Goal: Task Accomplishment & Management: Manage account settings

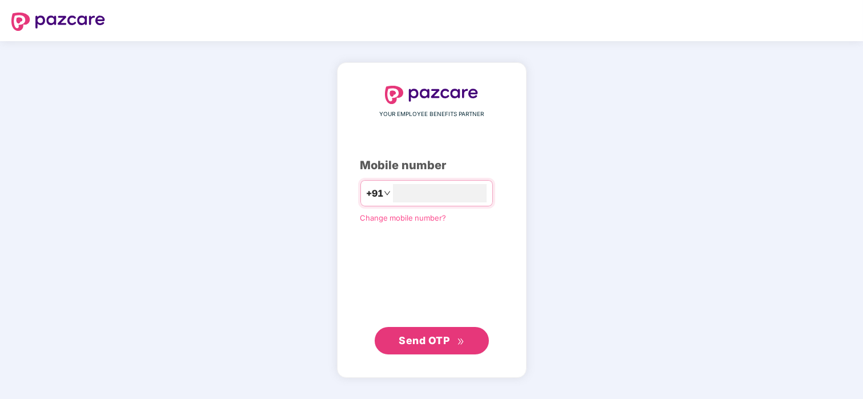
type input "**********"
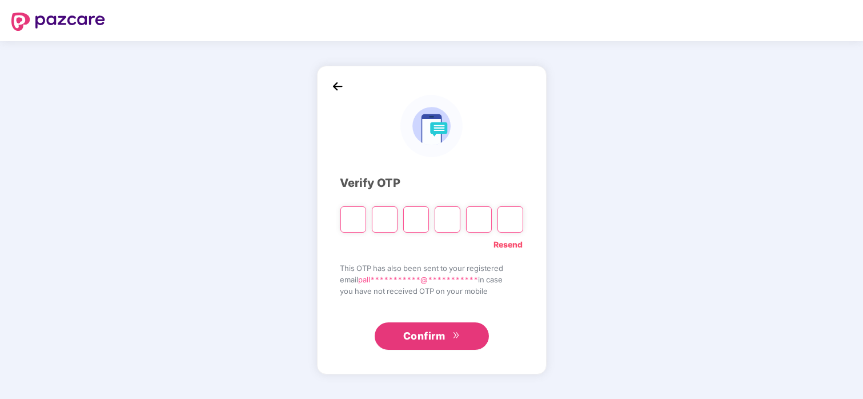
type input "*"
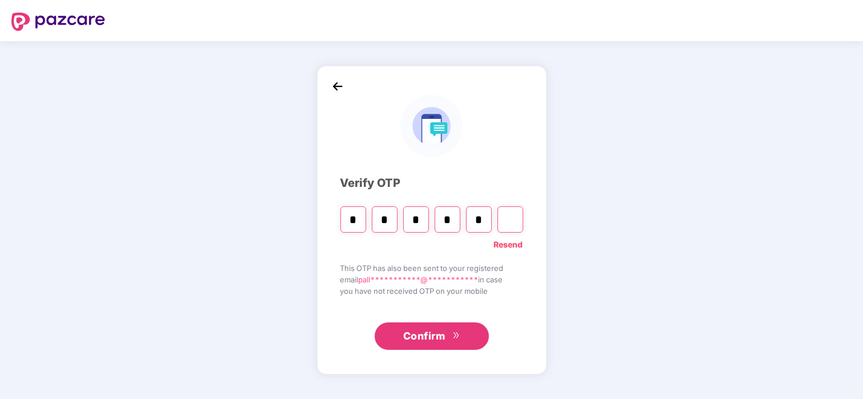
type input "*"
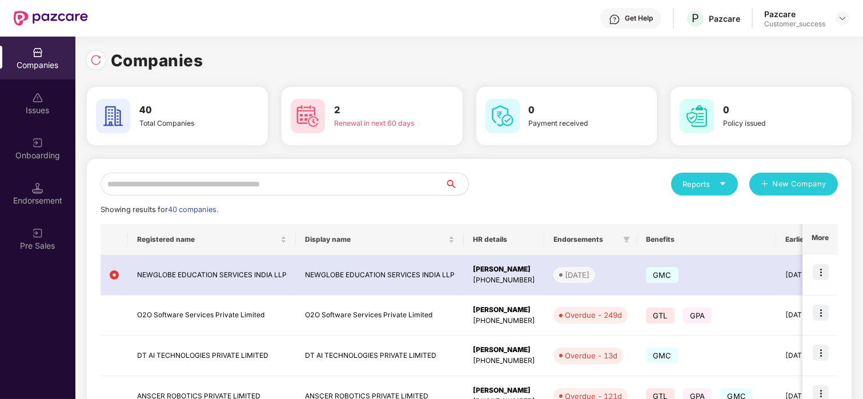
click at [288, 176] on input "text" at bounding box center [272, 183] width 345 height 23
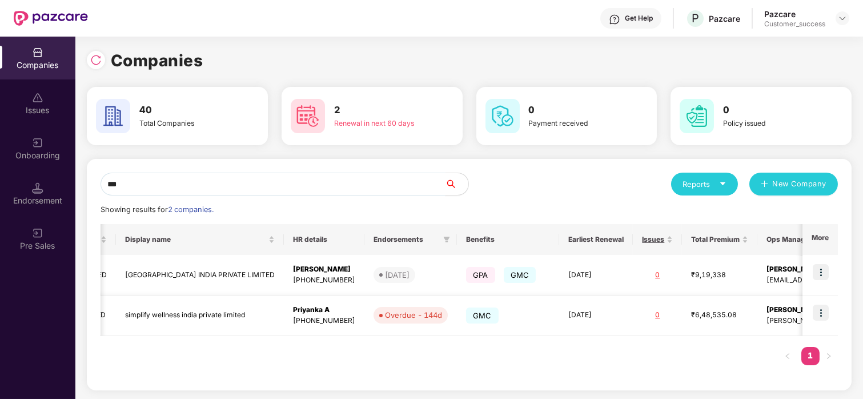
scroll to position [0, 176]
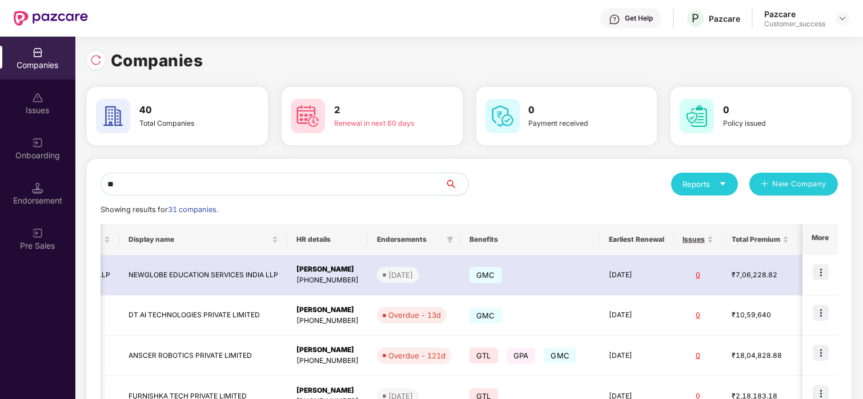
type input "*"
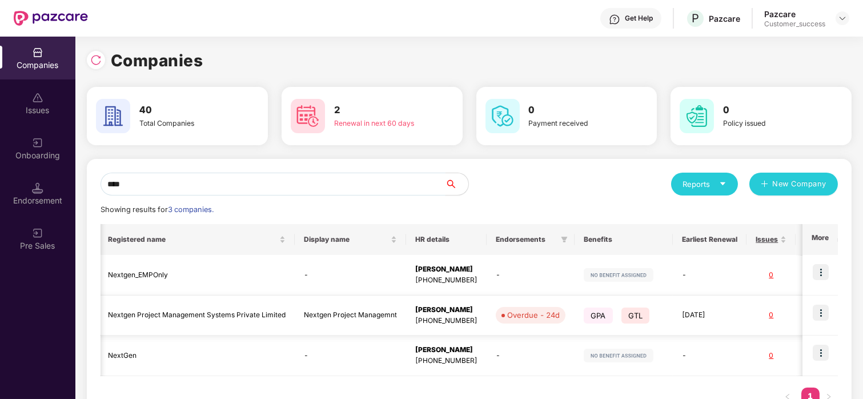
scroll to position [0, 0]
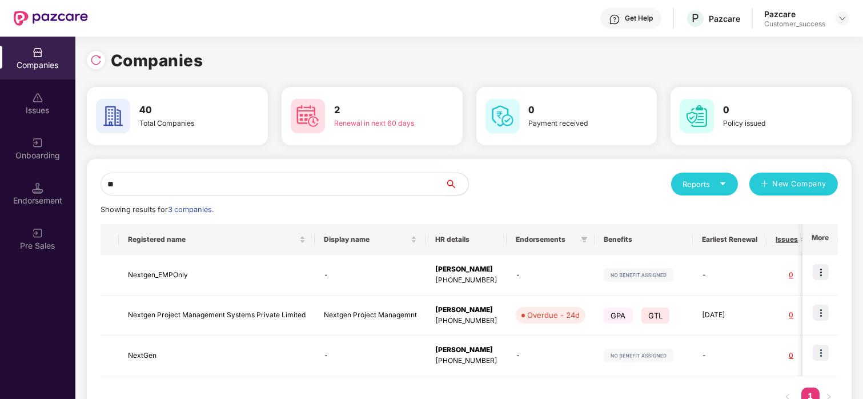
type input "*"
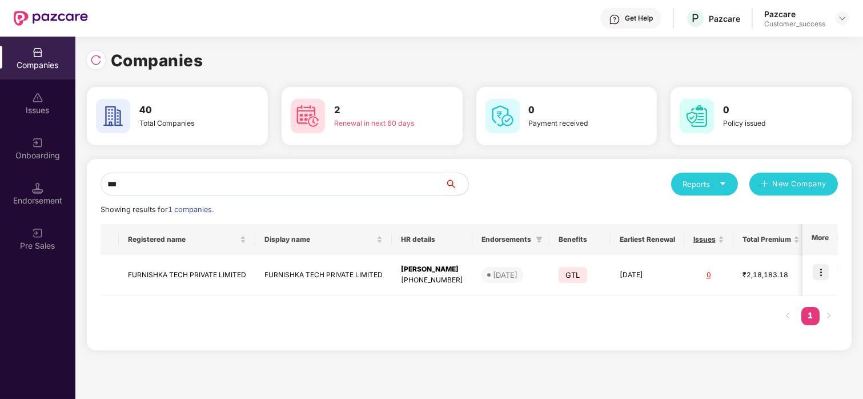
type input "***"
click at [193, 276] on td "FURNISHKA TECH PRIVATE LIMITED" at bounding box center [187, 275] width 136 height 41
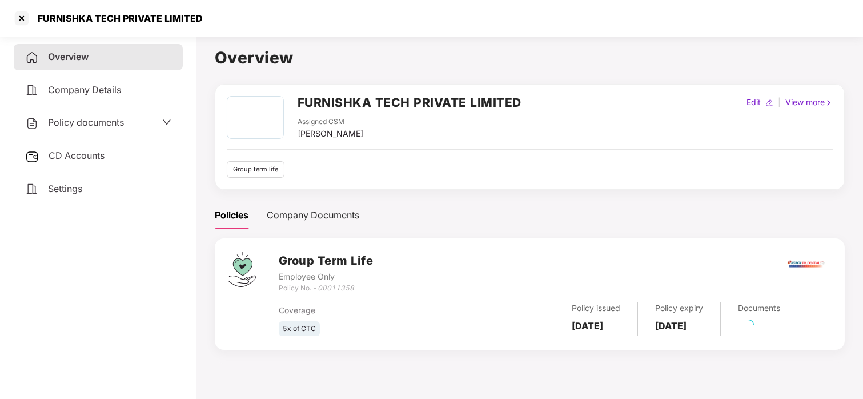
click at [87, 124] on span "Policy documents" at bounding box center [86, 121] width 76 height 11
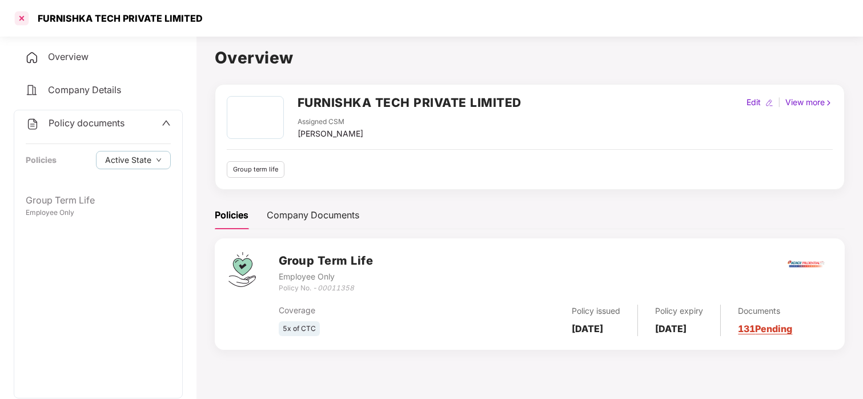
click at [23, 17] on div at bounding box center [22, 18] width 18 height 18
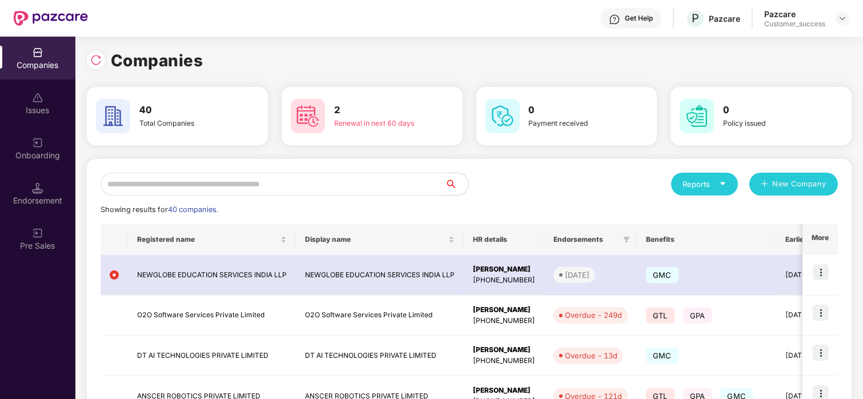
click at [196, 176] on input "text" at bounding box center [272, 183] width 345 height 23
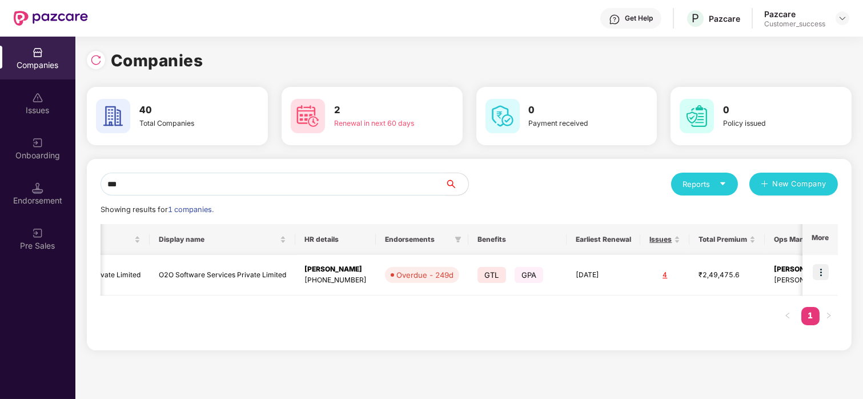
scroll to position [0, 176]
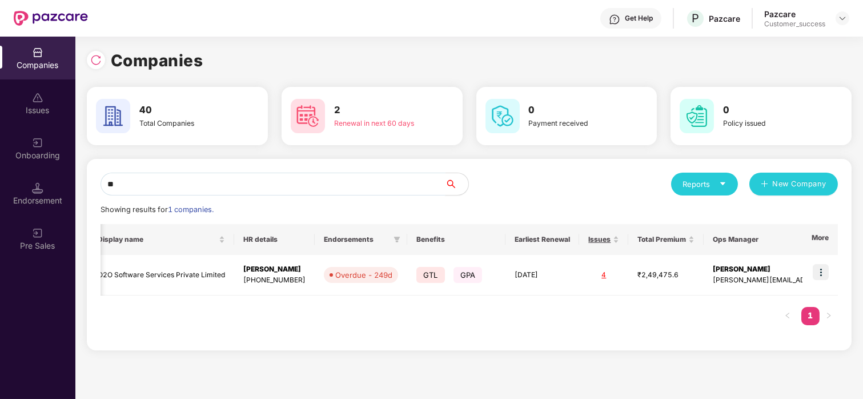
type input "*"
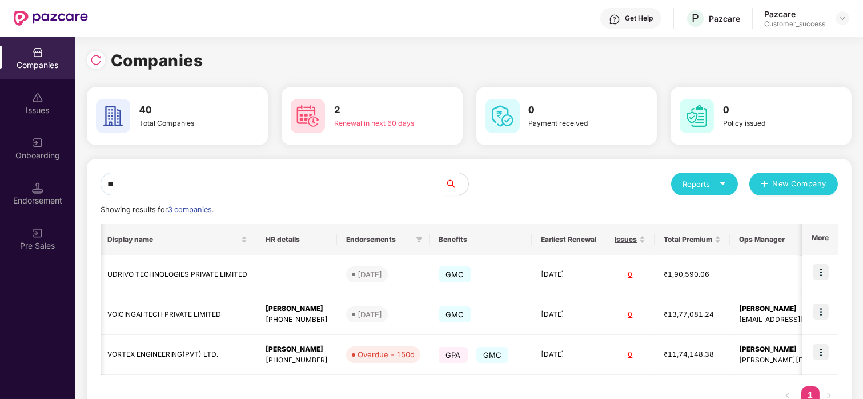
type input "*"
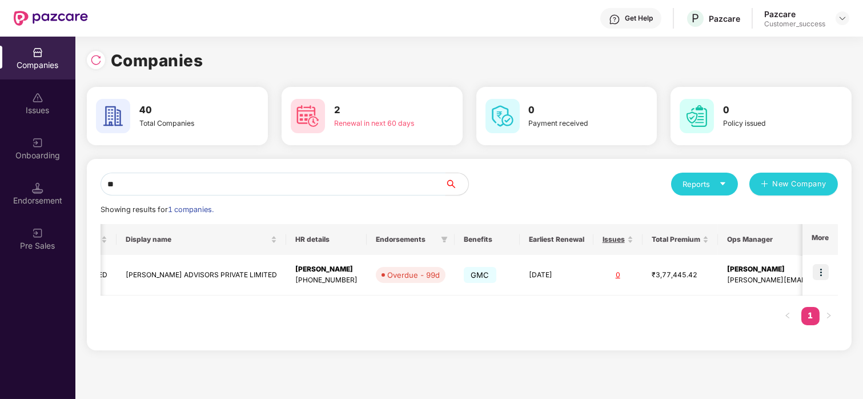
scroll to position [0, 130]
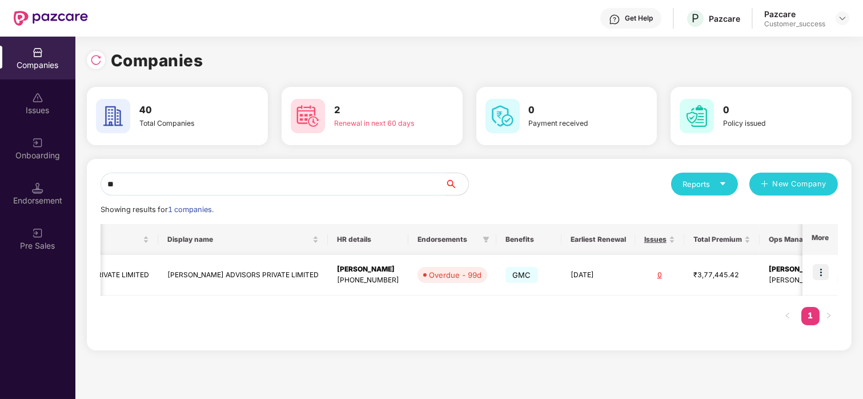
type input "**"
click at [819, 267] on img at bounding box center [820, 272] width 16 height 16
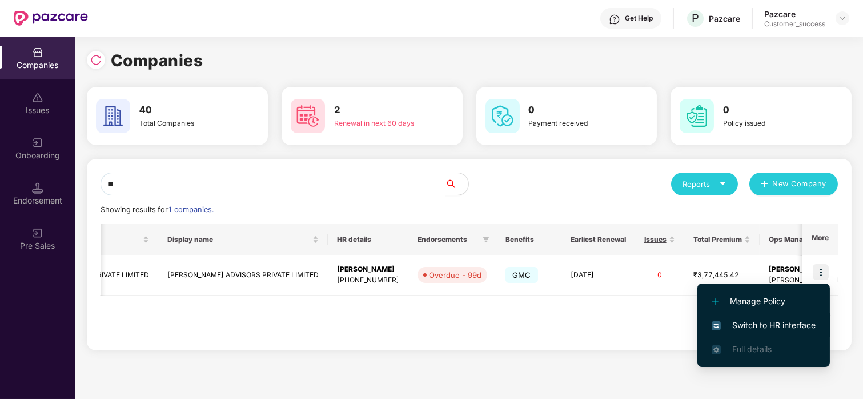
click at [765, 319] on span "Switch to HR interface" at bounding box center [763, 325] width 104 height 13
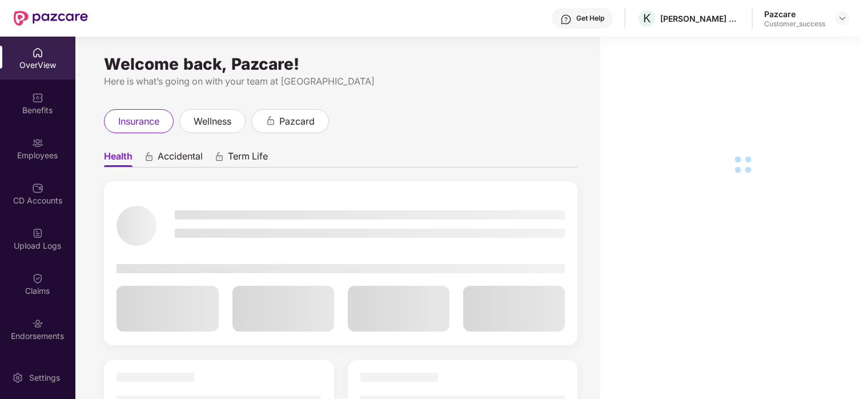
click at [36, 142] on img at bounding box center [37, 142] width 11 height 11
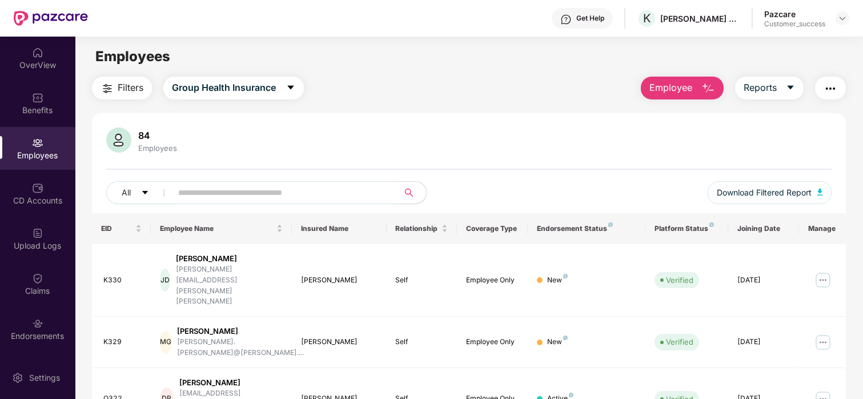
click at [195, 184] on input "text" at bounding box center [280, 192] width 205 height 17
paste input "****"
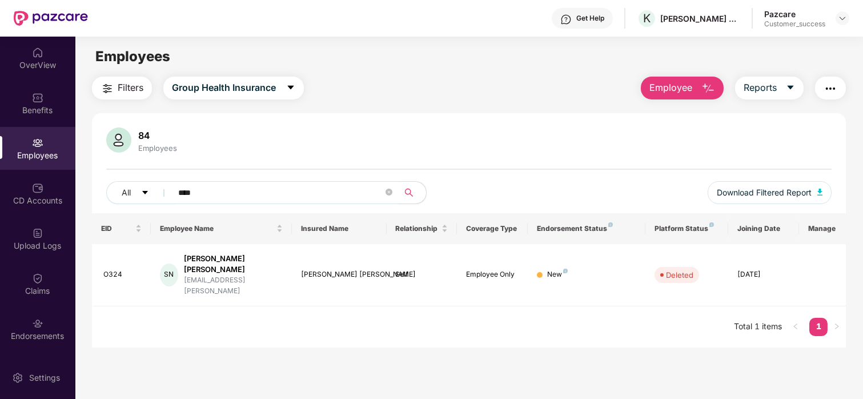
type input "****"
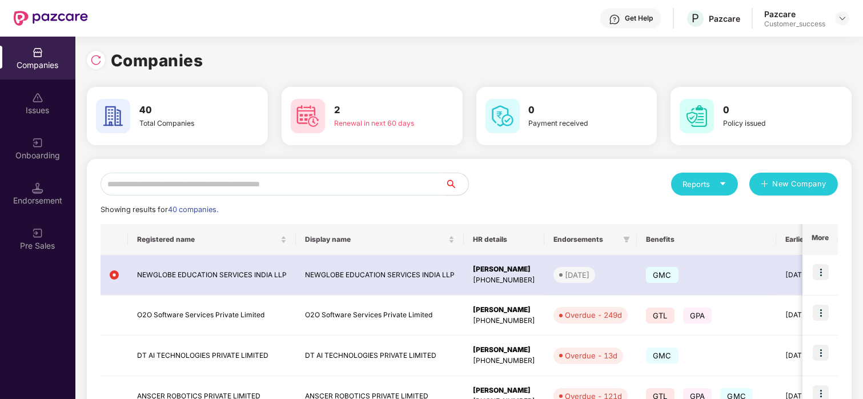
scroll to position [0, 1]
click at [171, 183] on input "text" at bounding box center [272, 183] width 345 height 23
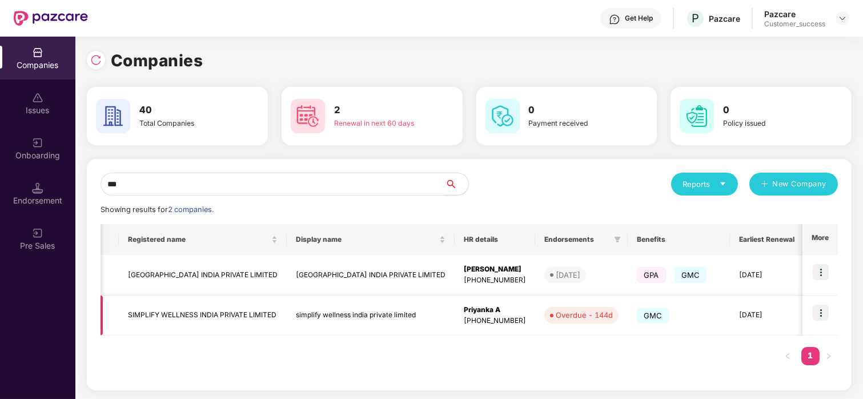
scroll to position [0, 233]
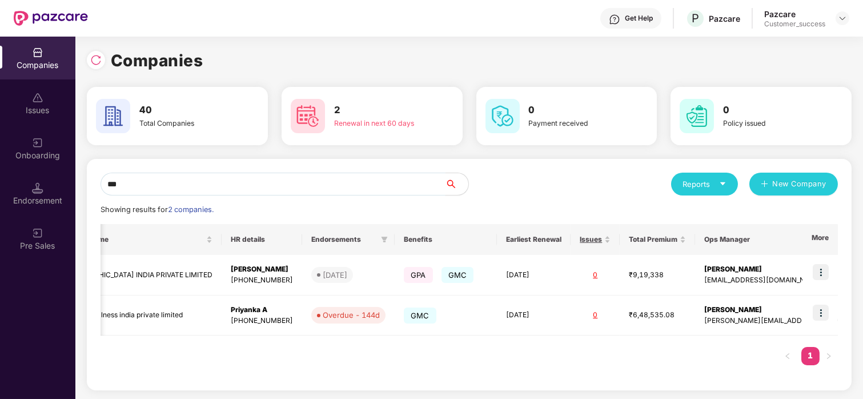
type input "***"
click at [827, 313] on img at bounding box center [820, 312] width 16 height 16
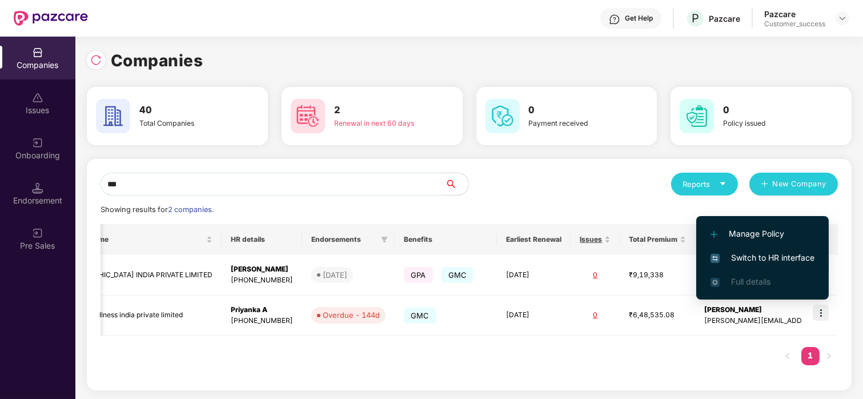
click at [753, 251] on span "Switch to HR interface" at bounding box center [762, 257] width 104 height 13
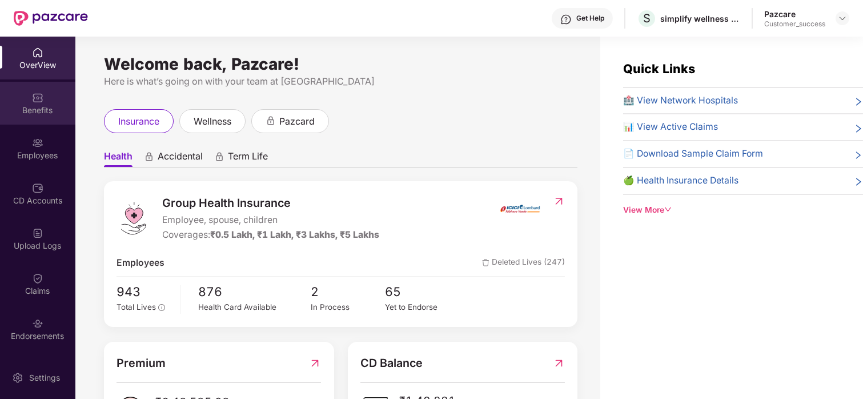
click at [32, 91] on div at bounding box center [37, 96] width 11 height 11
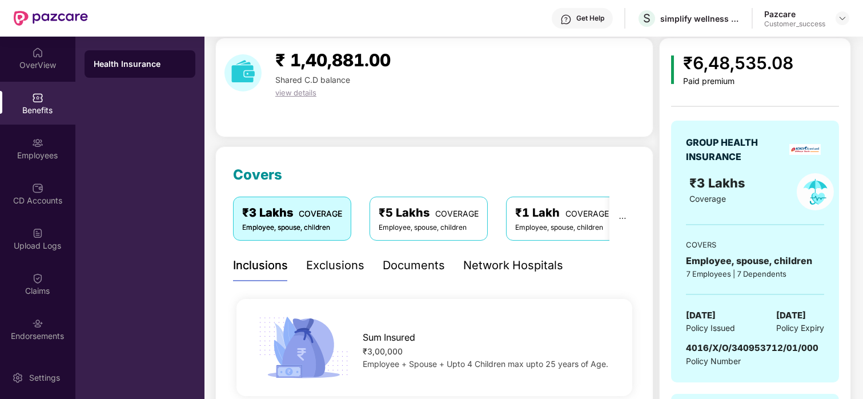
scroll to position [39, 0]
click at [44, 336] on div "Endorsements" at bounding box center [37, 335] width 75 height 11
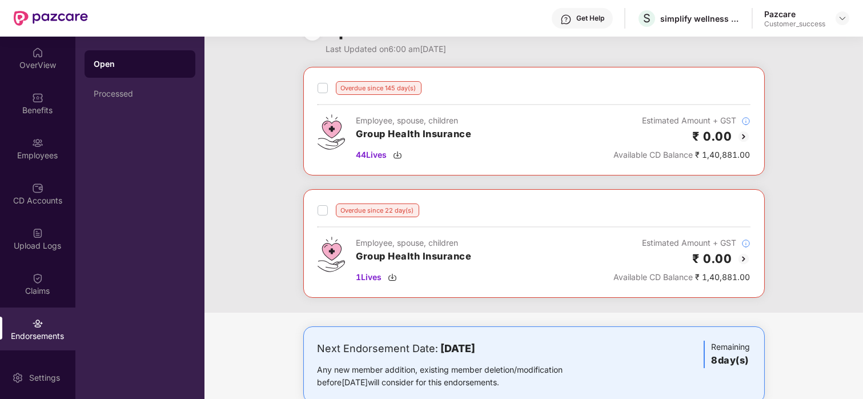
scroll to position [0, 0]
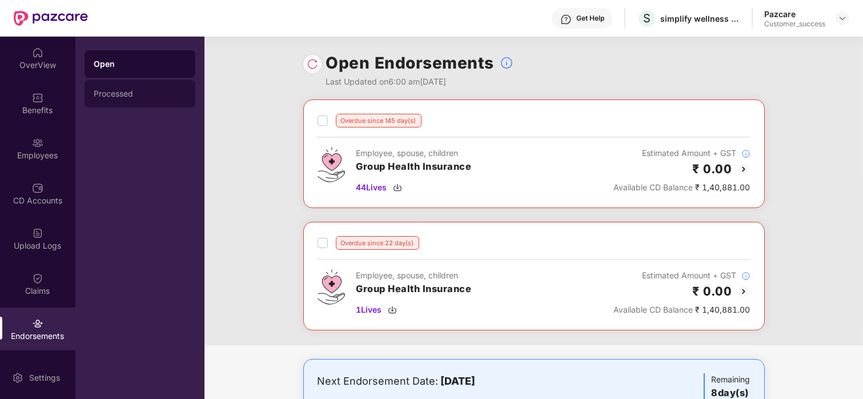
click at [116, 98] on div "Processed" at bounding box center [140, 93] width 111 height 27
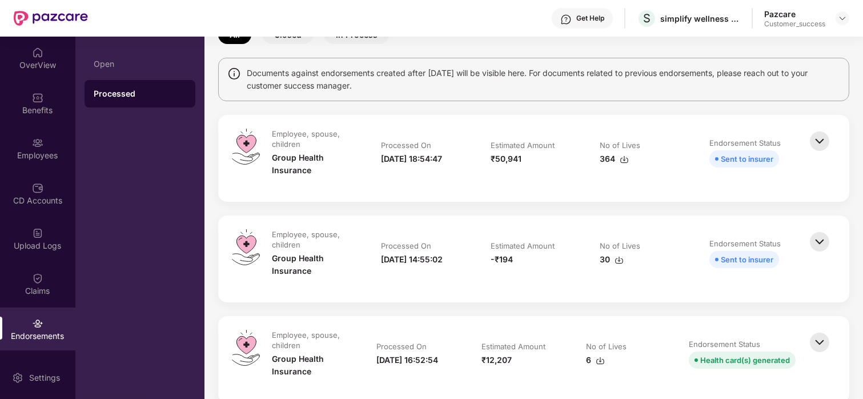
scroll to position [70, 0]
click at [816, 140] on img at bounding box center [819, 140] width 25 height 25
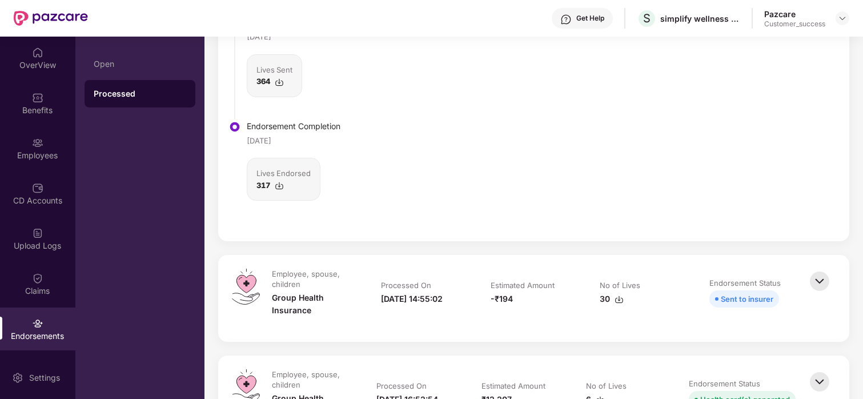
scroll to position [388, 0]
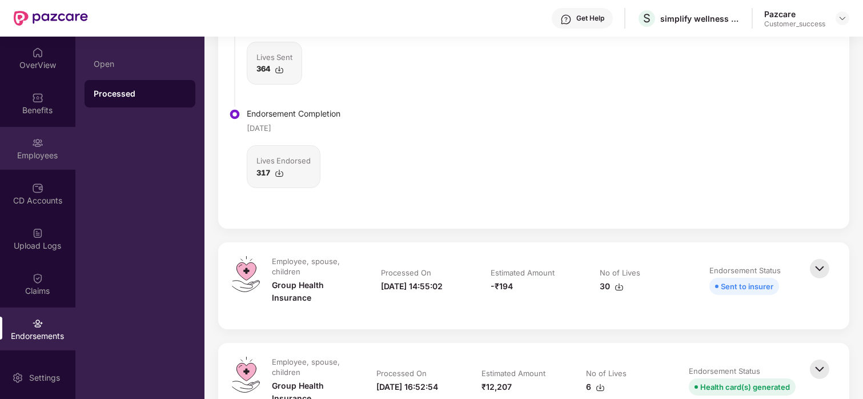
click at [45, 143] on div "Employees" at bounding box center [37, 148] width 75 height 43
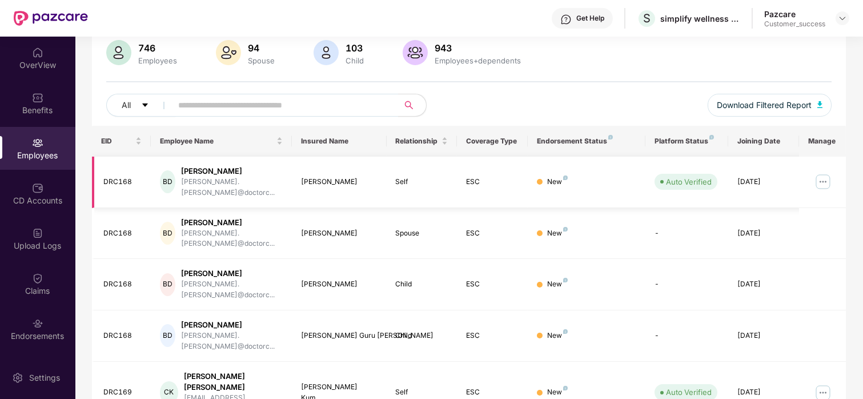
scroll to position [0, 0]
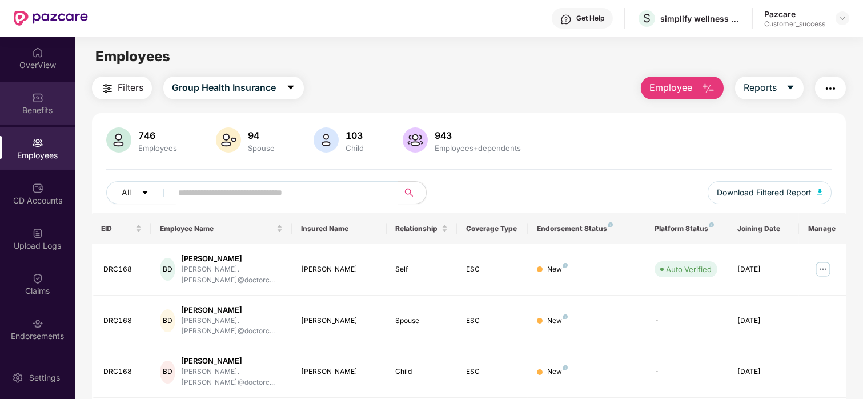
click at [32, 114] on div "Benefits" at bounding box center [37, 109] width 75 height 11
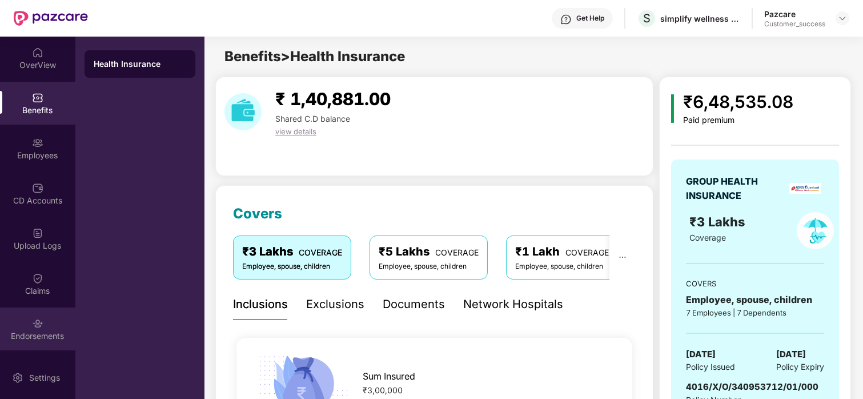
click at [41, 324] on img at bounding box center [37, 322] width 11 height 11
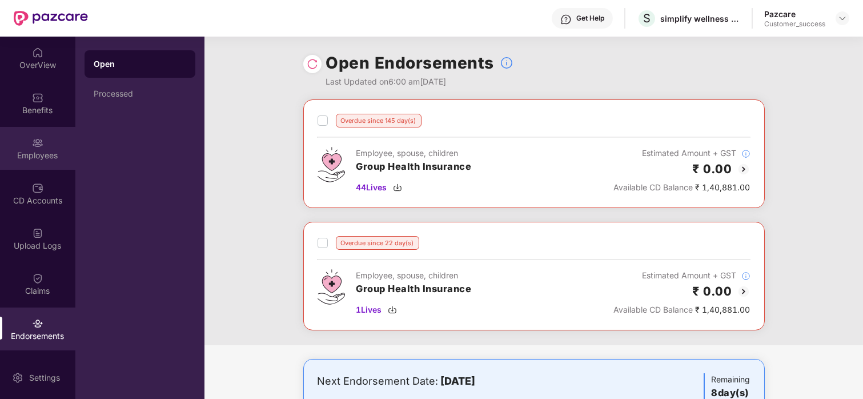
click at [51, 154] on div "Employees" at bounding box center [37, 155] width 75 height 11
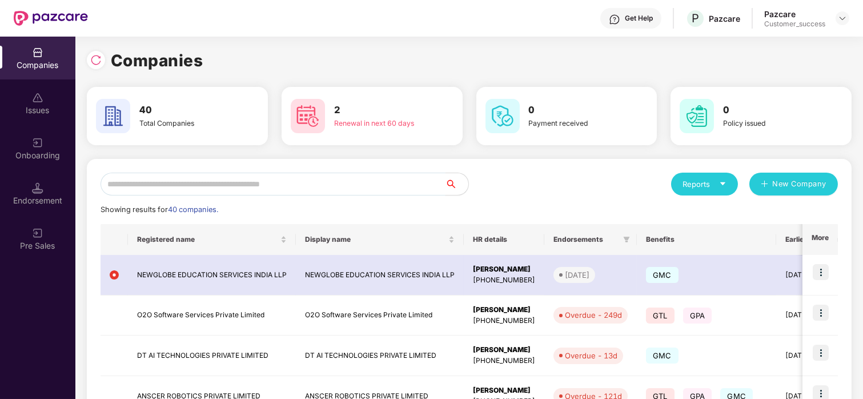
scroll to position [0, 1]
click at [204, 178] on input "text" at bounding box center [272, 183] width 345 height 23
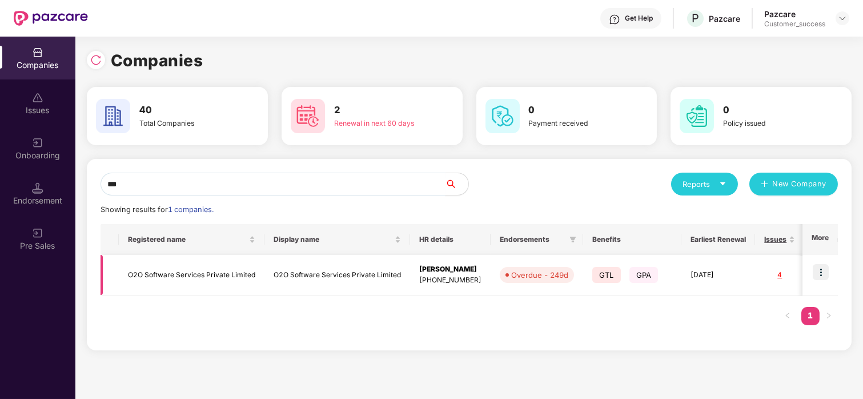
scroll to position [0, 176]
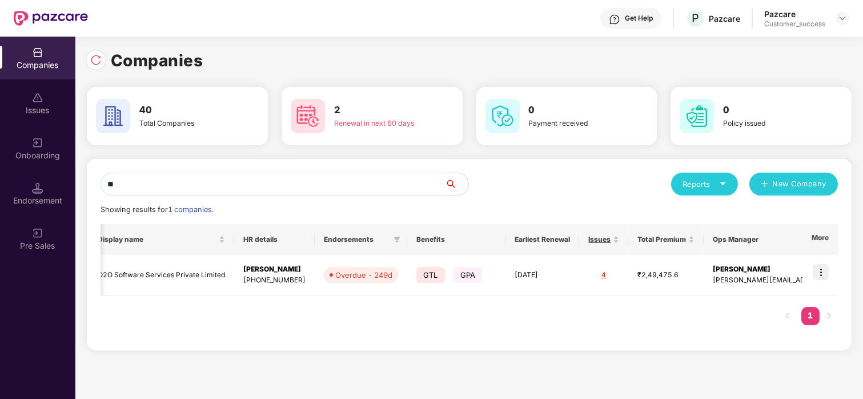
type input "*"
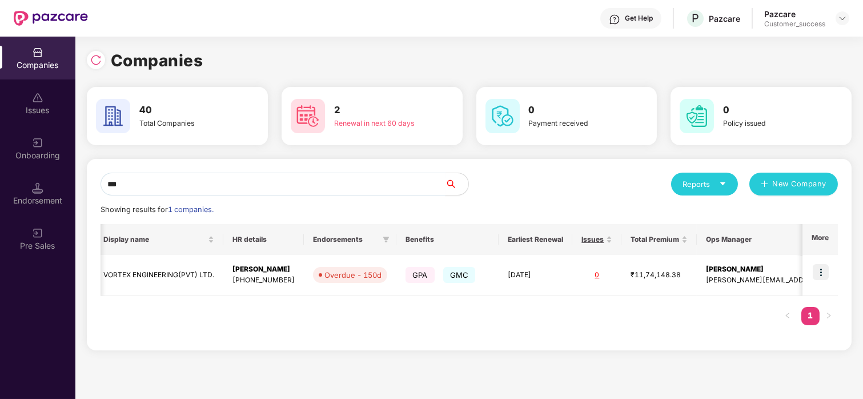
scroll to position [0, 172]
click at [94, 58] on img at bounding box center [95, 59] width 11 height 11
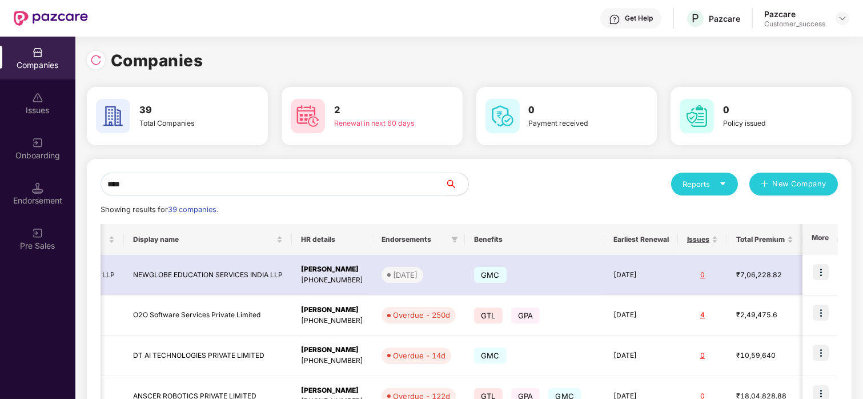
click at [143, 183] on input "****" at bounding box center [272, 183] width 345 height 23
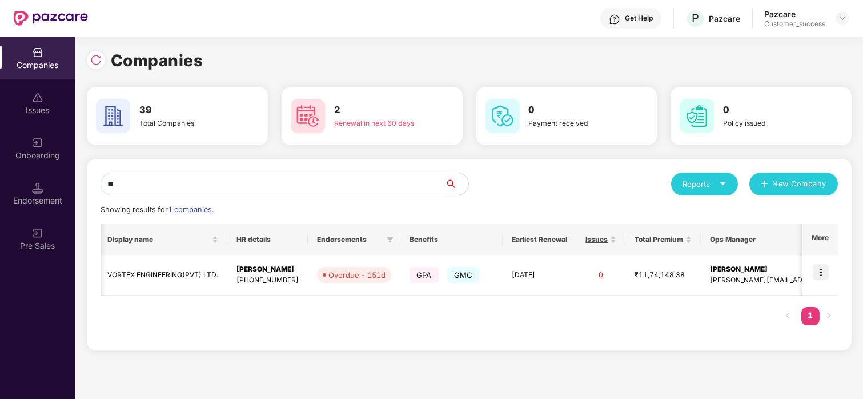
type input "*"
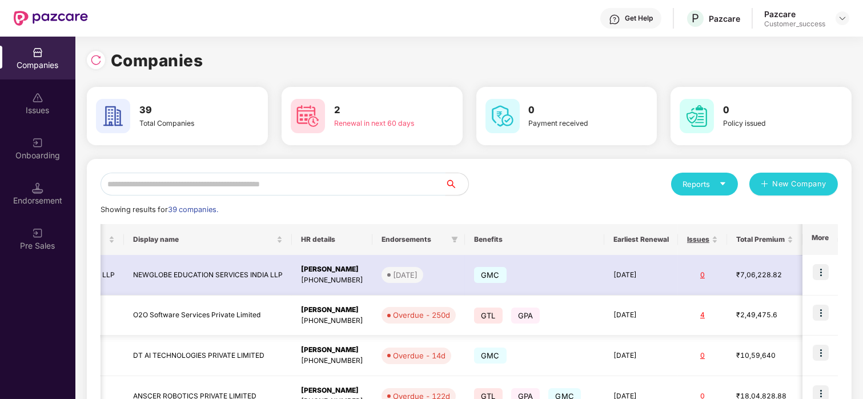
scroll to position [0, 0]
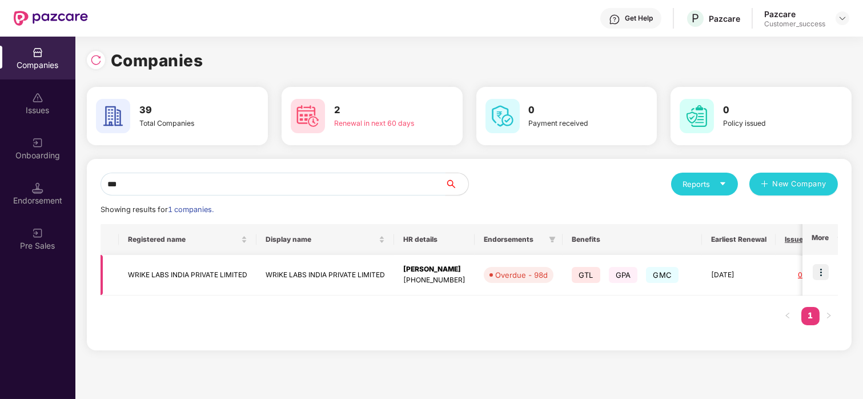
type input "***"
click at [818, 270] on img at bounding box center [820, 272] width 16 height 16
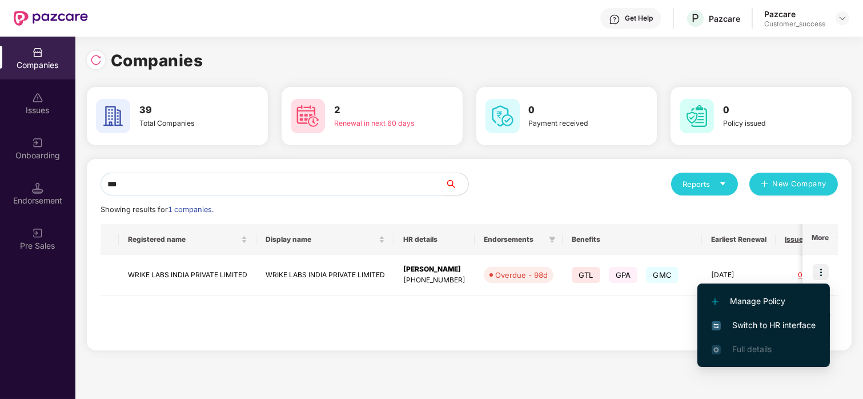
click at [765, 320] on span "Switch to HR interface" at bounding box center [763, 325] width 104 height 13
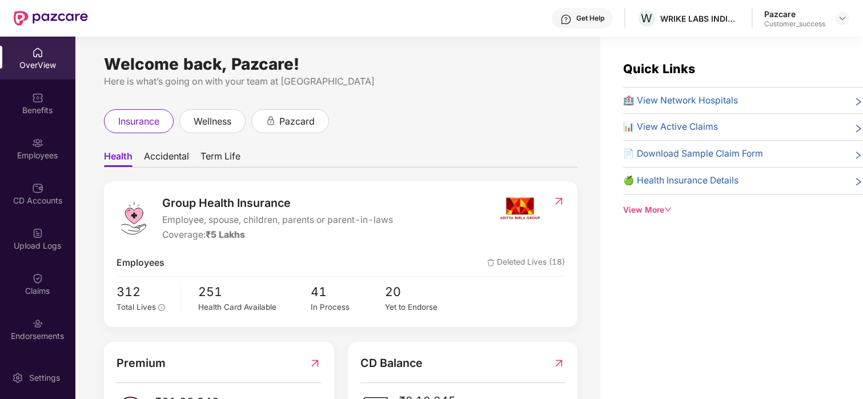
click at [29, 143] on div "Employees" at bounding box center [37, 148] width 75 height 43
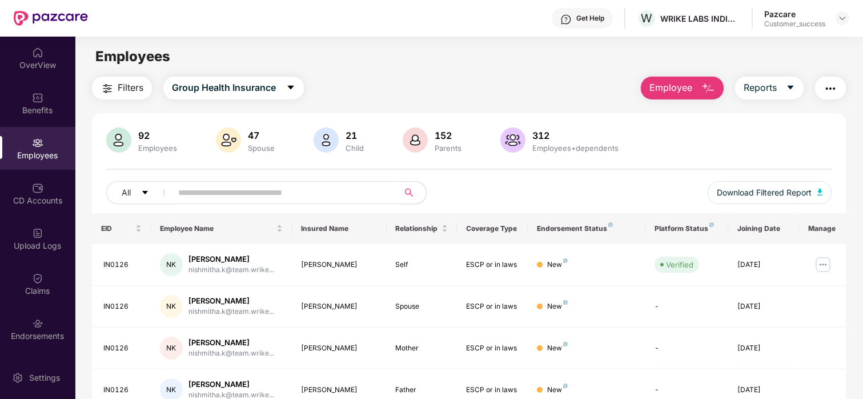
click at [187, 188] on input "text" at bounding box center [280, 192] width 205 height 17
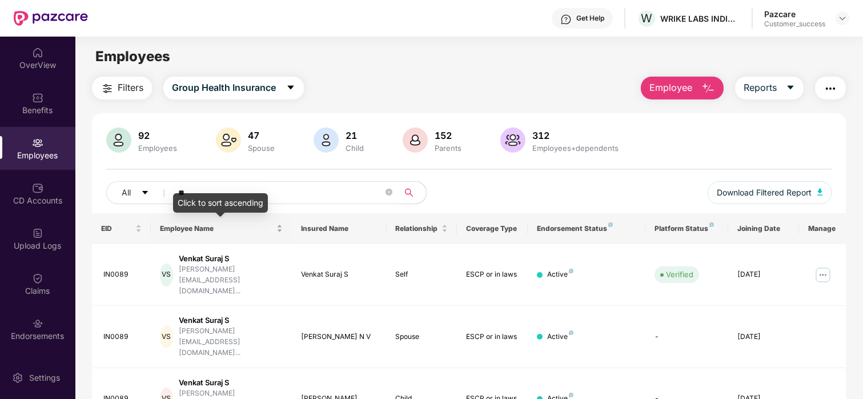
type input "*"
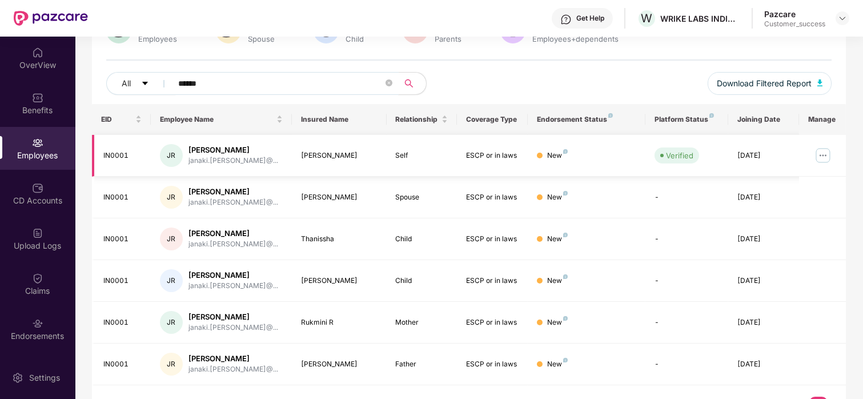
scroll to position [111, 0]
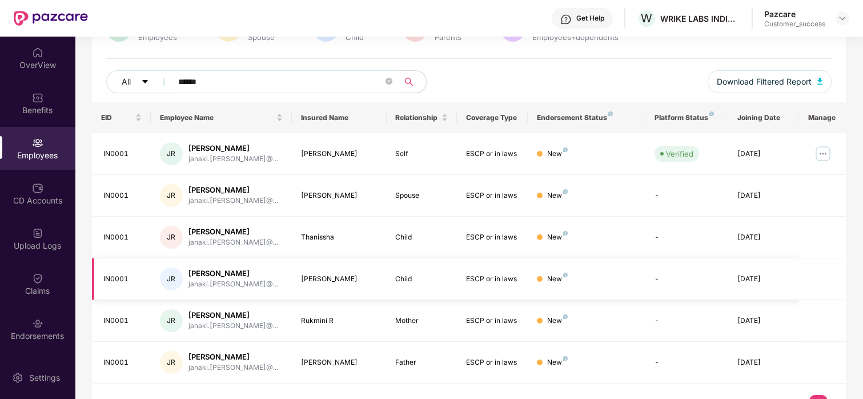
type input "******"
click at [391, 296] on td "Child" at bounding box center [422, 279] width 71 height 42
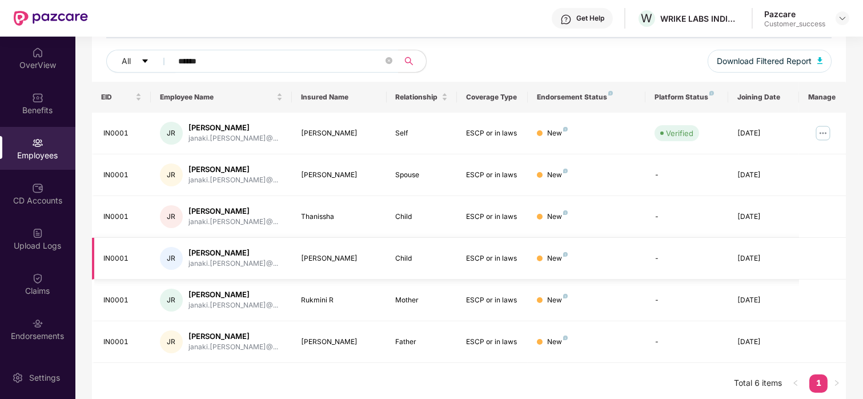
scroll to position [136, 0]
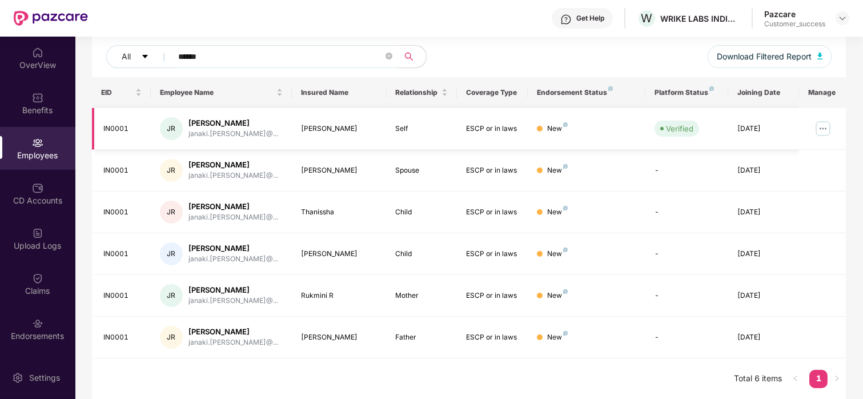
click at [827, 128] on img at bounding box center [823, 128] width 18 height 18
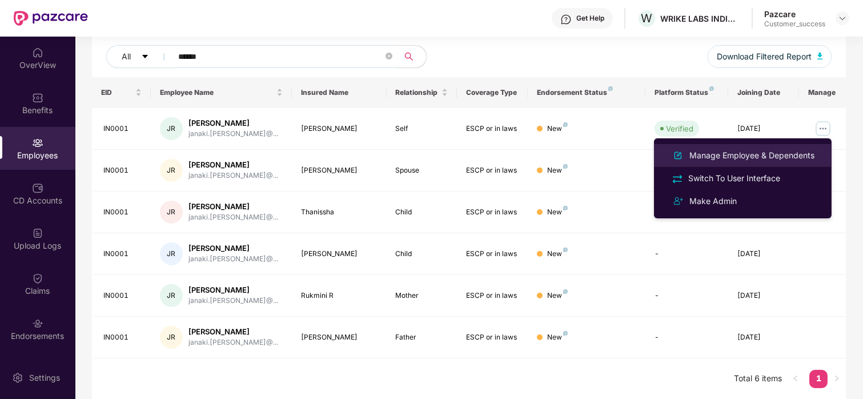
click at [749, 153] on div "Manage Employee & Dependents" at bounding box center [752, 155] width 130 height 13
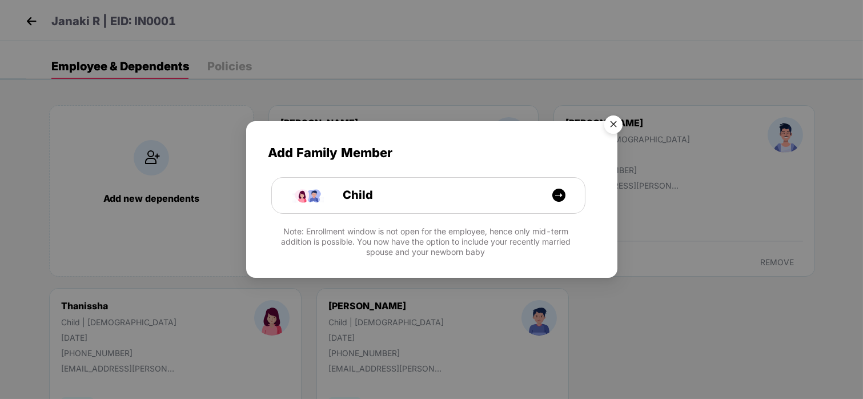
click at [616, 124] on img "Close" at bounding box center [613, 126] width 32 height 32
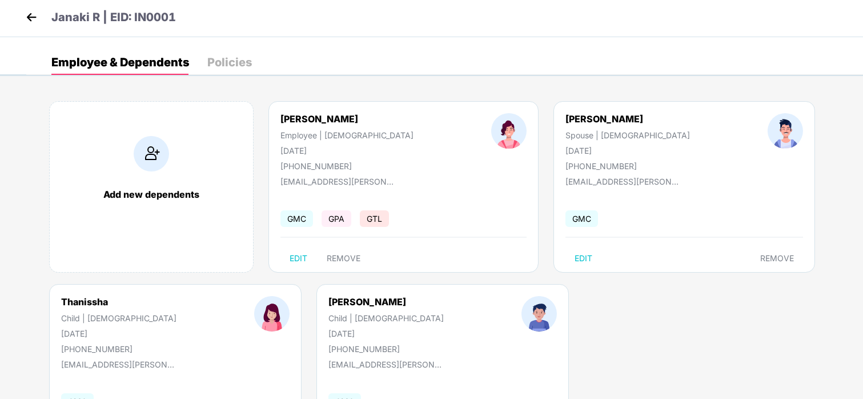
scroll to position [0, 0]
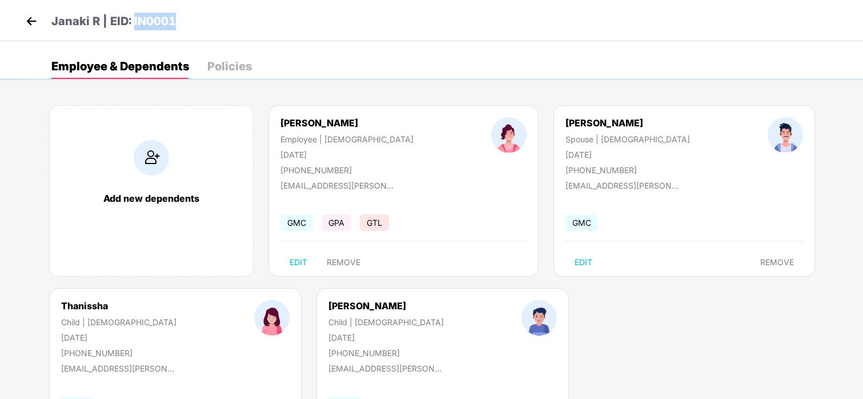
drag, startPoint x: 206, startPoint y: 15, endPoint x: 134, endPoint y: 21, distance: 72.2
click at [134, 21] on div "Janaki R | EID: IN0001" at bounding box center [431, 20] width 863 height 41
copy p "IN0001"
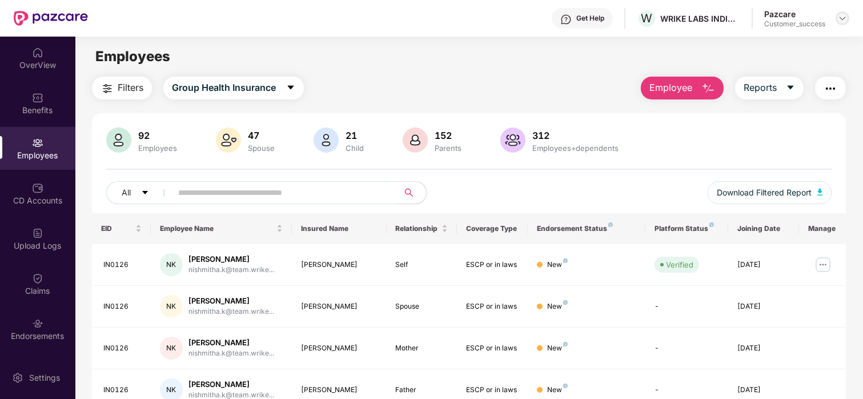
click at [835, 16] on div at bounding box center [842, 18] width 14 height 14
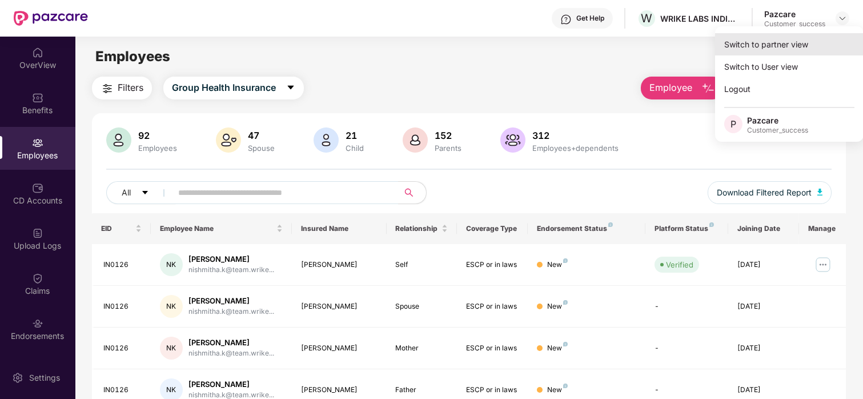
click at [804, 46] on div "Switch to partner view" at bounding box center [789, 44] width 148 height 22
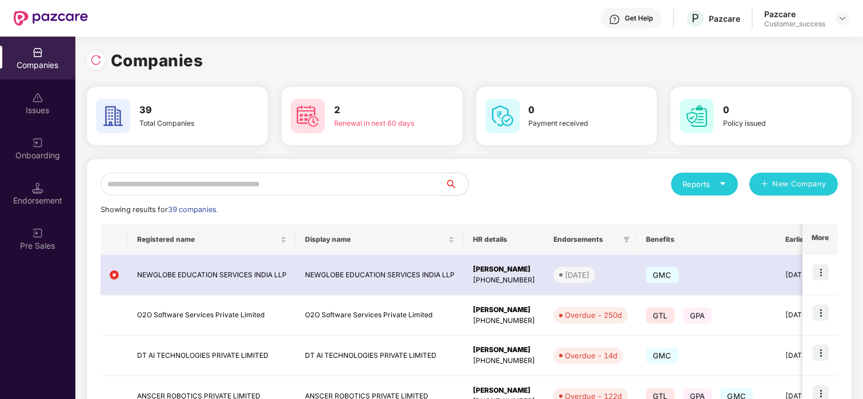
click at [324, 174] on input "text" at bounding box center [272, 183] width 345 height 23
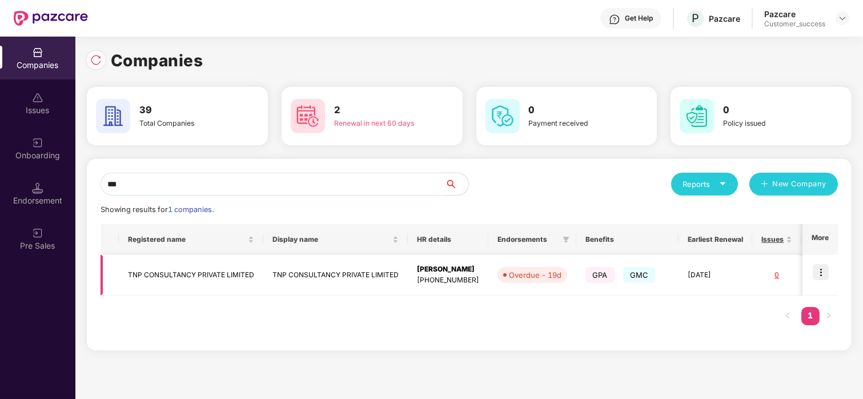
type input "***"
click at [819, 273] on img at bounding box center [820, 272] width 16 height 16
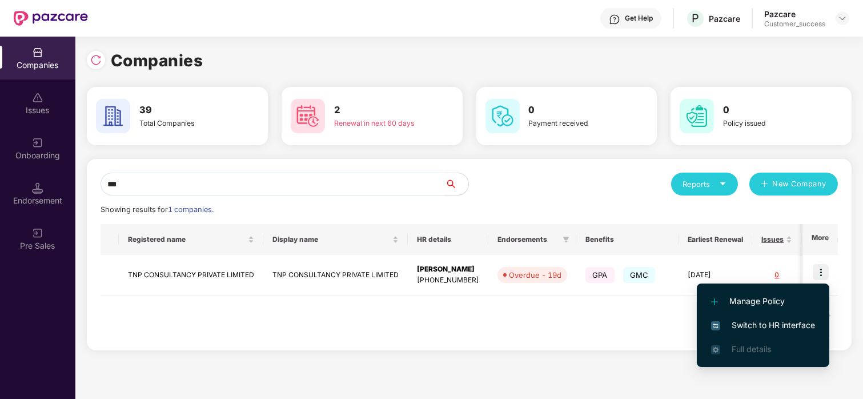
click at [742, 321] on span "Switch to HR interface" at bounding box center [763, 325] width 104 height 13
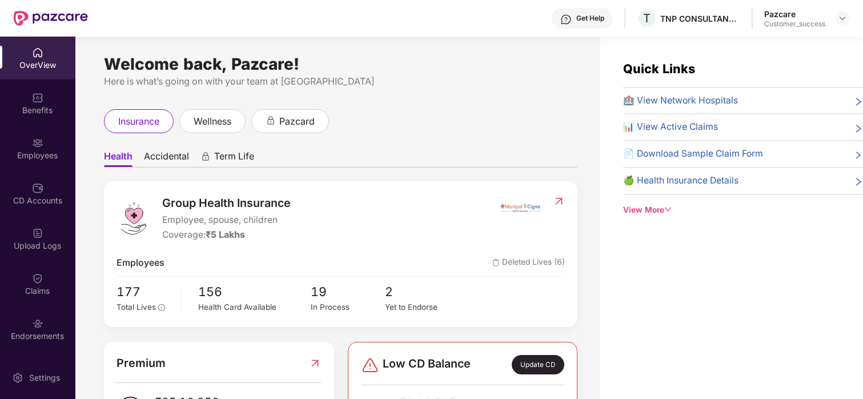
click at [37, 130] on div "Employees" at bounding box center [37, 148] width 75 height 43
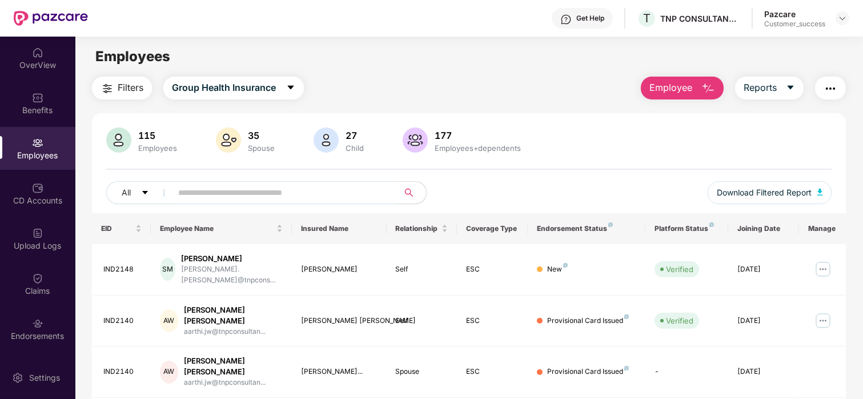
click at [231, 194] on input "text" at bounding box center [280, 192] width 205 height 17
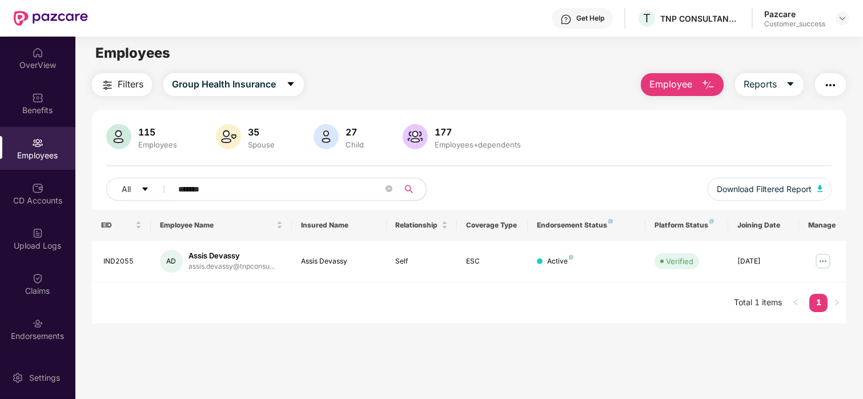
scroll to position [4, 0]
type input "*******"
click at [59, 67] on div "OverView" at bounding box center [37, 64] width 75 height 11
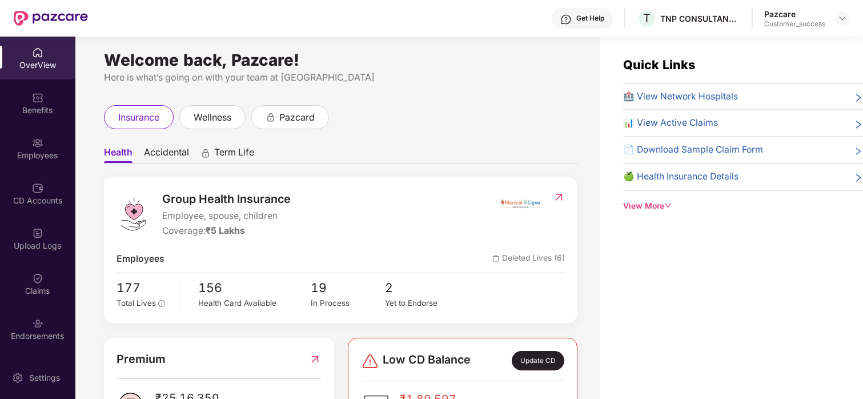
click at [46, 147] on div "Employees" at bounding box center [37, 148] width 75 height 43
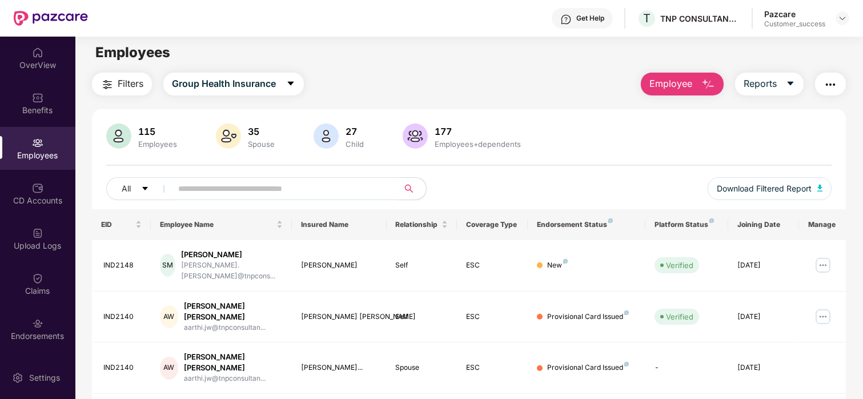
click at [206, 183] on input "text" at bounding box center [280, 188] width 205 height 17
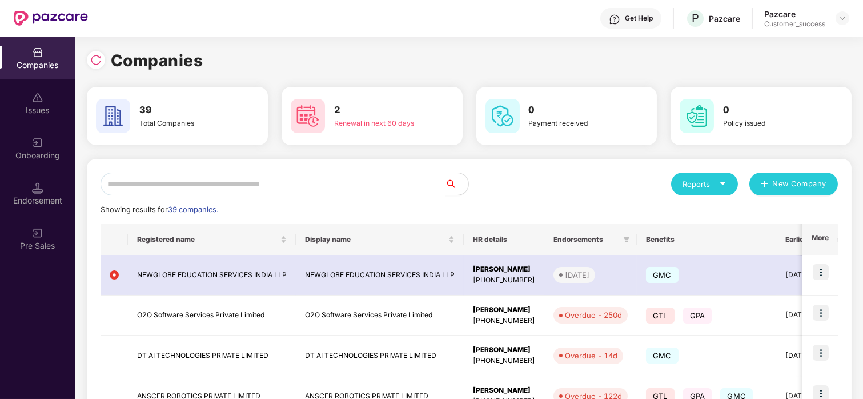
click at [148, 179] on input "text" at bounding box center [272, 183] width 345 height 23
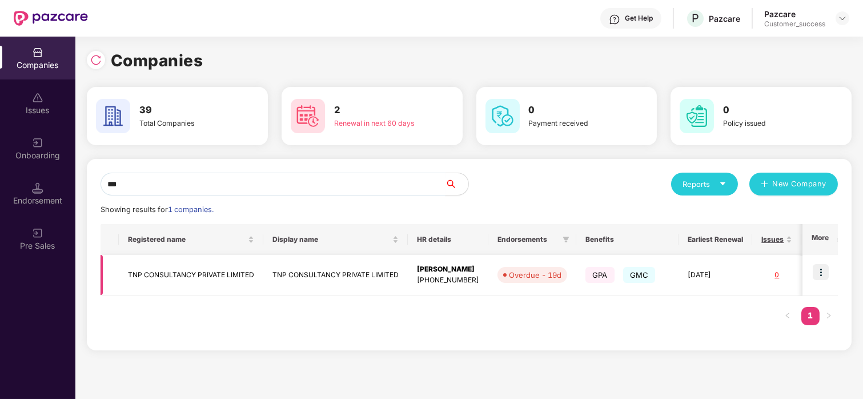
type input "***"
click at [144, 269] on td "TNP CONSULTANCY PRIVATE LIMITED" at bounding box center [191, 275] width 144 height 41
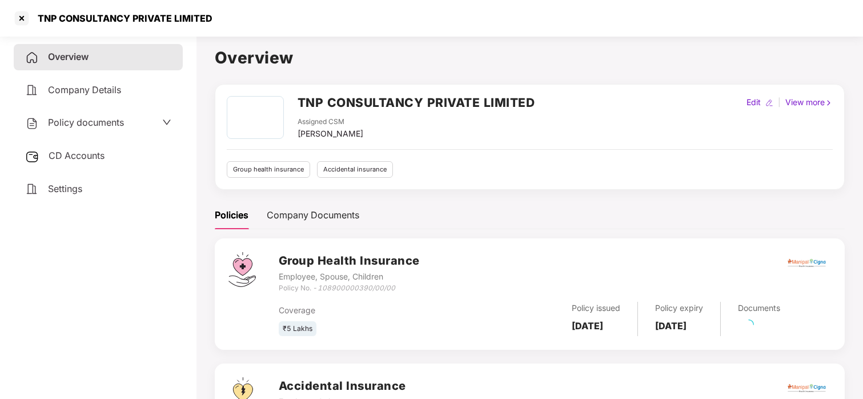
click at [85, 124] on span "Policy documents" at bounding box center [86, 121] width 76 height 11
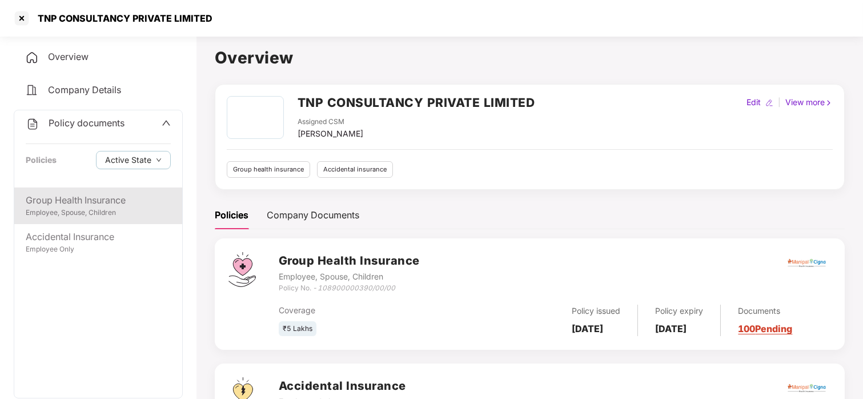
click at [100, 203] on div "Group Health Insurance" at bounding box center [98, 200] width 145 height 14
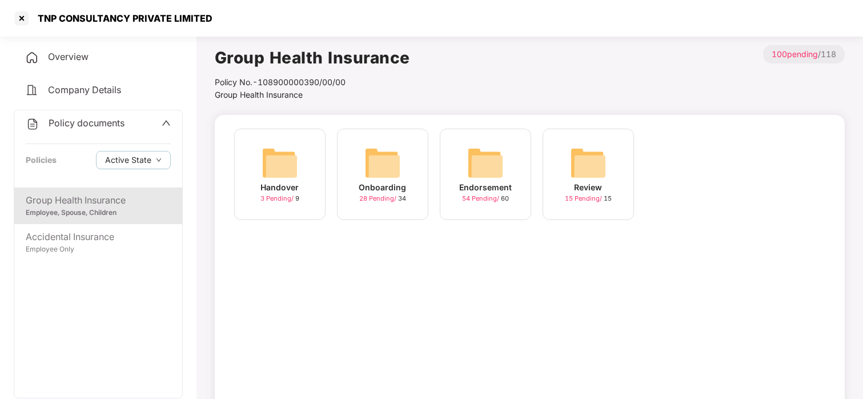
click at [412, 142] on div "Onboarding 28 Pending / 34" at bounding box center [382, 173] width 91 height 91
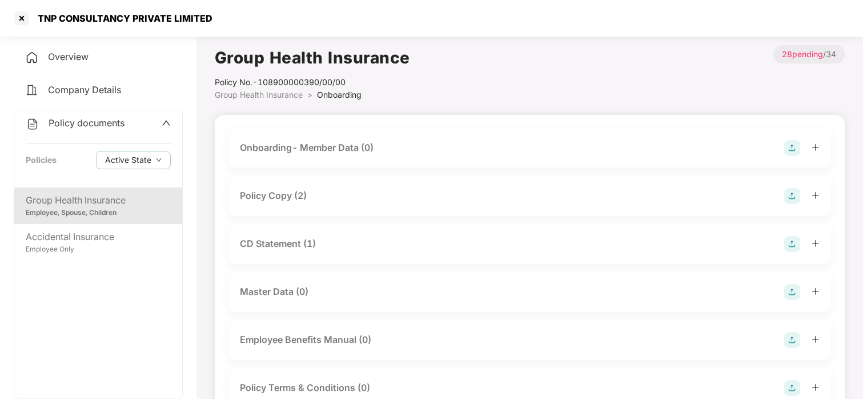
click at [271, 196] on div "Policy Copy (2)" at bounding box center [273, 195] width 67 height 14
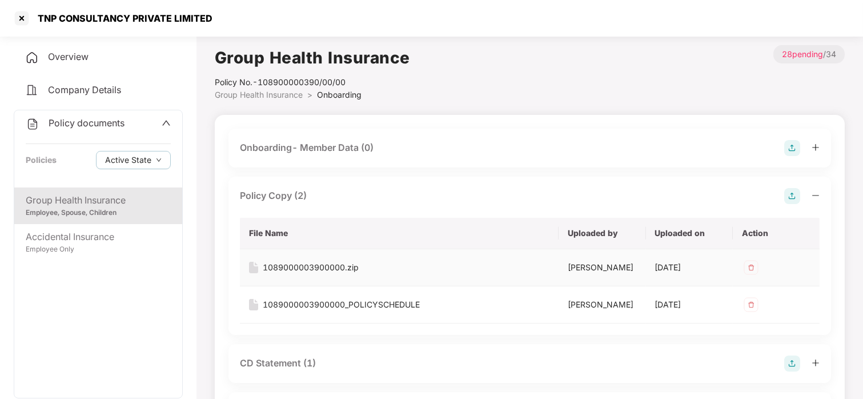
click at [343, 270] on div "1089000003900000.zip" at bounding box center [311, 267] width 96 height 13
click at [19, 21] on div at bounding box center [22, 18] width 18 height 18
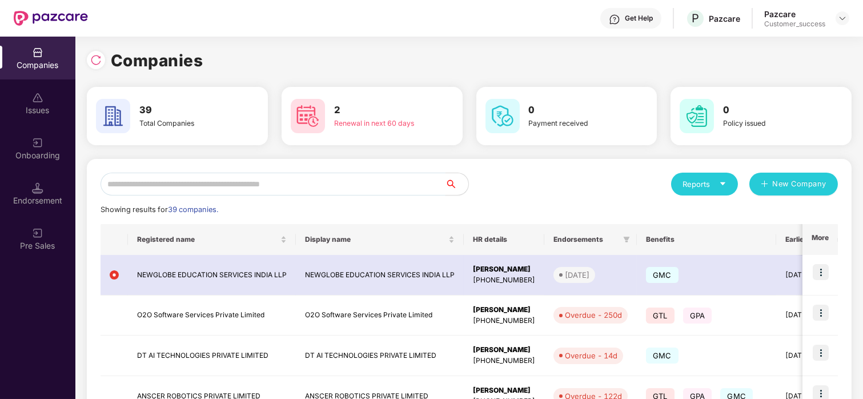
click at [182, 179] on input "text" at bounding box center [272, 183] width 345 height 23
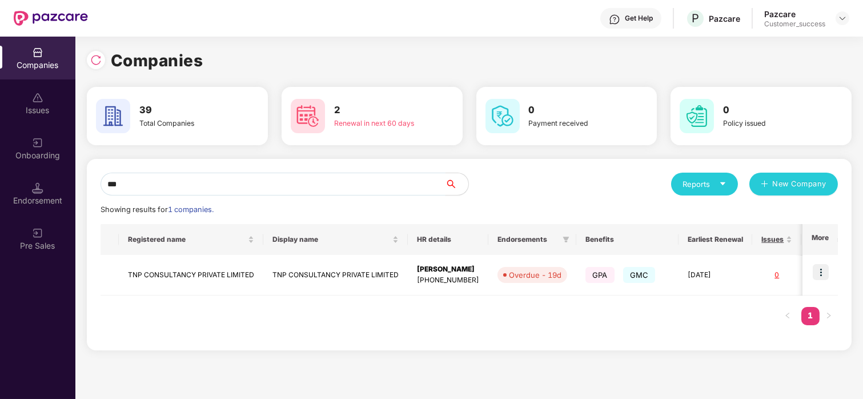
type input "***"
click at [822, 268] on img at bounding box center [820, 272] width 16 height 16
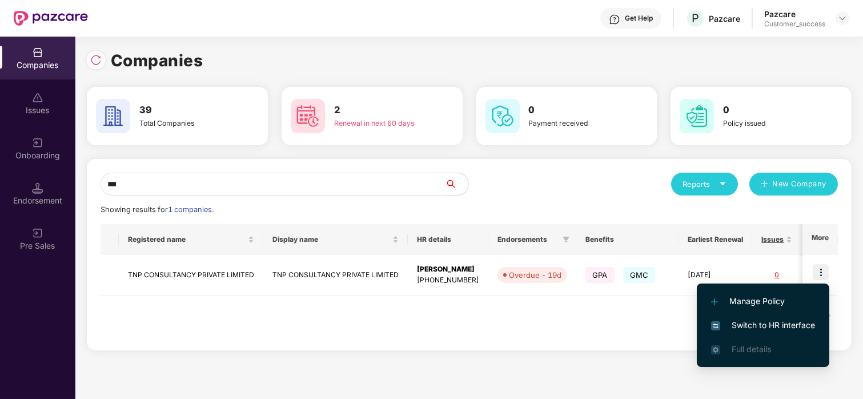
click at [753, 320] on span "Switch to HR interface" at bounding box center [763, 325] width 104 height 13
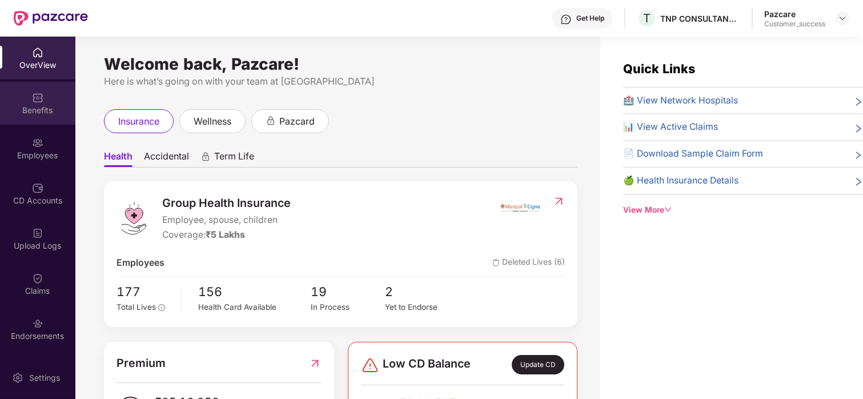
click at [20, 100] on div "Benefits" at bounding box center [37, 103] width 75 height 43
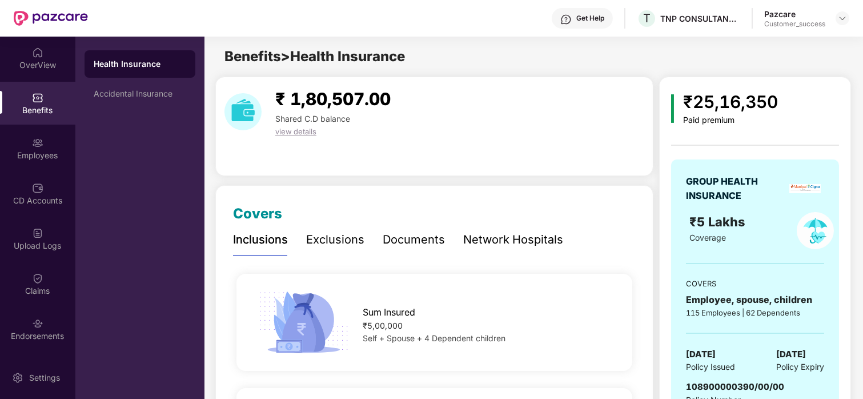
click at [452, 94] on div "₹ 1,80,507.00 Shared C.D balance view details" at bounding box center [434, 112] width 429 height 52
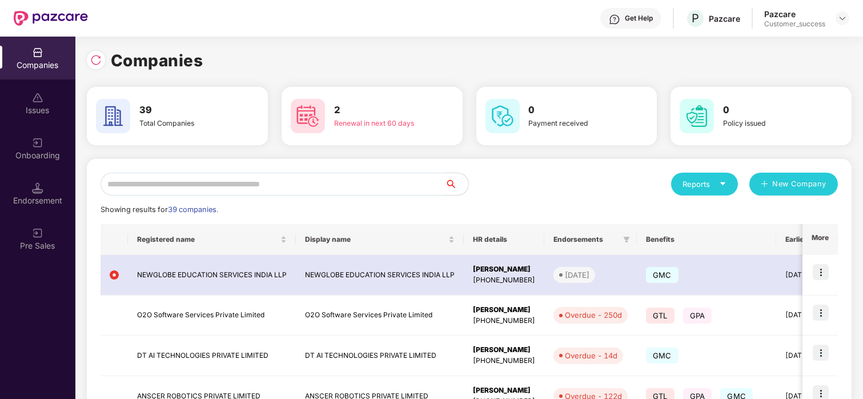
click at [283, 179] on input "text" at bounding box center [272, 183] width 345 height 23
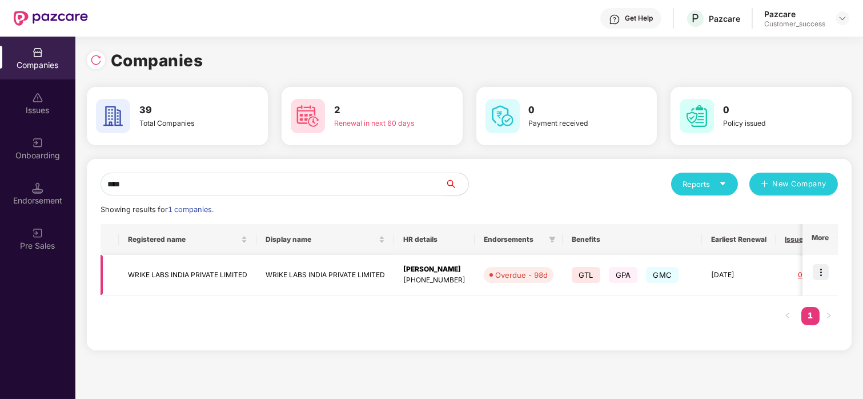
type input "****"
click at [816, 277] on img at bounding box center [820, 272] width 16 height 16
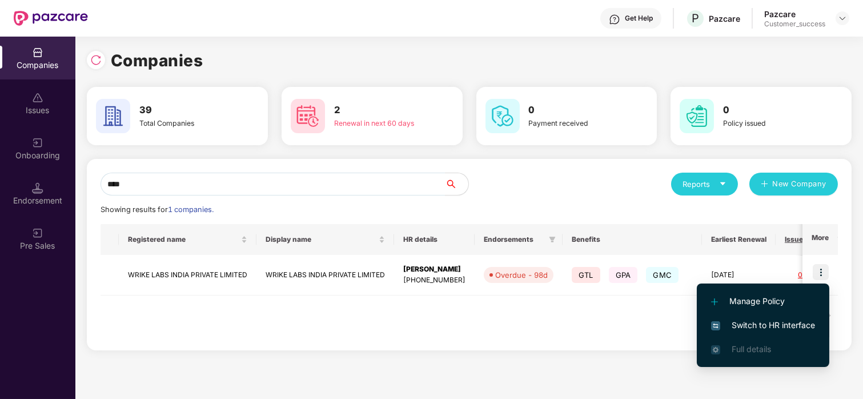
click at [747, 316] on li "Switch to HR interface" at bounding box center [763, 325] width 132 height 24
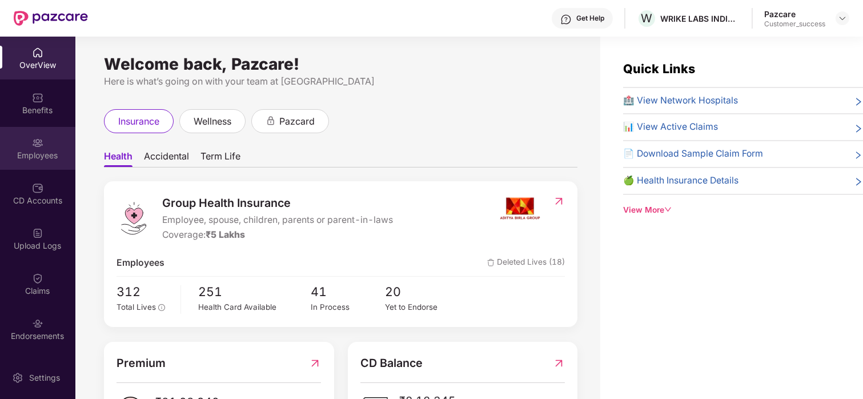
click at [38, 150] on div "Employees" at bounding box center [37, 155] width 75 height 11
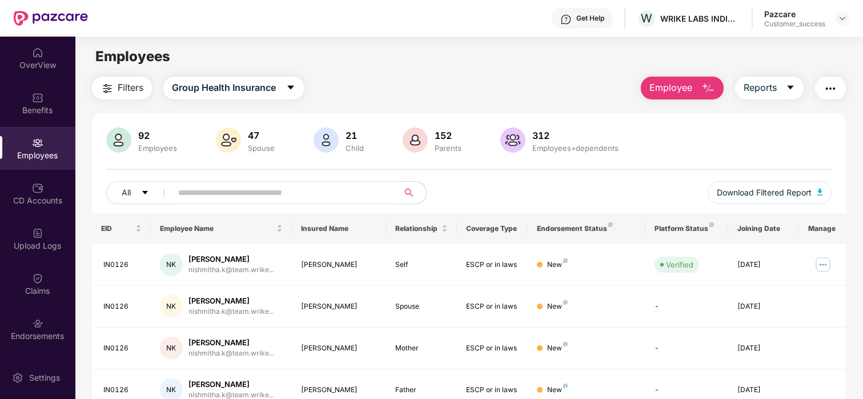
click at [210, 192] on input "text" at bounding box center [280, 192] width 205 height 17
type input "******"
click at [835, 265] on td at bounding box center [822, 265] width 47 height 42
click at [818, 265] on img at bounding box center [823, 264] width 18 height 18
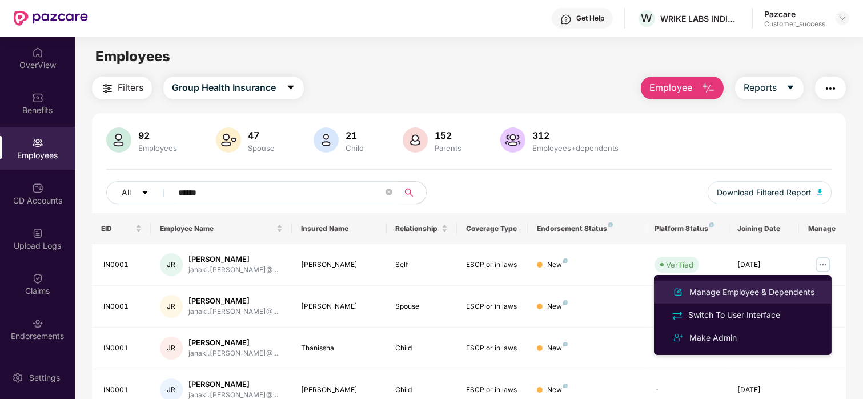
click at [733, 283] on li "Manage Employee & Dependents" at bounding box center [743, 291] width 178 height 23
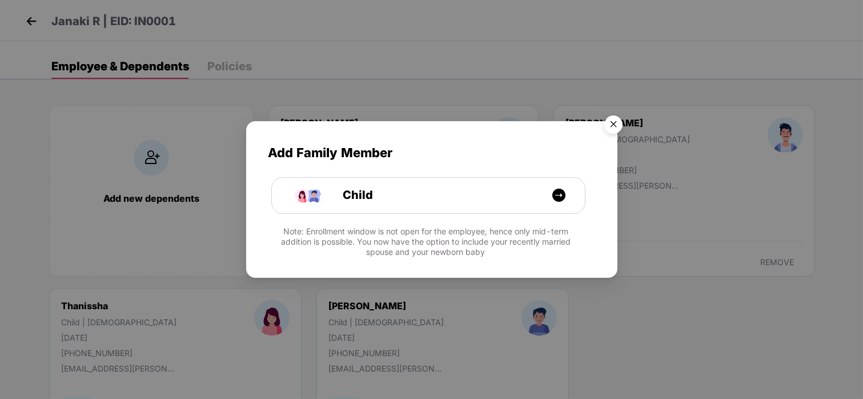
click at [614, 114] on img "Close" at bounding box center [613, 126] width 32 height 32
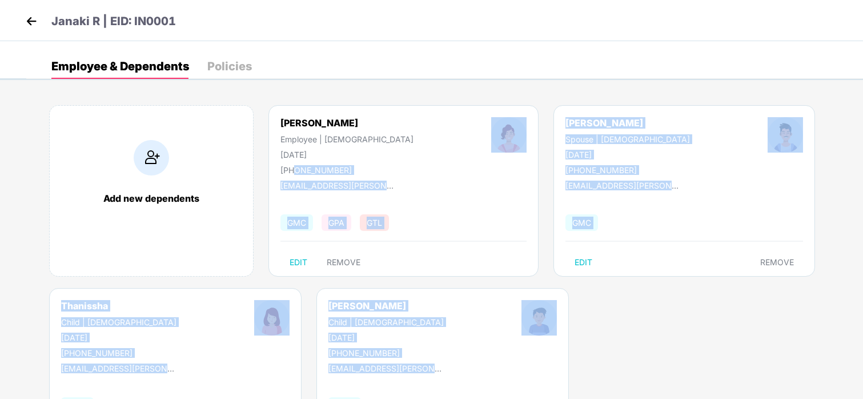
drag, startPoint x: 353, startPoint y: 167, endPoint x: 295, endPoint y: 171, distance: 57.8
click at [295, 80] on div "Janaki R | EID: IN0001 Employee & Dependents Policies Add new dependents Janaki…" at bounding box center [431, 40] width 863 height 80
copy div "9742566831 [PERSON_NAME][EMAIL_ADDRESS][DOMAIN_NAME] GMC GPA GTL EDIT REMOVE [P…"
click at [373, 208] on div "[PERSON_NAME] Employee | [DEMOGRAPHIC_DATA] [DATE] [PHONE_NUMBER] [EMAIL_ADDRES…" at bounding box center [403, 190] width 270 height 171
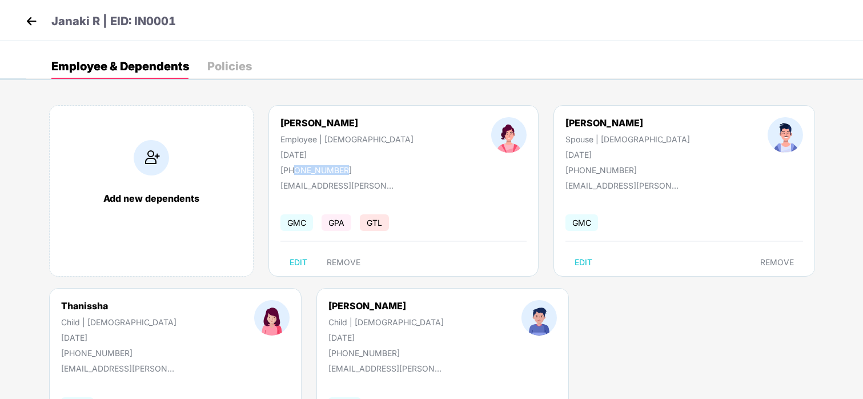
drag, startPoint x: 349, startPoint y: 164, endPoint x: 294, endPoint y: 169, distance: 55.1
click at [294, 169] on div "[PERSON_NAME] Employee | [DEMOGRAPHIC_DATA] [DATE] [PHONE_NUMBER]" at bounding box center [347, 146] width 211 height 58
copy div "9742566831"
click at [34, 17] on img at bounding box center [31, 21] width 17 height 17
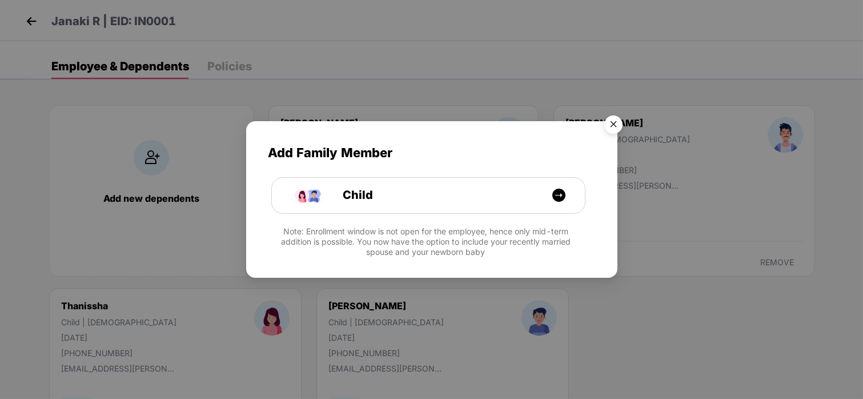
click at [616, 122] on img "Close" at bounding box center [613, 126] width 32 height 32
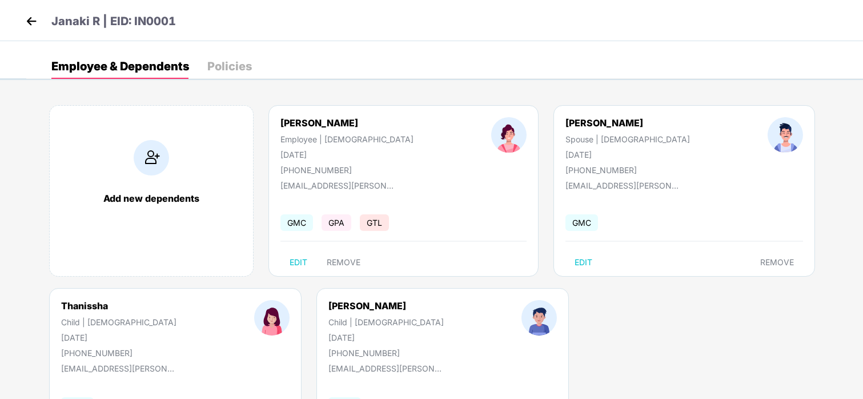
click at [30, 21] on img at bounding box center [31, 21] width 17 height 17
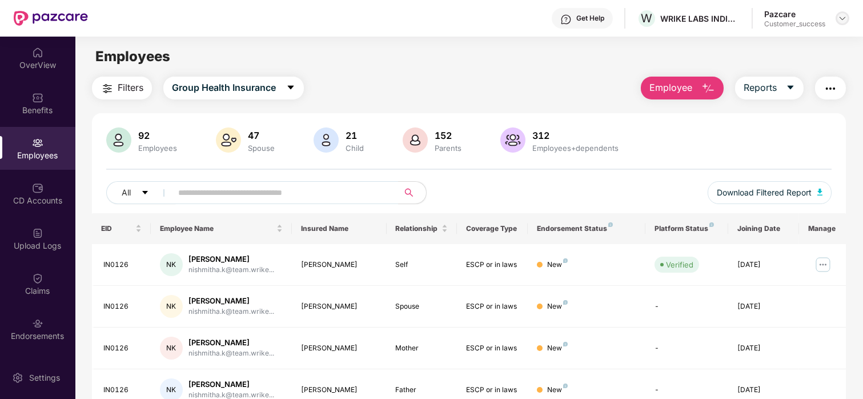
click at [839, 14] on img at bounding box center [842, 18] width 9 height 9
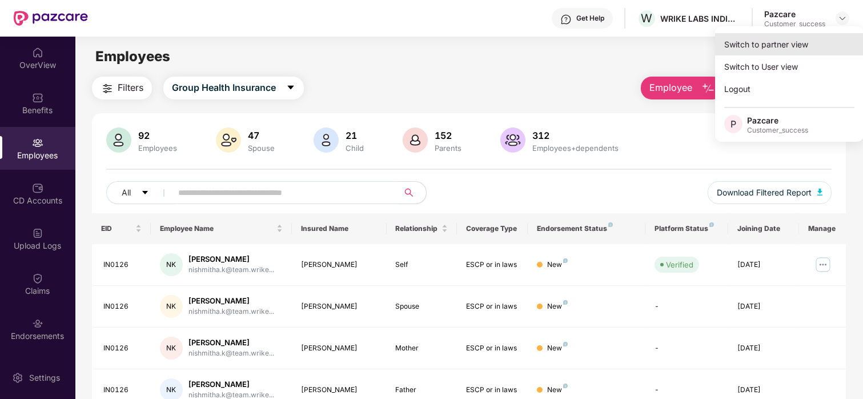
click at [812, 42] on div "Switch to partner view" at bounding box center [789, 44] width 148 height 22
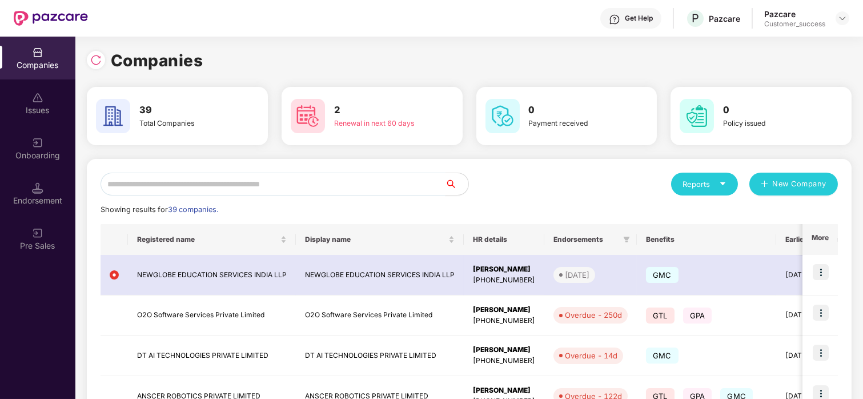
click at [257, 180] on input "text" at bounding box center [272, 183] width 345 height 23
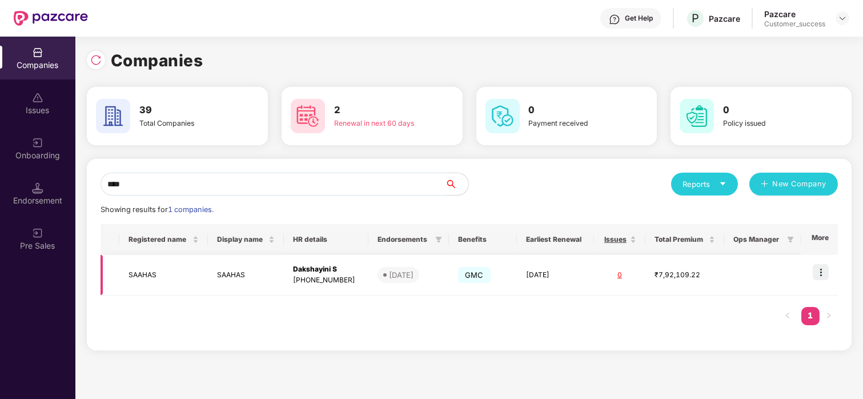
type input "****"
click at [142, 274] on td "SAAHAS" at bounding box center [163, 275] width 88 height 41
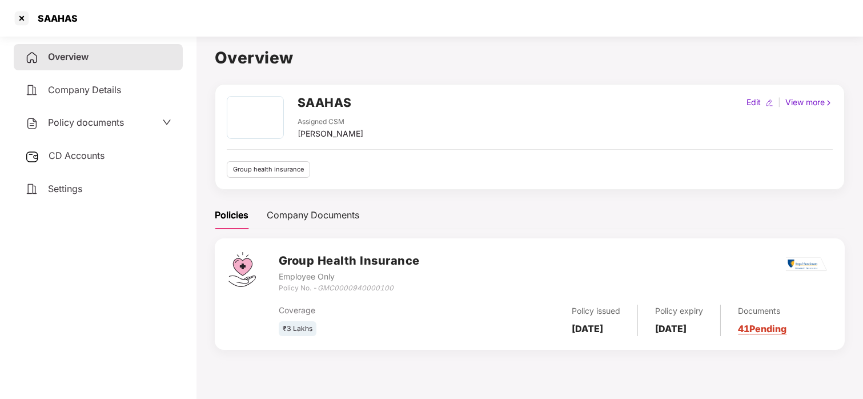
click at [97, 124] on span "Policy documents" at bounding box center [86, 121] width 76 height 11
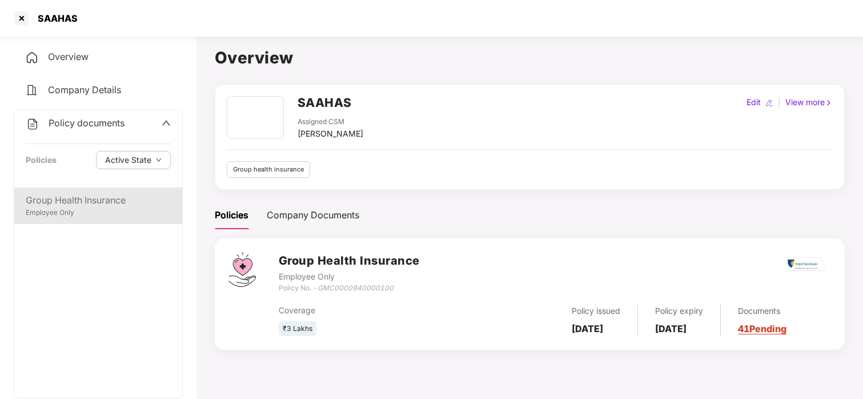
click at [111, 190] on div "Group Health Insurance Employee Only" at bounding box center [98, 205] width 168 height 37
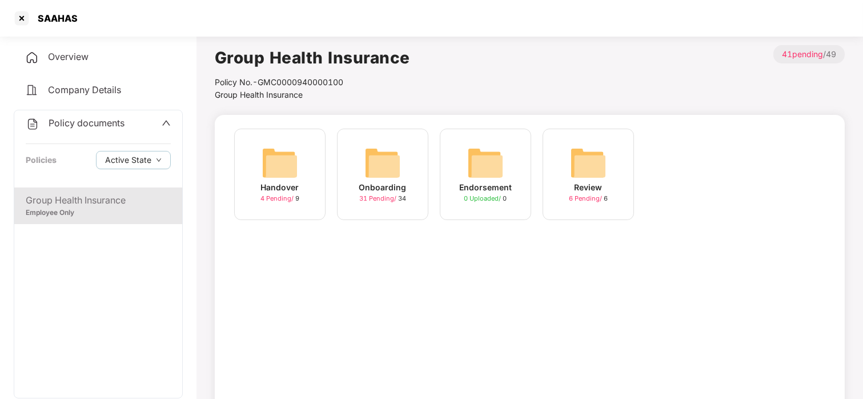
click at [384, 157] on img at bounding box center [382, 162] width 37 height 37
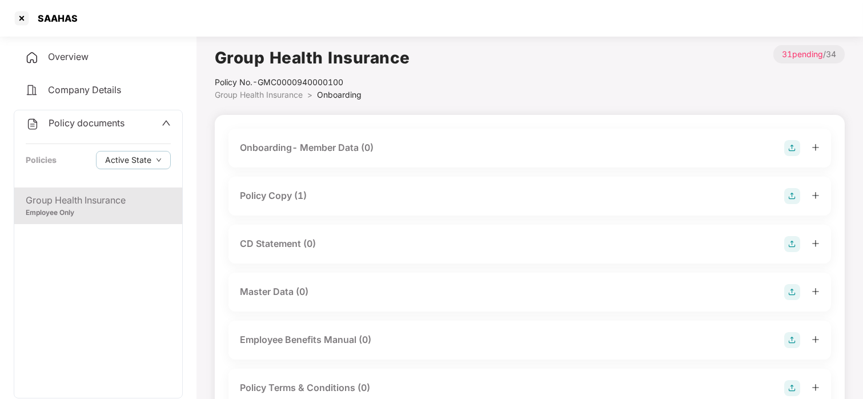
click at [299, 191] on div "Policy Copy (1)" at bounding box center [273, 195] width 67 height 14
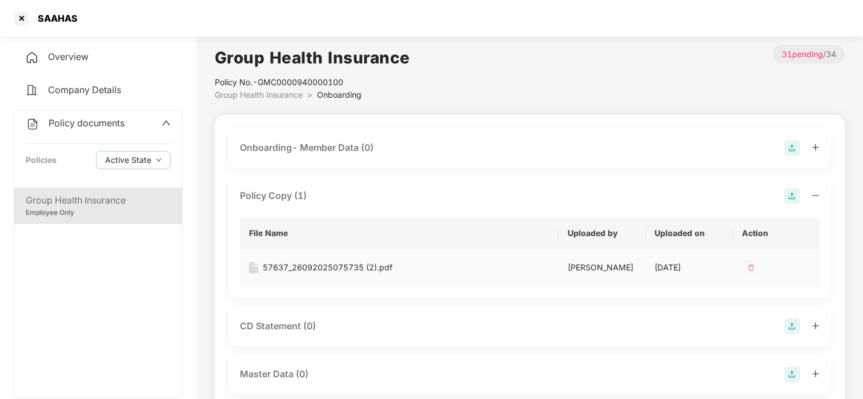
click at [374, 267] on div "57637_26092025075735 (2).pdf" at bounding box center [328, 267] width 130 height 13
click at [19, 15] on div at bounding box center [22, 18] width 18 height 18
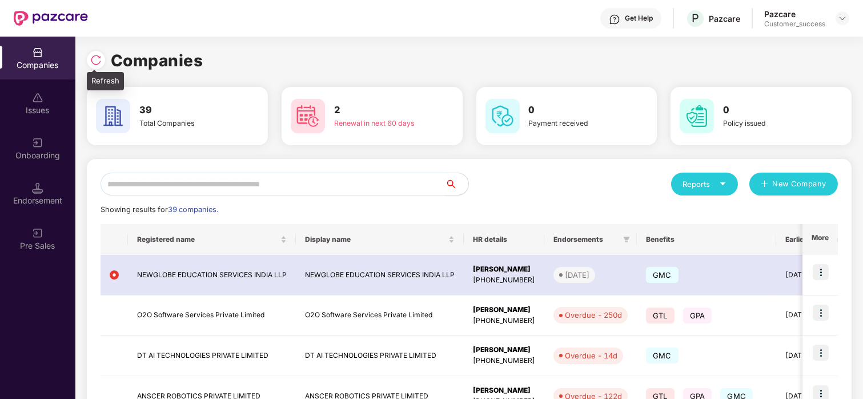
click at [90, 55] on img at bounding box center [95, 59] width 11 height 11
click at [235, 184] on input "text" at bounding box center [272, 183] width 345 height 23
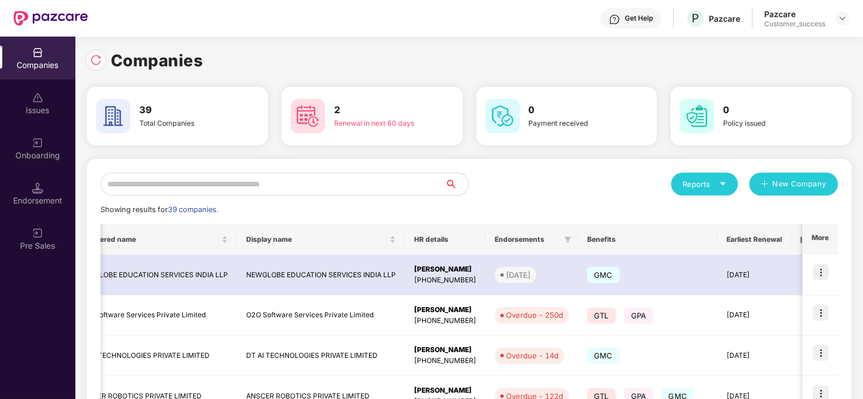
click at [224, 182] on input "text" at bounding box center [272, 183] width 345 height 23
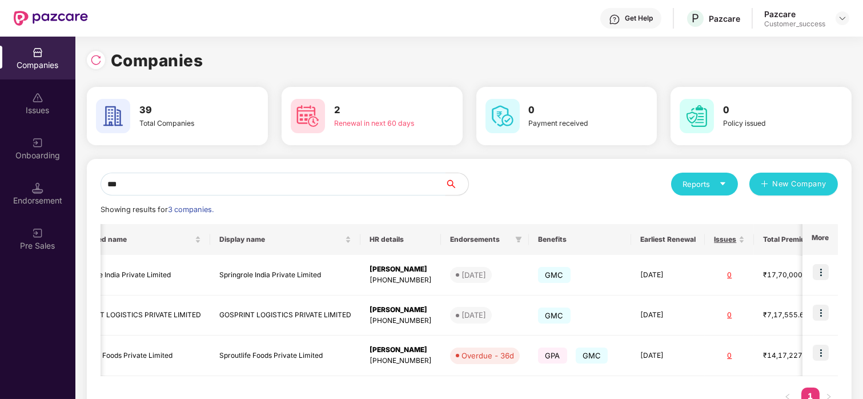
type input "****"
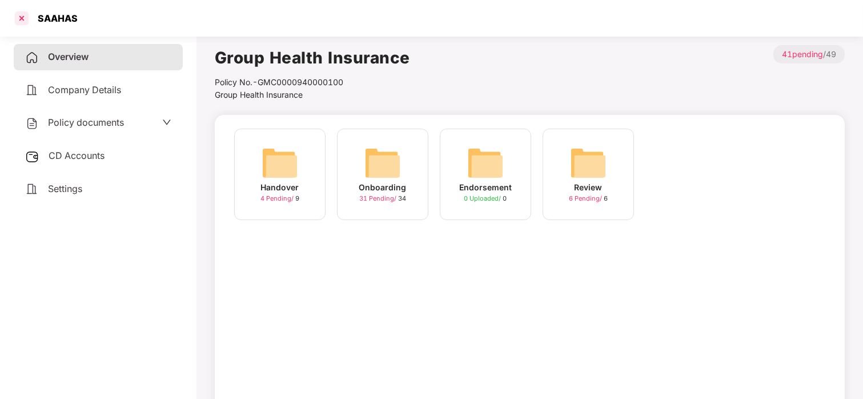
click at [17, 13] on div at bounding box center [22, 18] width 18 height 18
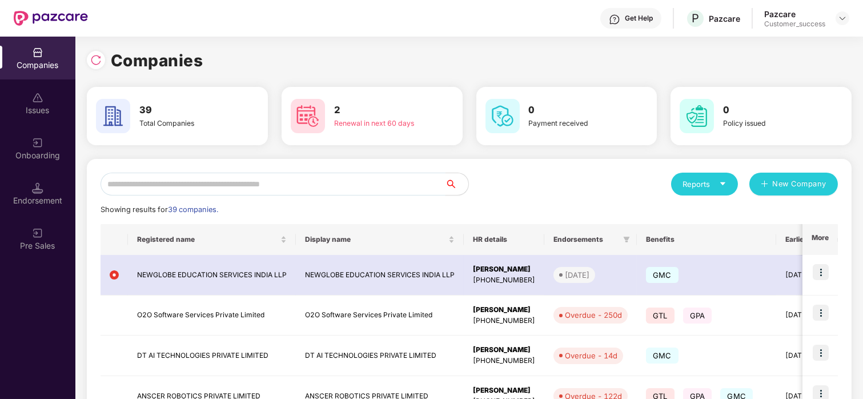
click at [188, 190] on input "text" at bounding box center [272, 183] width 345 height 23
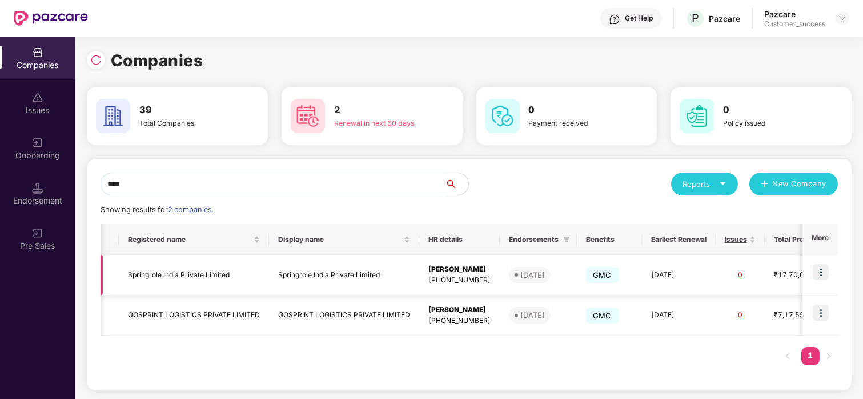
scroll to position [0, 159]
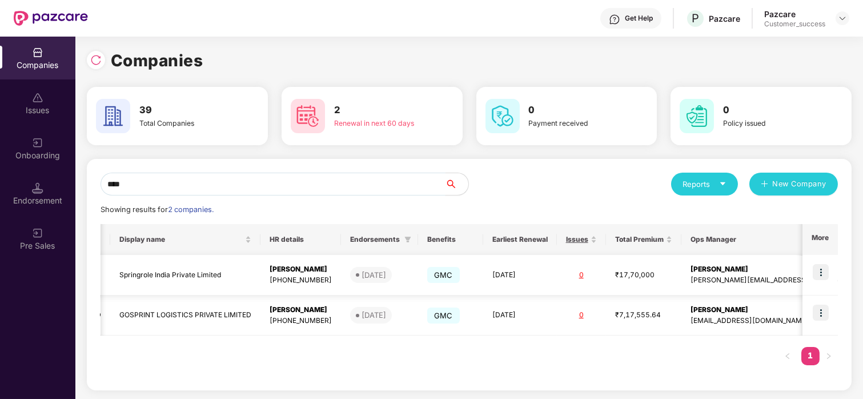
type input "****"
click at [818, 271] on img at bounding box center [820, 272] width 16 height 16
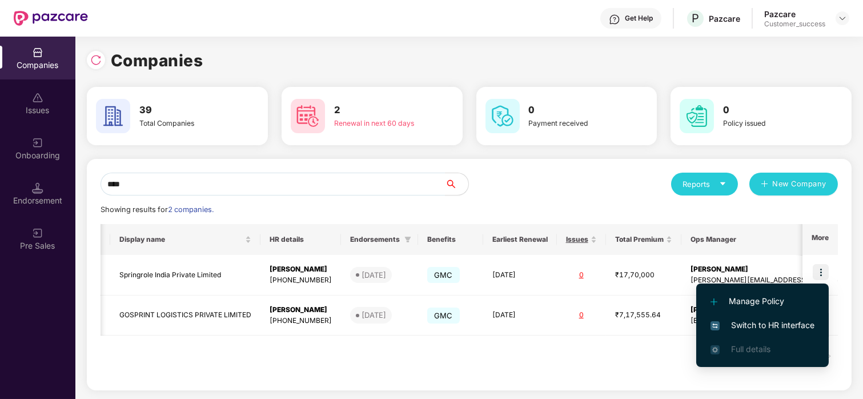
click at [778, 317] on li "Switch to HR interface" at bounding box center [762, 325] width 132 height 24
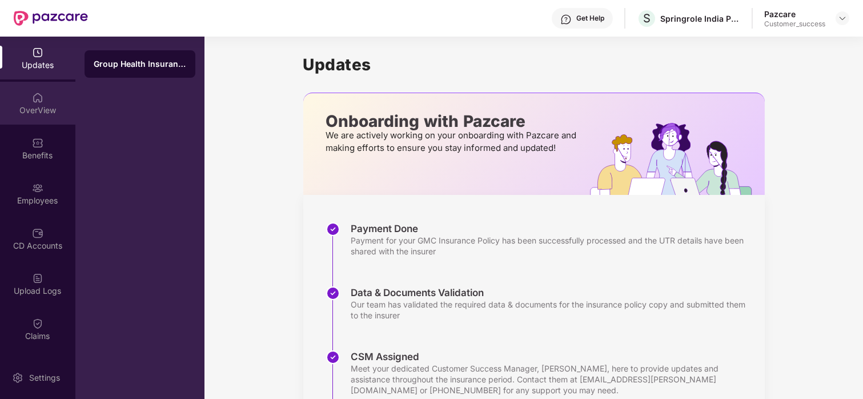
click at [33, 110] on div "OverView" at bounding box center [37, 109] width 75 height 11
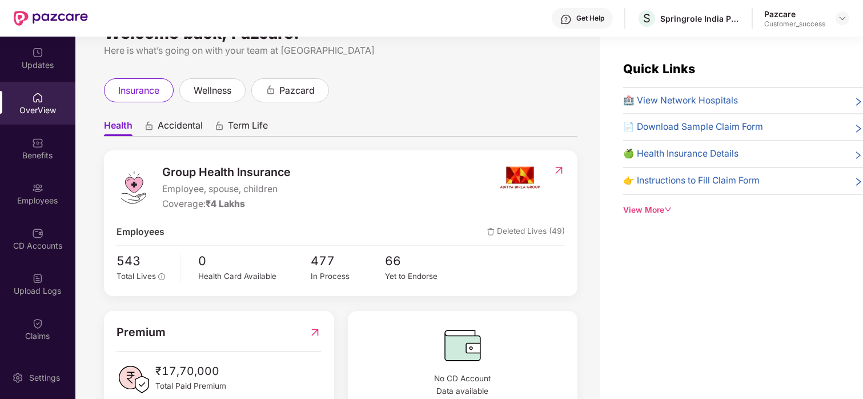
scroll to position [42, 0]
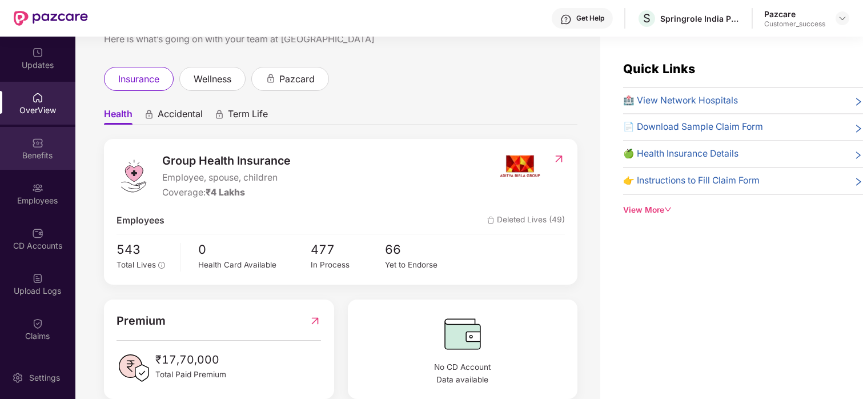
click at [29, 146] on div "Benefits" at bounding box center [37, 148] width 75 height 43
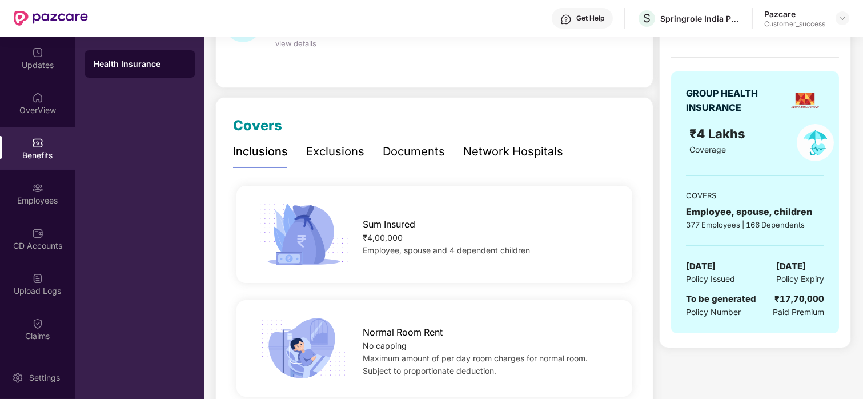
scroll to position [95, 0]
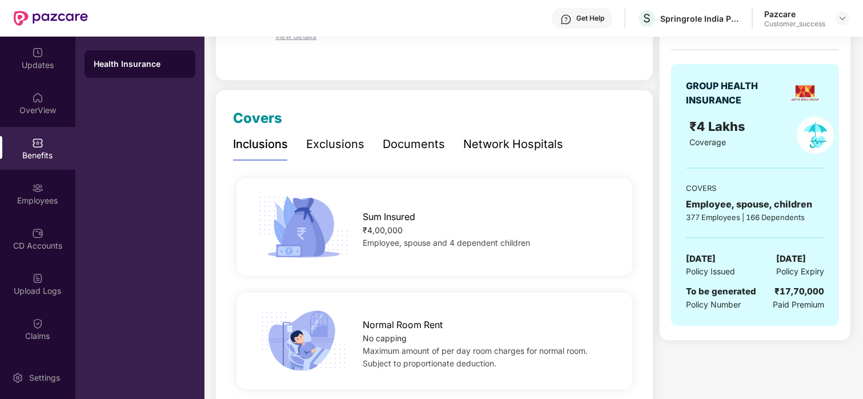
drag, startPoint x: 362, startPoint y: 240, endPoint x: 537, endPoint y: 242, distance: 175.3
click at [537, 242] on div "Employee, spouse and 4 dependent children" at bounding box center [489, 242] width 252 height 13
copy span "Employee, spouse and 4 dependent children"
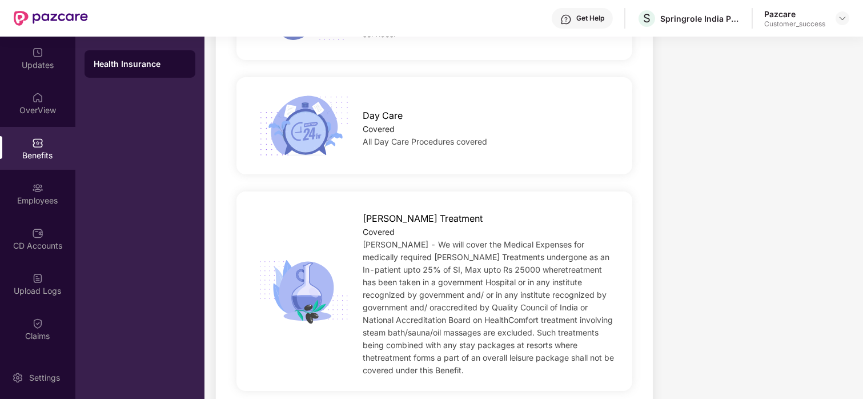
scroll to position [997, 0]
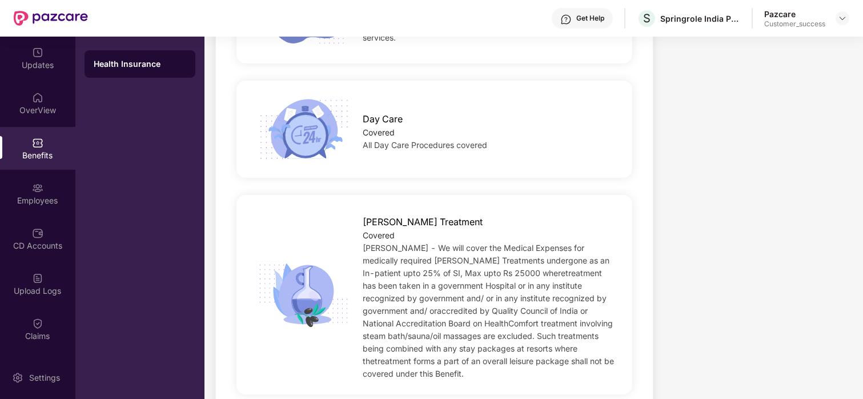
click at [364, 231] on div "Covered" at bounding box center [489, 235] width 252 height 13
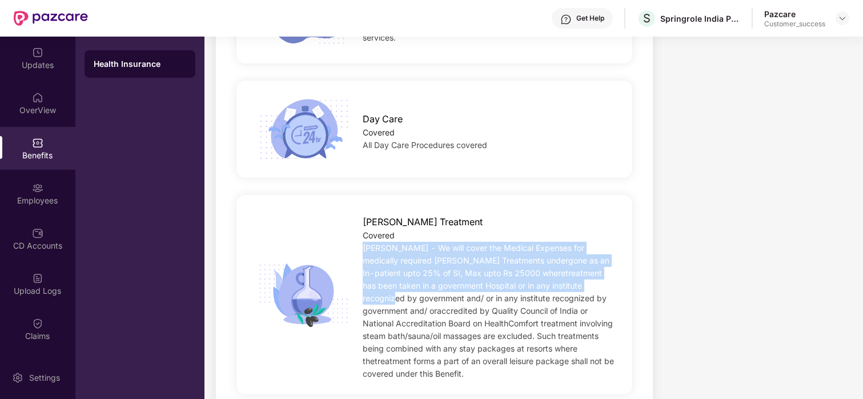
drag, startPoint x: 360, startPoint y: 246, endPoint x: 615, endPoint y: 281, distance: 257.1
click at [615, 281] on div "[PERSON_NAME] Treatment Covered [PERSON_NAME] - We will cover the Medical Expen…" at bounding box center [488, 294] width 288 height 171
copy span "[PERSON_NAME] - We will cover the Medical Expenses for medically required [PERS…"
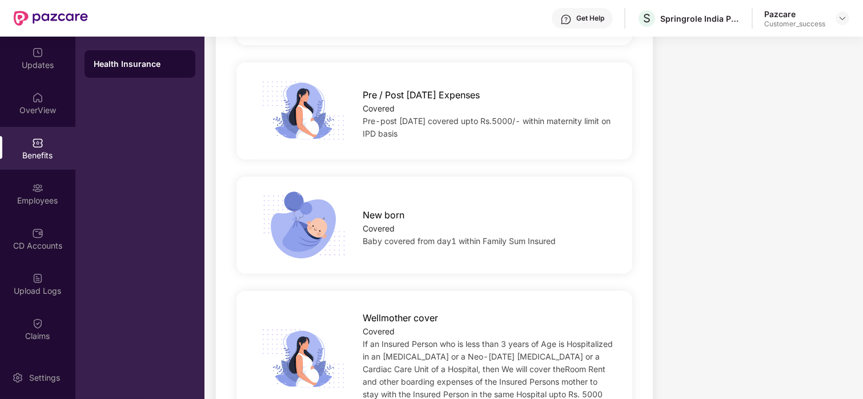
scroll to position [1574, 0]
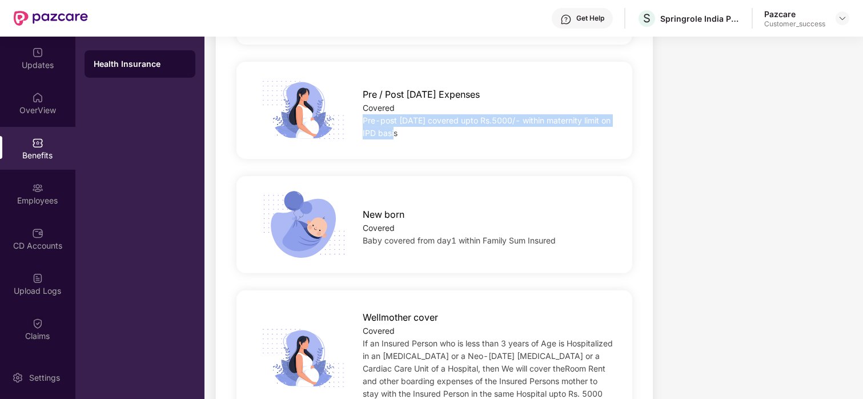
drag, startPoint x: 361, startPoint y: 105, endPoint x: 397, endPoint y: 123, distance: 39.8
click at [397, 123] on div "Pre / Post [DATE] Expenses Covered Pre-post [DATE] covered upto Rs.5000/- withi…" at bounding box center [488, 111] width 288 height 58
copy span "Pre-post [DATE] covered upto Rs.5000/- within maternity limit on IPD basis"
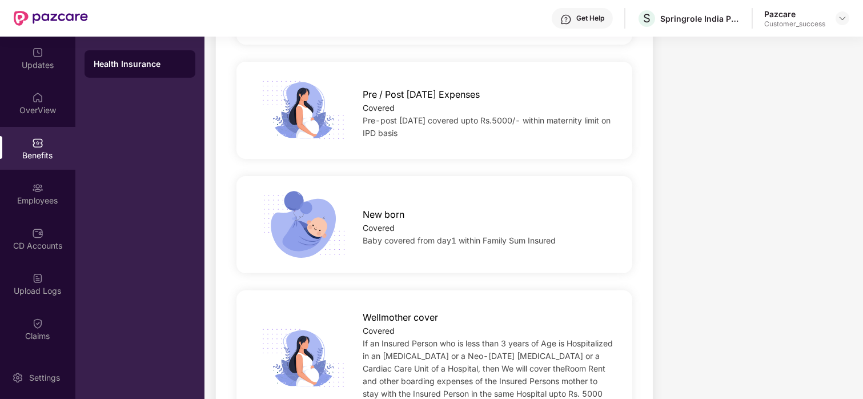
click at [428, 281] on div "Wellmother cover Covered If an Insured Person who is less than 3 years of Age i…" at bounding box center [434, 358] width 403 height 154
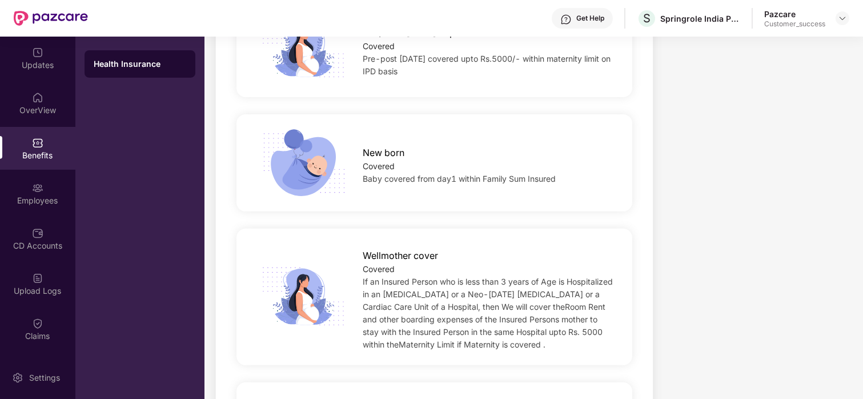
scroll to position [1649, 0]
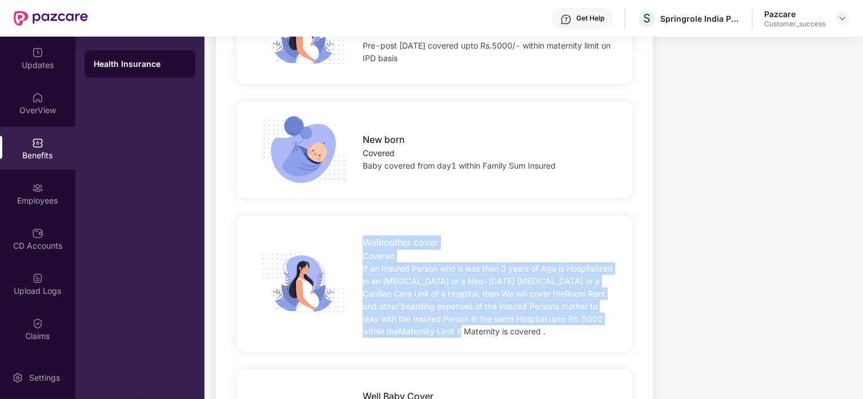
drag, startPoint x: 364, startPoint y: 231, endPoint x: 521, endPoint y: 324, distance: 182.2
click at [521, 324] on div "Wellmother cover Covered If an Insured Person who is less than 3 years of Age i…" at bounding box center [488, 284] width 288 height 108
copy div "Wellmother cover Covered If an Insured Person who is less than 3 years of Age i…"
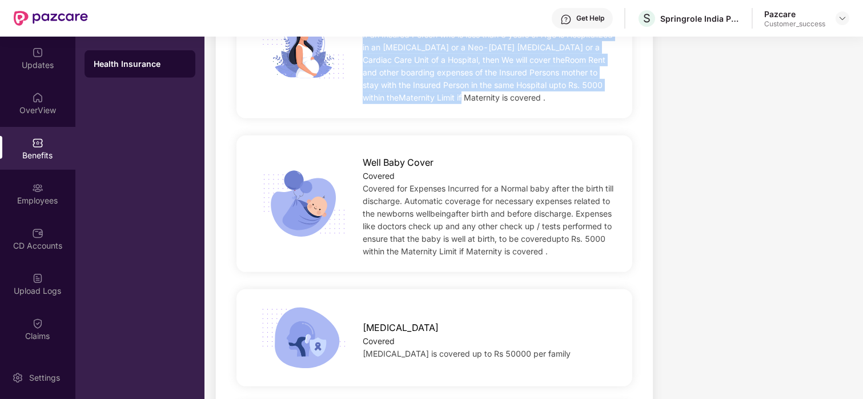
scroll to position [1884, 0]
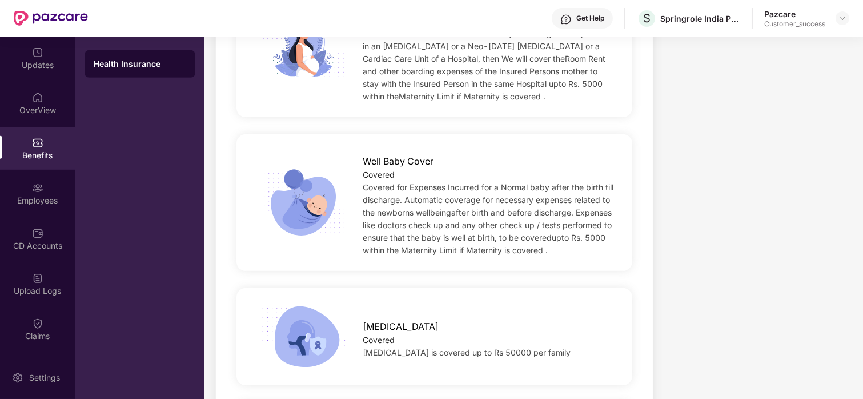
click at [472, 183] on span "Covered for Expenses Incurred for a Normal baby after the birth till discharge.…" at bounding box center [488, 218] width 251 height 73
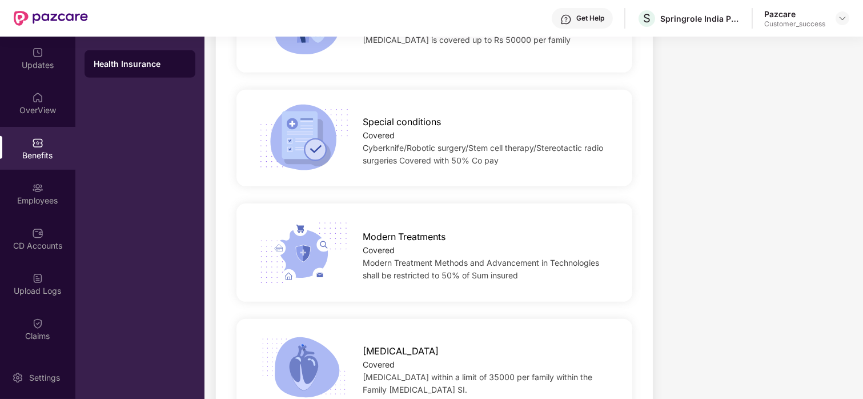
scroll to position [2196, 0]
click at [361, 224] on div "Modern Treatments Covered Modern Treatment Methods and Advancement in Technolog…" at bounding box center [488, 252] width 288 height 58
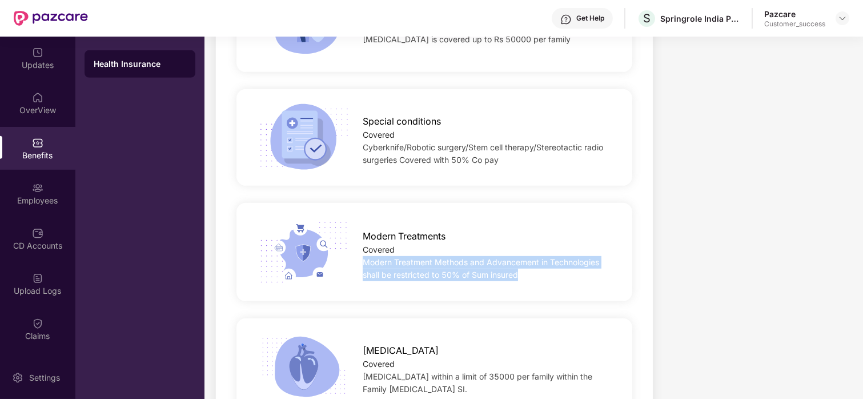
drag, startPoint x: 358, startPoint y: 245, endPoint x: 528, endPoint y: 260, distance: 170.2
click at [528, 260] on div "Modern Treatments Covered Modern Treatment Methods and Advancement in Technolog…" at bounding box center [488, 252] width 288 height 58
copy span "Modern Treatment Methods and Advancement in Technologies shall be restricted to…"
click at [436, 272] on div "Modern Treatments Covered Modern Treatment Methods and Advancement in Technolog…" at bounding box center [434, 251] width 432 height 69
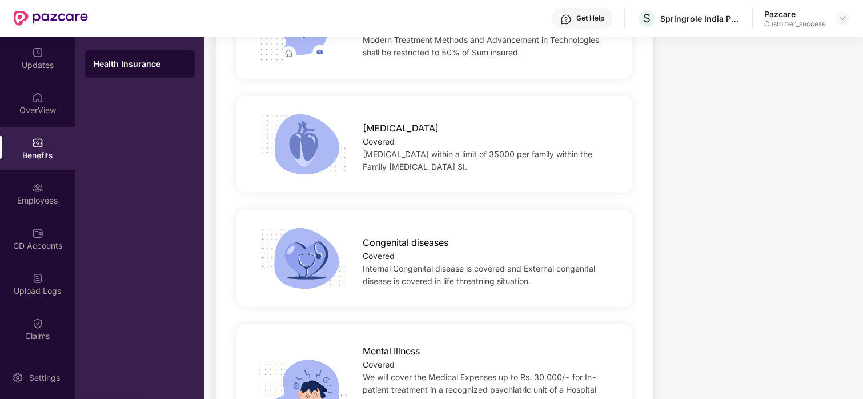
scroll to position [2427, 0]
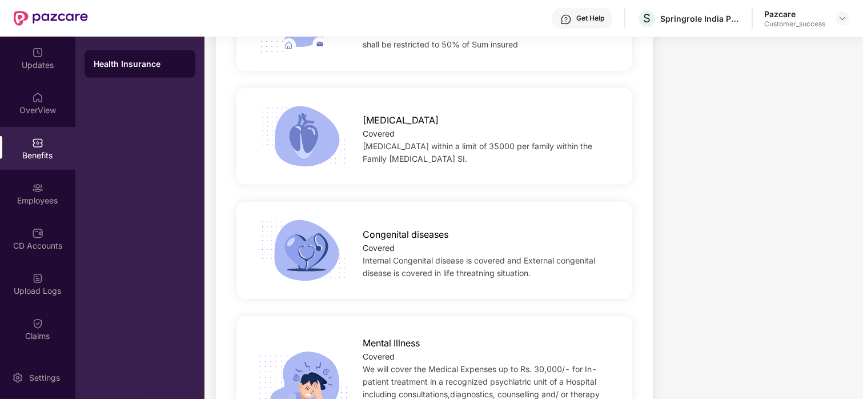
drag, startPoint x: 360, startPoint y: 248, endPoint x: 532, endPoint y: 260, distance: 172.9
click at [532, 260] on div "Congenital diseases Covered Internal Congenital disease is covered and External…" at bounding box center [488, 251] width 288 height 58
copy span "Internal Congenital disease is covered and External congenital disease is cover…"
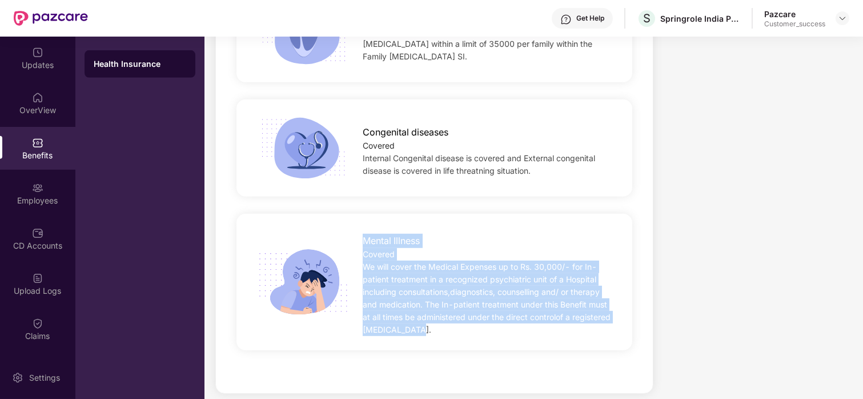
drag, startPoint x: 361, startPoint y: 231, endPoint x: 412, endPoint y: 321, distance: 103.5
click at [412, 321] on div "Mental Illness Covered We will cover the Medical Expenses up to Rs. 30,000/- fo…" at bounding box center [488, 282] width 288 height 108
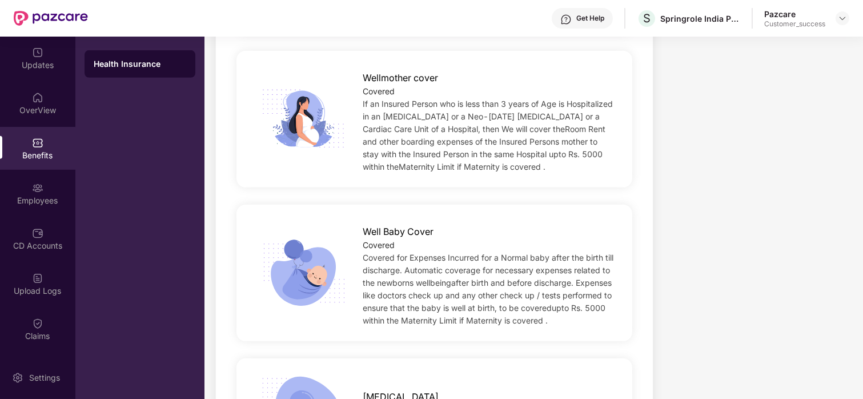
scroll to position [1815, 0]
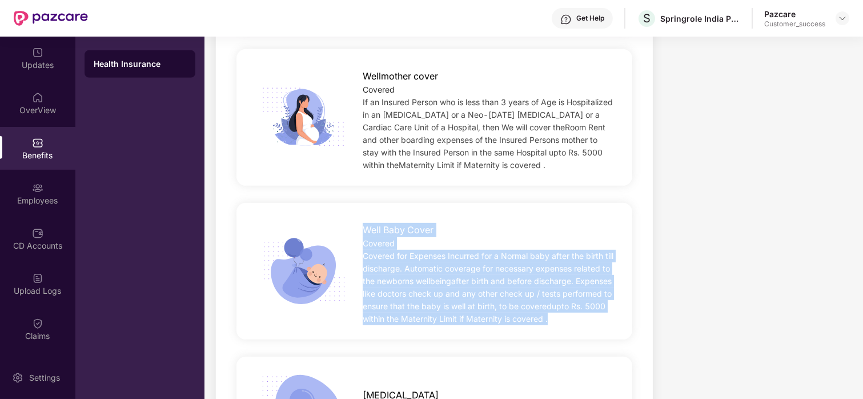
drag, startPoint x: 365, startPoint y: 217, endPoint x: 557, endPoint y: 304, distance: 210.6
click at [557, 304] on div "Well Baby Cover Covered Covered for Expenses Incurred for a Normal baby after t…" at bounding box center [488, 271] width 288 height 108
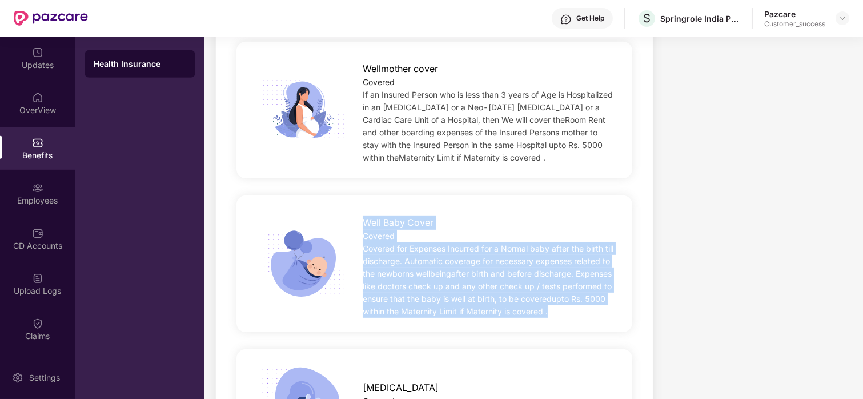
scroll to position [1777, 0]
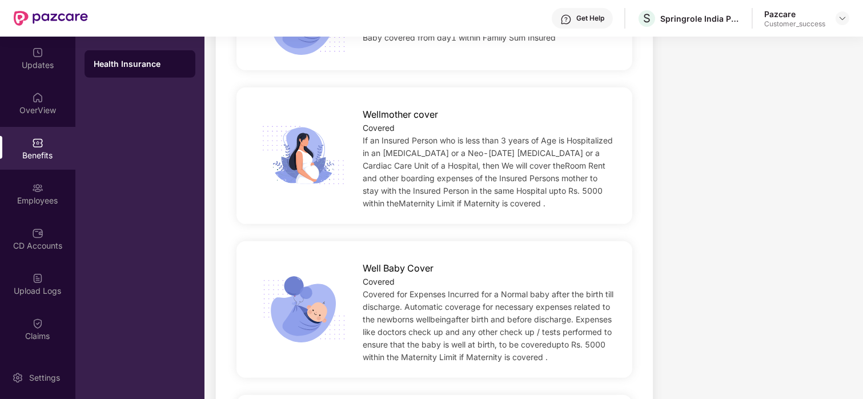
click at [313, 232] on div "Well Baby Cover Covered Covered for Expenses Incurred for a Normal baby after t…" at bounding box center [434, 309] width 403 height 154
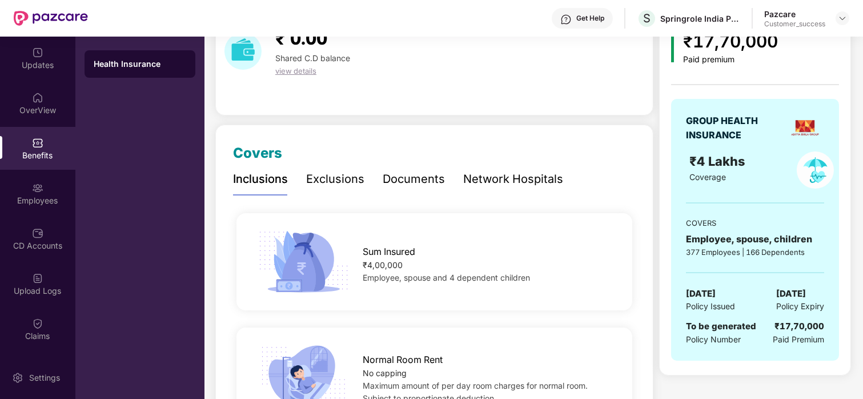
scroll to position [0, 0]
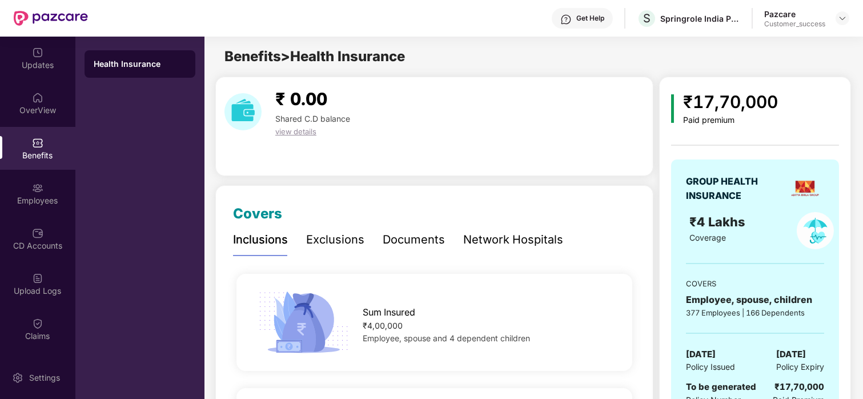
click at [332, 236] on div "Exclusions" at bounding box center [335, 240] width 58 height 18
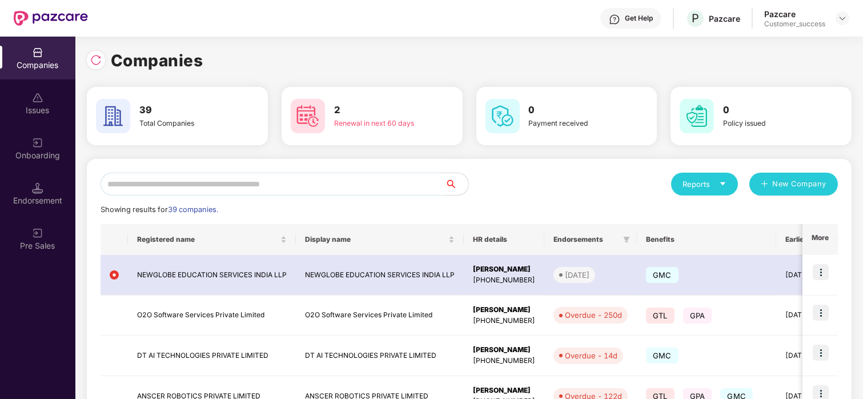
click at [33, 157] on div "Onboarding" at bounding box center [37, 155] width 75 height 11
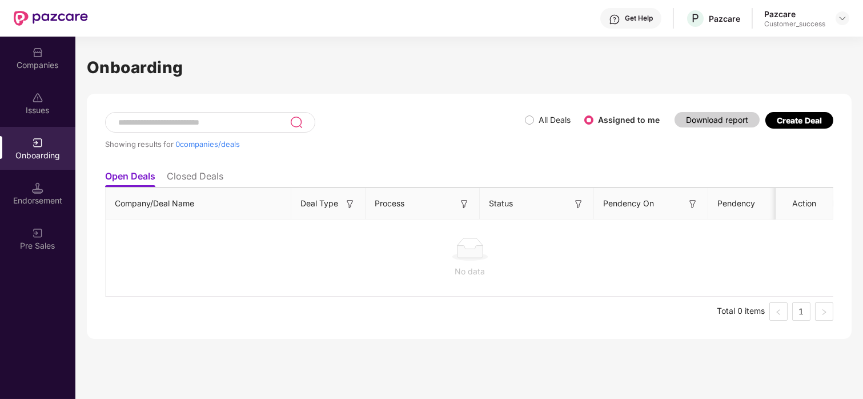
click at [203, 171] on li "Closed Deals" at bounding box center [195, 178] width 57 height 17
click at [525, 126] on label "All Deals" at bounding box center [550, 120] width 50 height 13
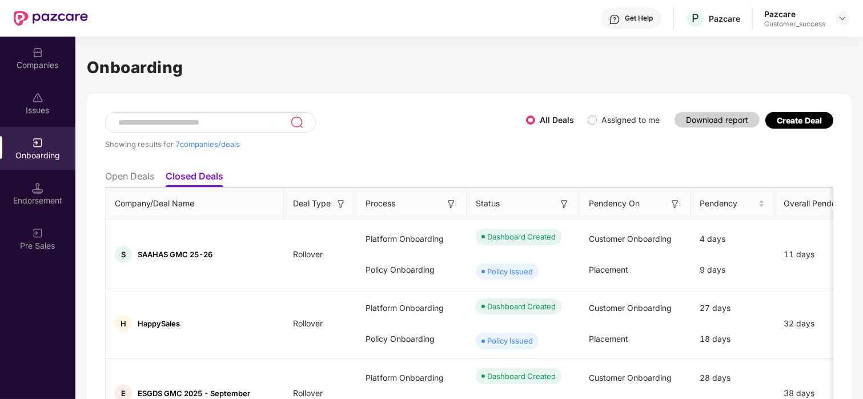
click at [122, 172] on li "Open Deals" at bounding box center [129, 178] width 49 height 17
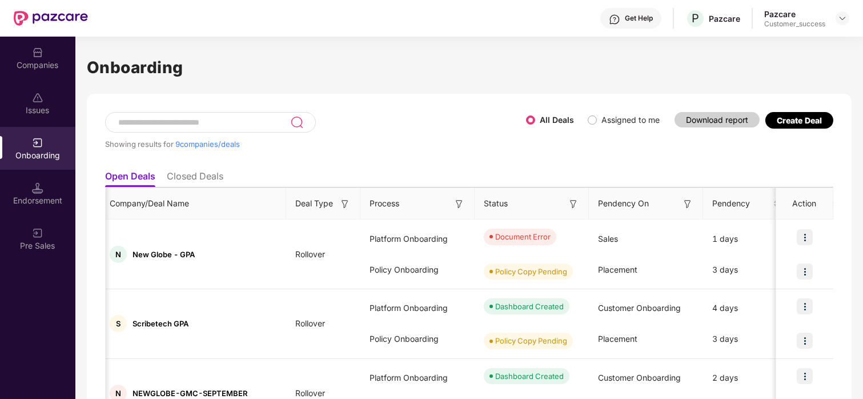
scroll to position [0, 5]
click at [352, 214] on th "Deal Type" at bounding box center [324, 203] width 74 height 31
click at [801, 231] on img at bounding box center [804, 237] width 16 height 16
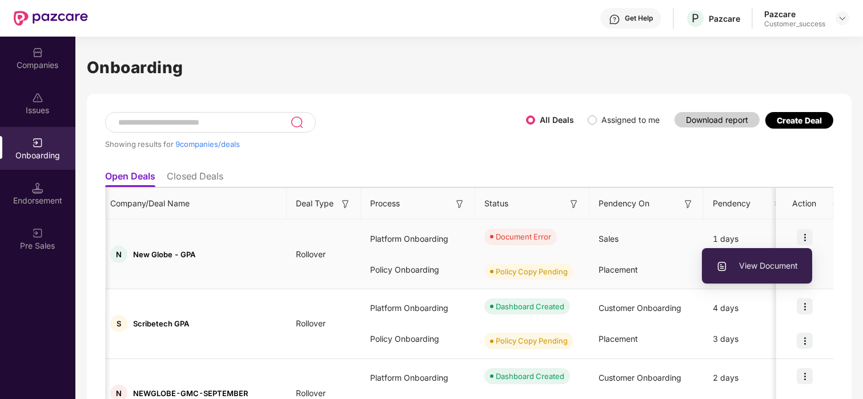
click at [774, 256] on li "View Document" at bounding box center [757, 266] width 110 height 24
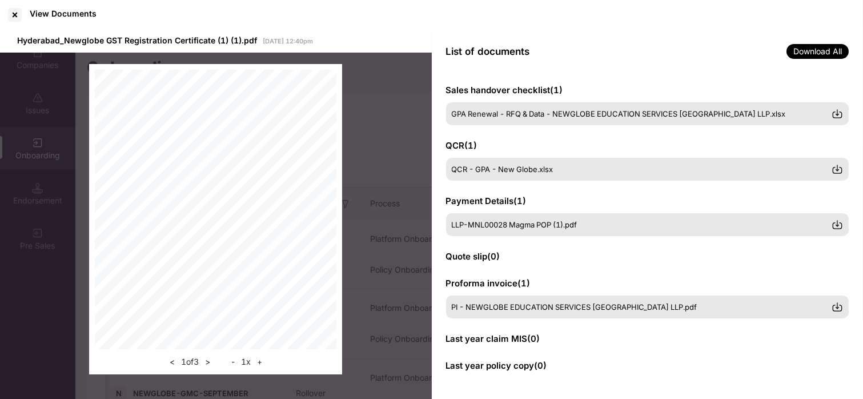
scroll to position [0, 0]
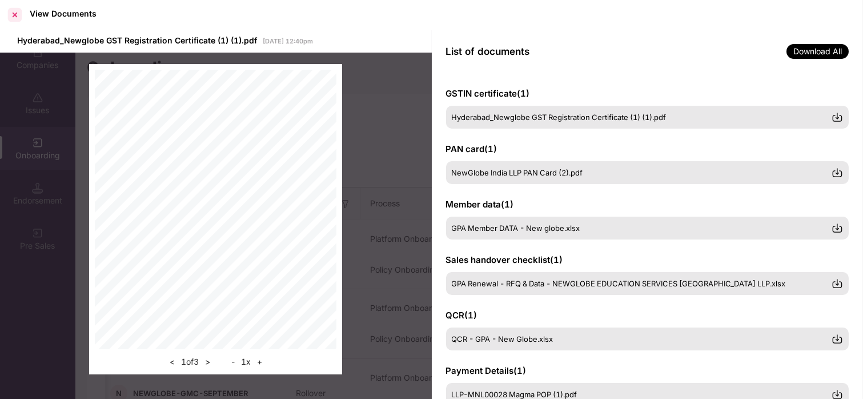
click at [7, 11] on div at bounding box center [15, 15] width 18 height 18
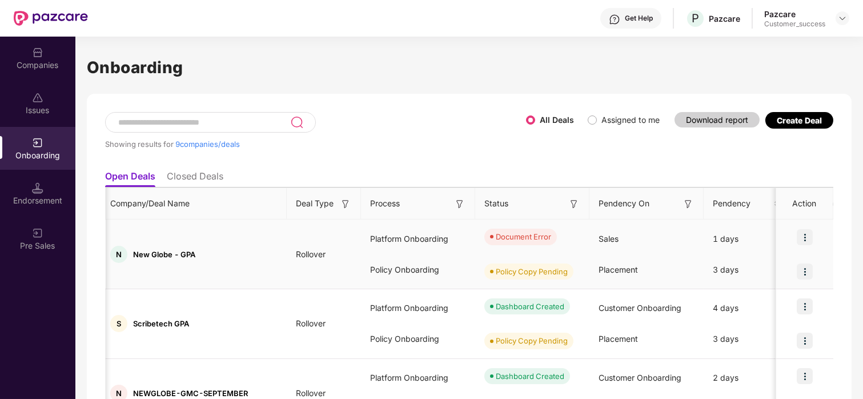
click at [807, 267] on img at bounding box center [804, 271] width 16 height 16
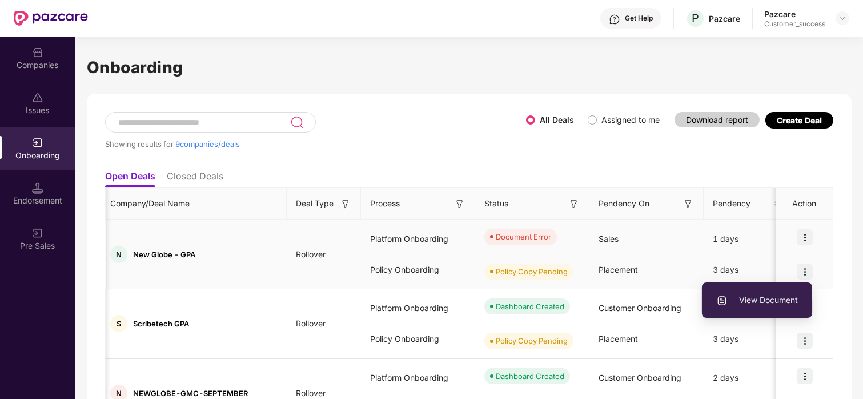
click at [765, 304] on span "View Document" at bounding box center [757, 299] width 82 height 13
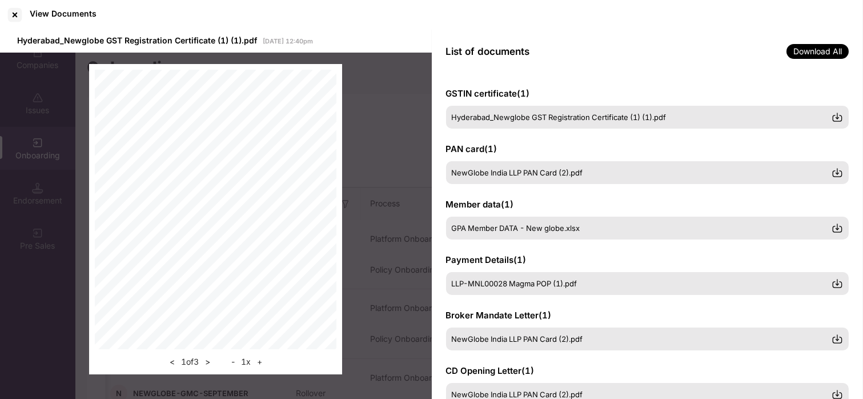
scroll to position [1, 0]
click at [9, 11] on div at bounding box center [15, 15] width 18 height 18
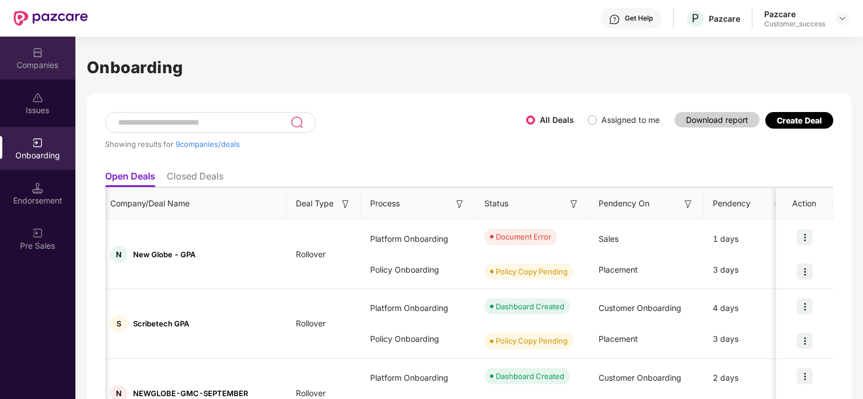
click at [40, 39] on div "Companies" at bounding box center [37, 58] width 75 height 43
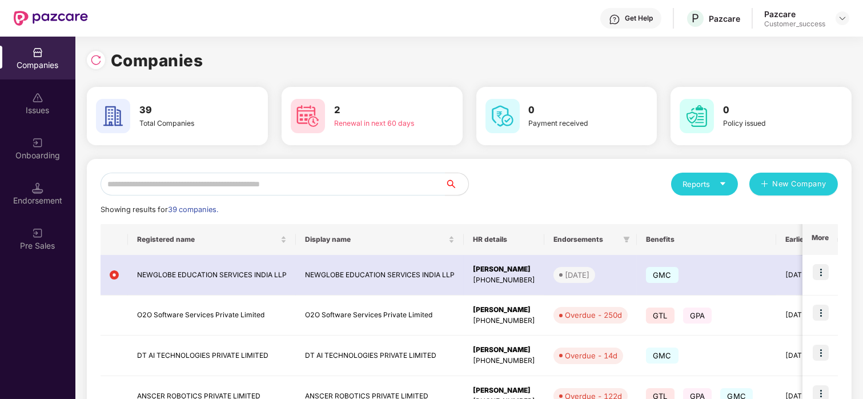
click at [317, 94] on div "2 Renewal in next 60 days" at bounding box center [371, 116] width 181 height 58
click at [210, 89] on div "39 Total Companies" at bounding box center [177, 116] width 181 height 58
click at [132, 177] on input "text" at bounding box center [272, 183] width 345 height 23
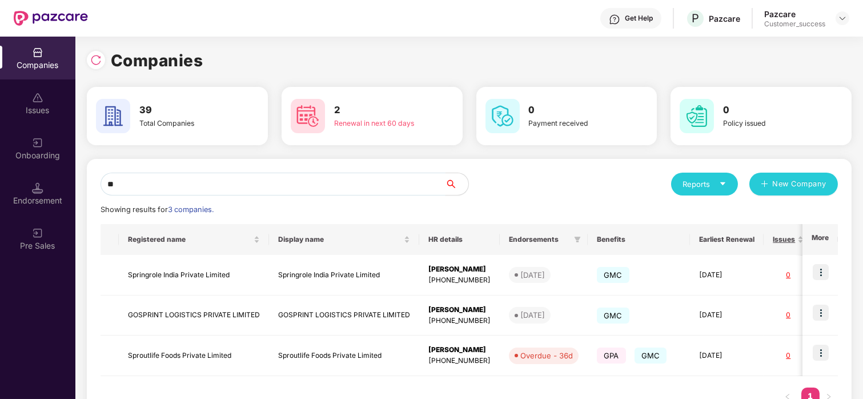
type input "*"
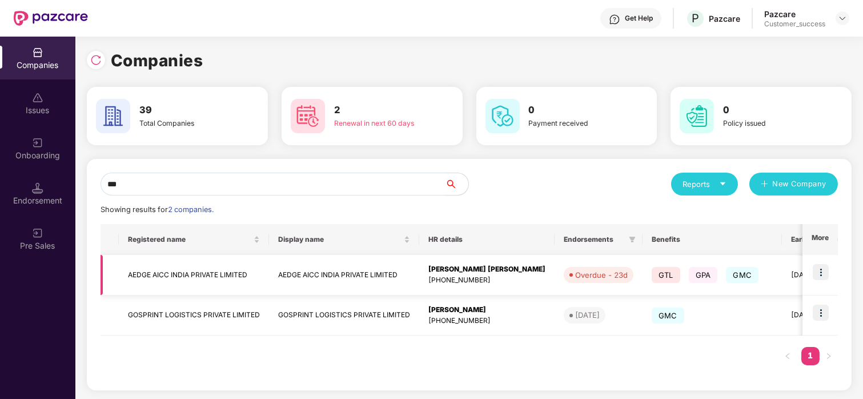
type input "***"
click at [817, 269] on img at bounding box center [820, 272] width 16 height 16
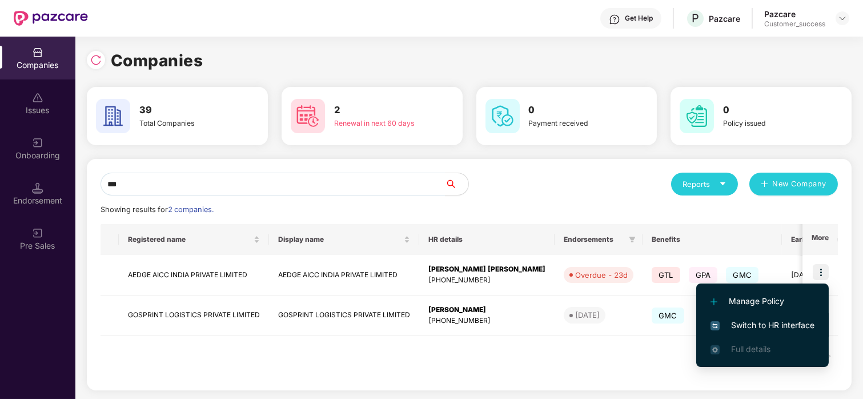
click at [720, 319] on span "Switch to HR interface" at bounding box center [762, 325] width 104 height 13
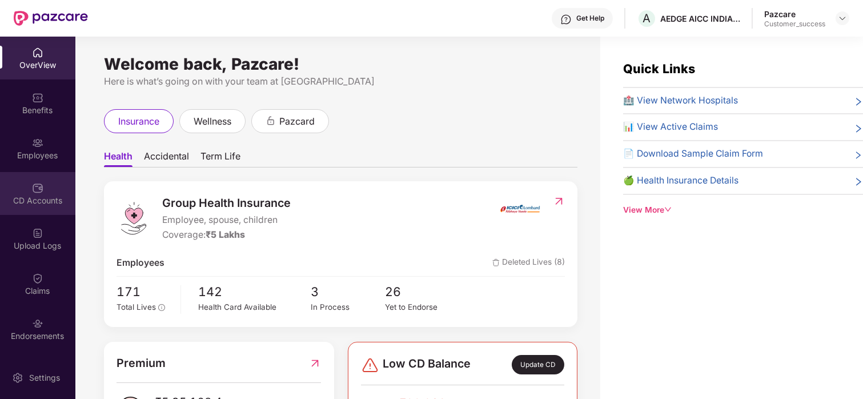
click at [13, 194] on div "CD Accounts" at bounding box center [37, 193] width 75 height 43
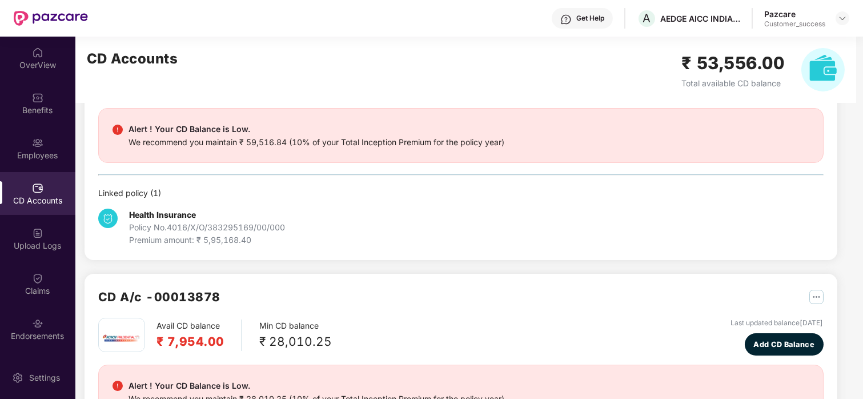
scroll to position [53, 0]
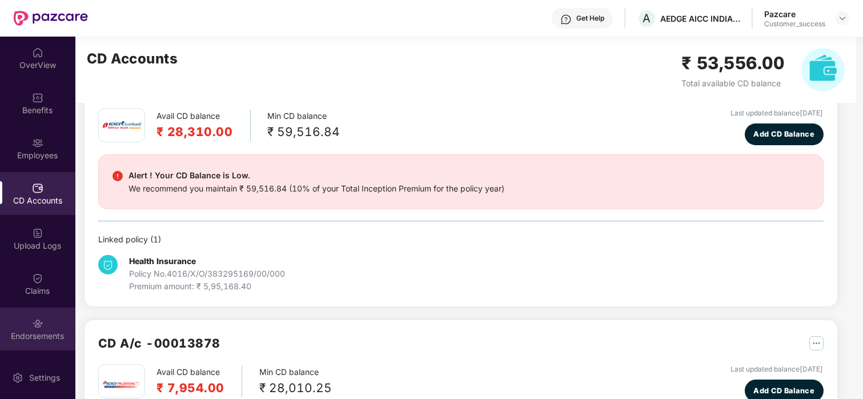
click at [29, 311] on div "Endorsements" at bounding box center [37, 328] width 75 height 43
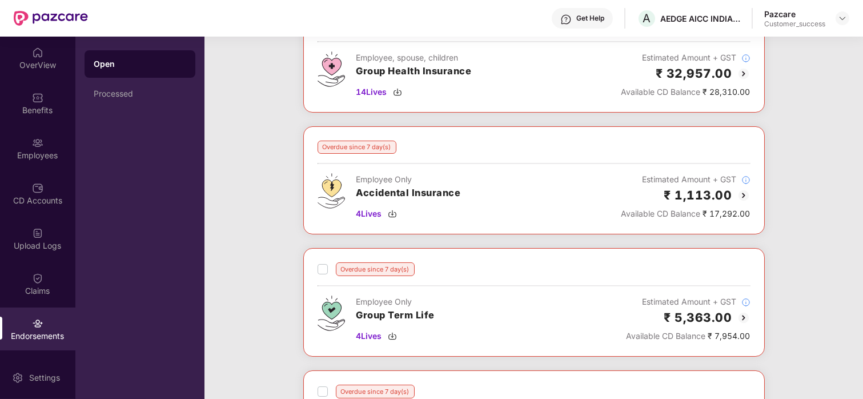
scroll to position [217, 0]
drag, startPoint x: 582, startPoint y: 254, endPoint x: 474, endPoint y: 115, distance: 175.4
click at [474, 115] on div "Overdue since 23 day(s) Low CD Balance Employee Only Group Term Life 11 Lives E…" at bounding box center [533, 187] width 658 height 611
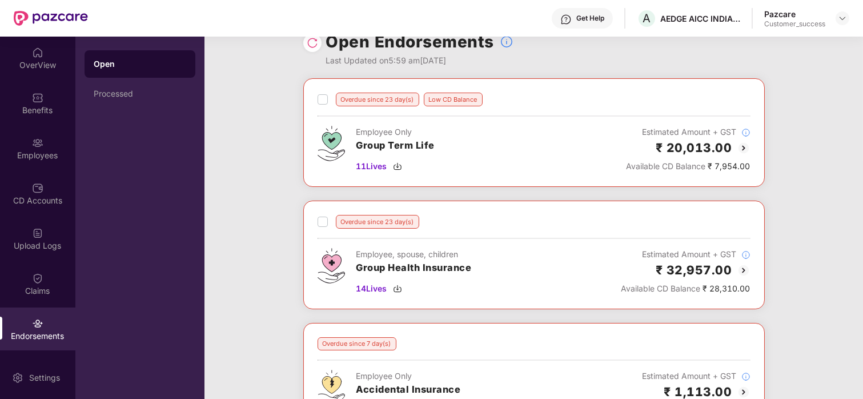
scroll to position [0, 0]
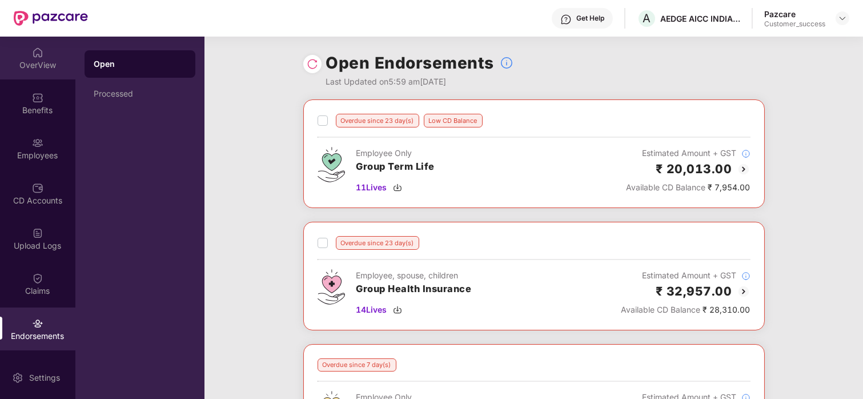
click at [24, 64] on div "OverView" at bounding box center [37, 64] width 75 height 11
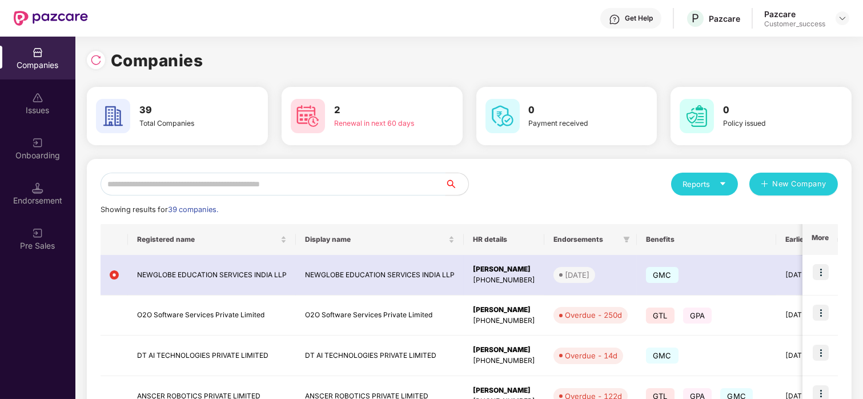
click at [179, 188] on input "text" at bounding box center [272, 183] width 345 height 23
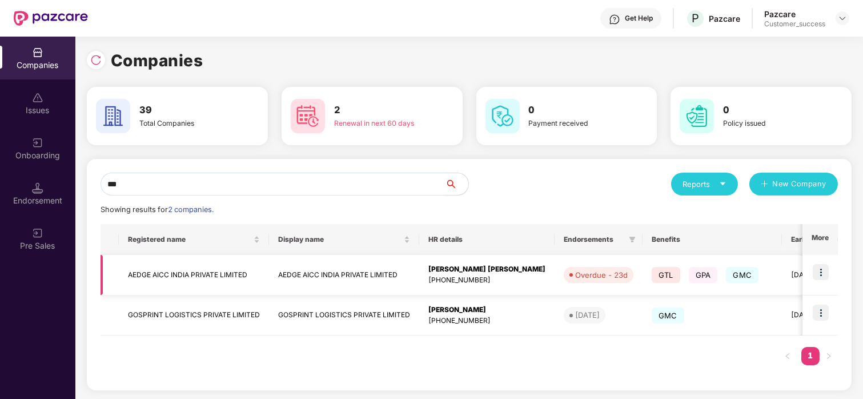
type input "***"
click at [134, 274] on td "AEDGE AICC INDIA PRIVATE LIMITED" at bounding box center [194, 275] width 150 height 41
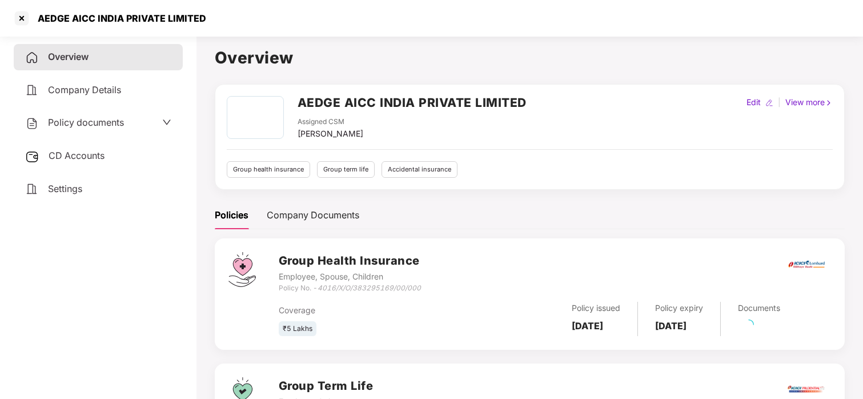
click at [117, 120] on span "Policy documents" at bounding box center [86, 121] width 76 height 11
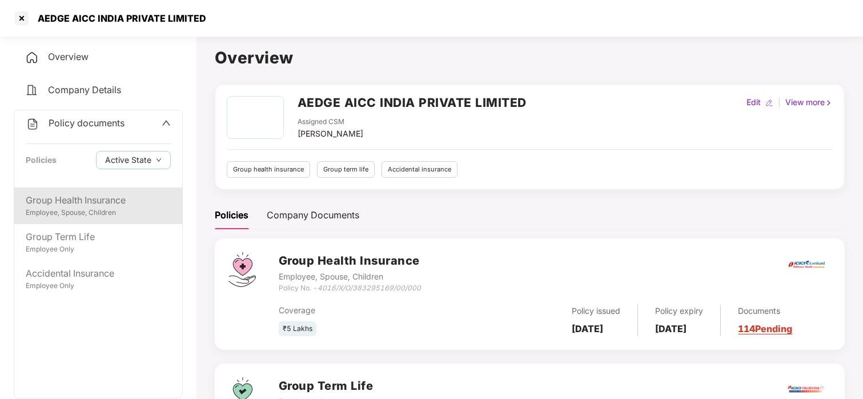
click at [74, 203] on div "Group Health Insurance" at bounding box center [98, 200] width 145 height 14
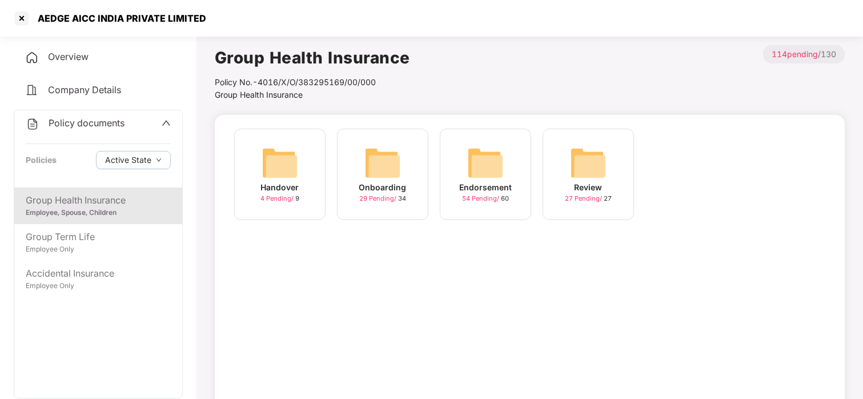
click at [386, 181] on div "Onboarding" at bounding box center [382, 187] width 47 height 13
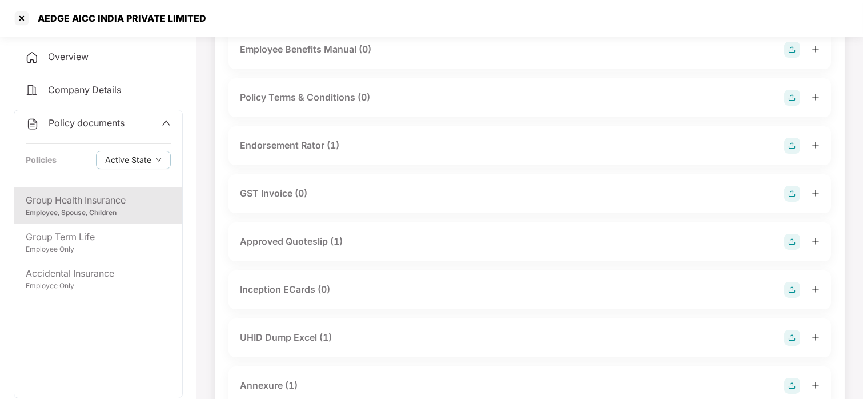
scroll to position [286, 0]
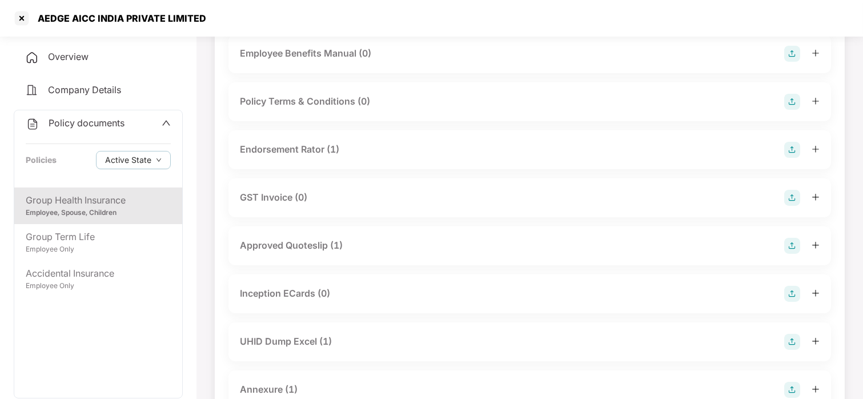
click at [287, 150] on div "Endorsement Rator (1)" at bounding box center [289, 149] width 99 height 14
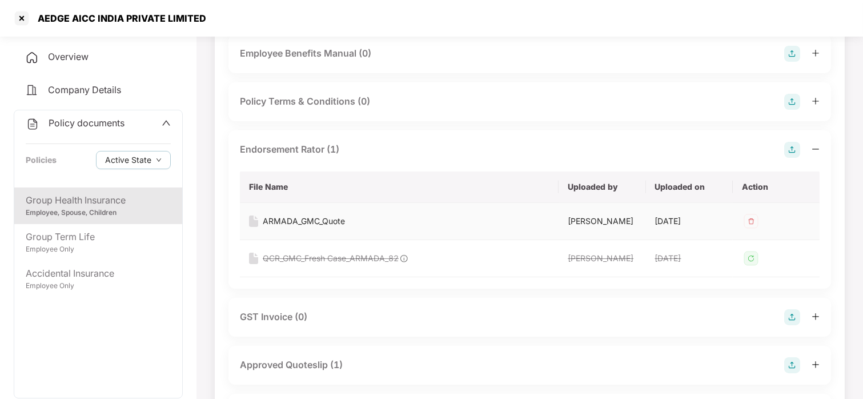
click at [317, 224] on div "ARMADA_GMC_Quote" at bounding box center [304, 221] width 82 height 13
click at [26, 15] on div at bounding box center [22, 18] width 18 height 18
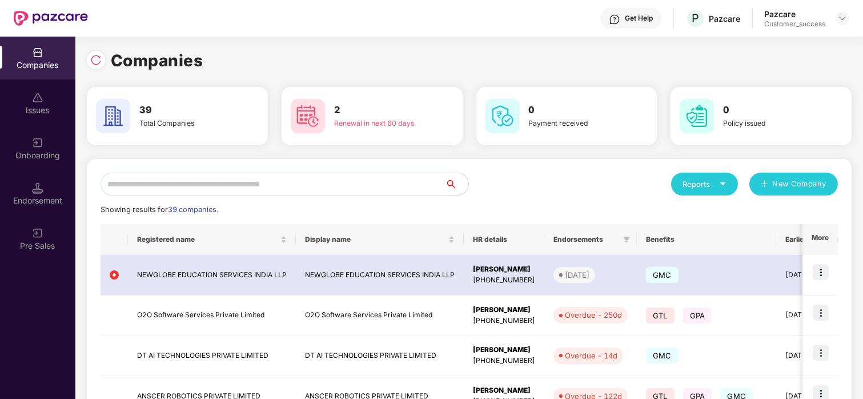
scroll to position [0, 0]
click at [323, 176] on input "text" at bounding box center [272, 183] width 345 height 23
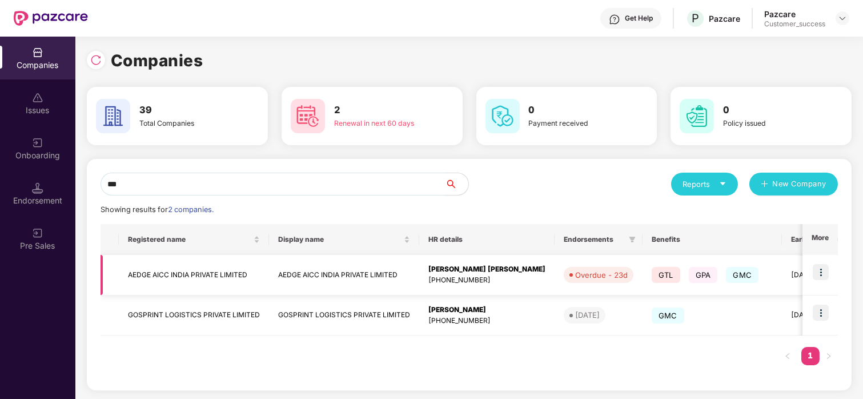
type input "***"
click at [825, 266] on img at bounding box center [820, 272] width 16 height 16
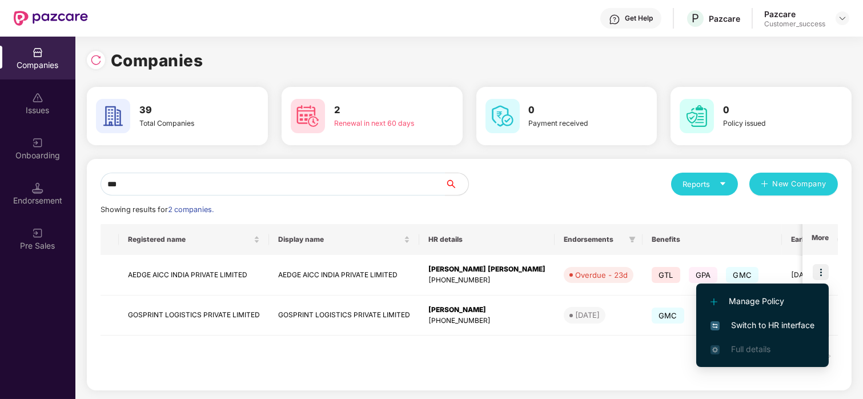
click at [736, 332] on li "Switch to HR interface" at bounding box center [762, 325] width 132 height 24
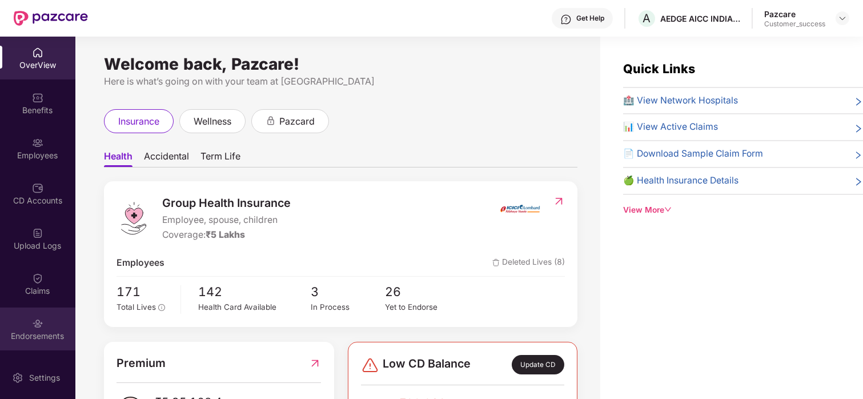
click at [33, 317] on img at bounding box center [37, 322] width 11 height 11
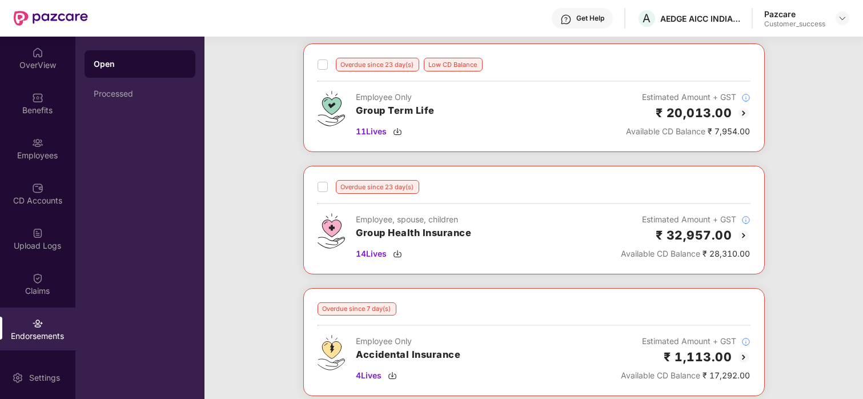
scroll to position [55, 0]
click at [740, 234] on img at bounding box center [744, 236] width 14 height 14
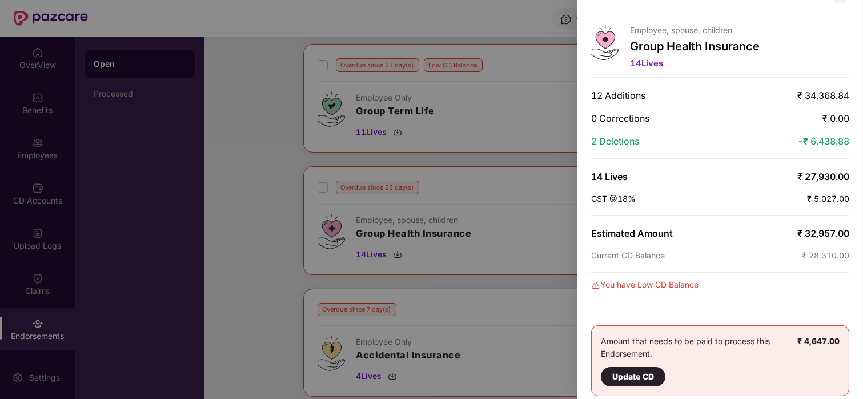
scroll to position [12, 0]
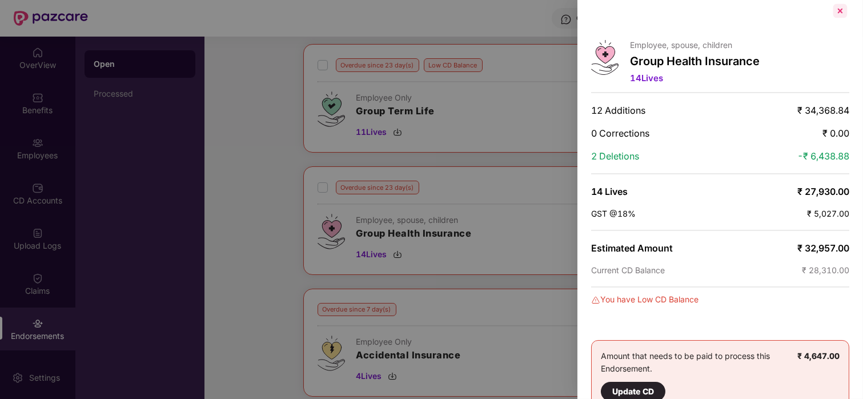
click at [839, 7] on div at bounding box center [840, 11] width 18 height 18
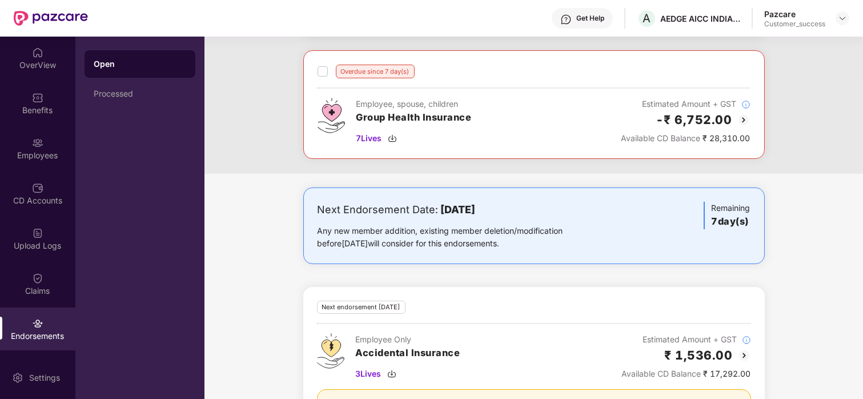
scroll to position [549, 0]
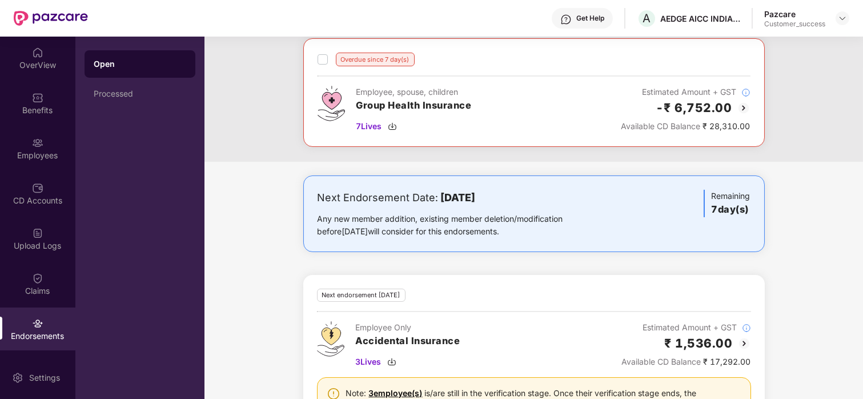
click at [742, 110] on img at bounding box center [744, 108] width 14 height 14
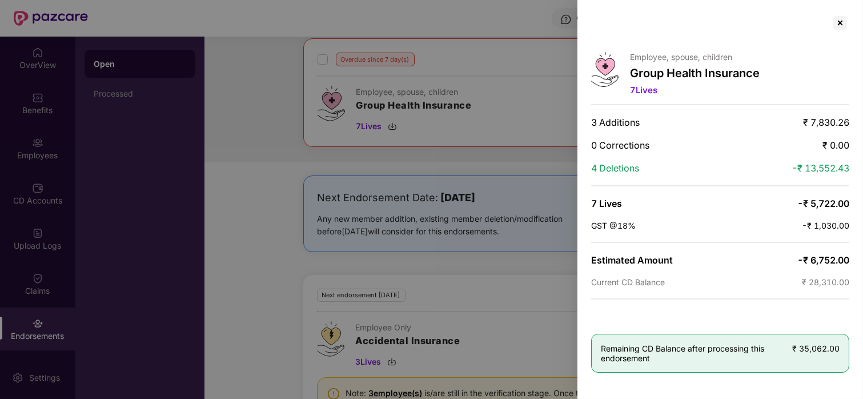
scroll to position [0, 0]
click at [839, 29] on div at bounding box center [840, 23] width 18 height 18
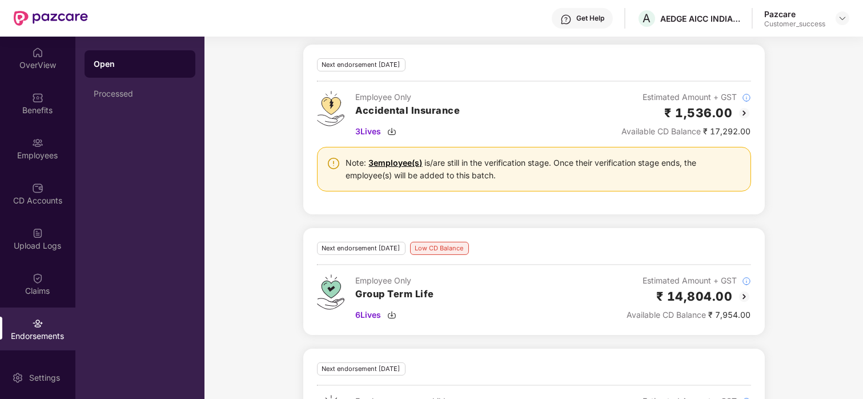
scroll to position [852, 0]
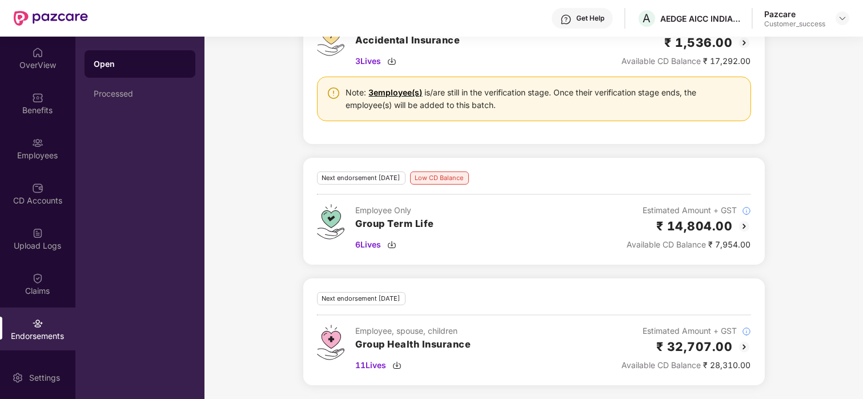
click at [739, 347] on img at bounding box center [744, 347] width 14 height 14
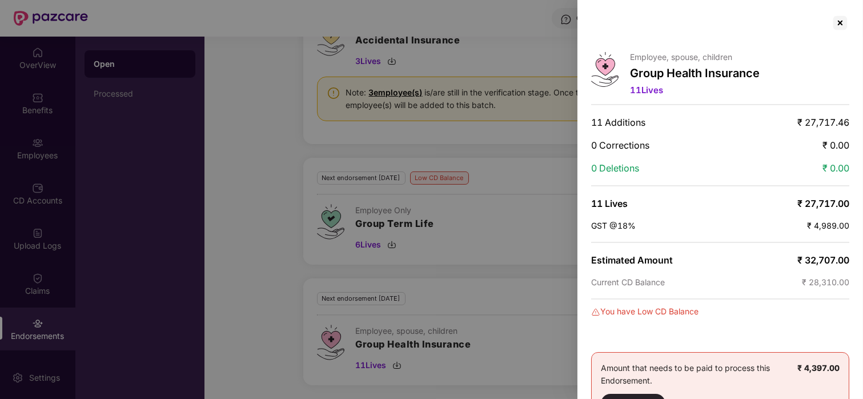
scroll to position [2, 0]
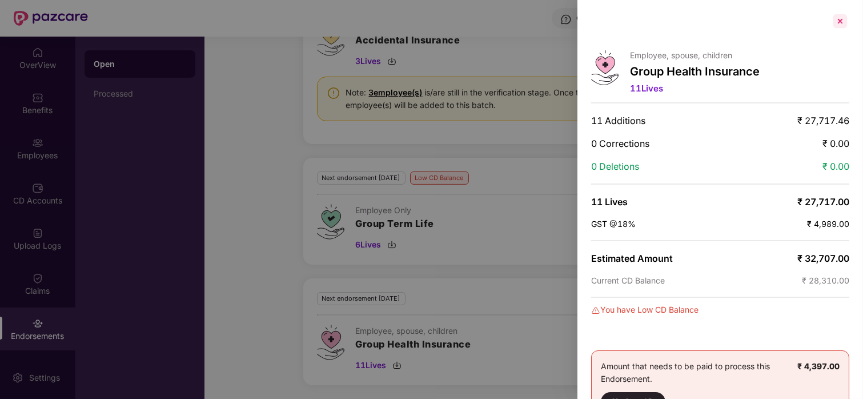
click at [845, 26] on div at bounding box center [840, 21] width 18 height 18
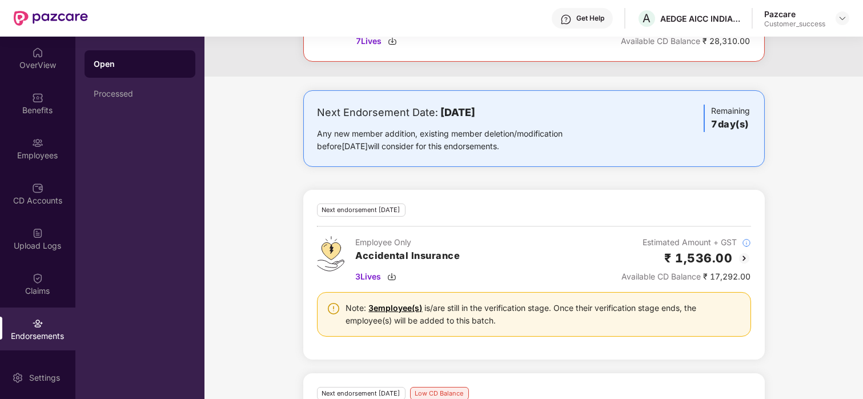
scroll to position [852, 0]
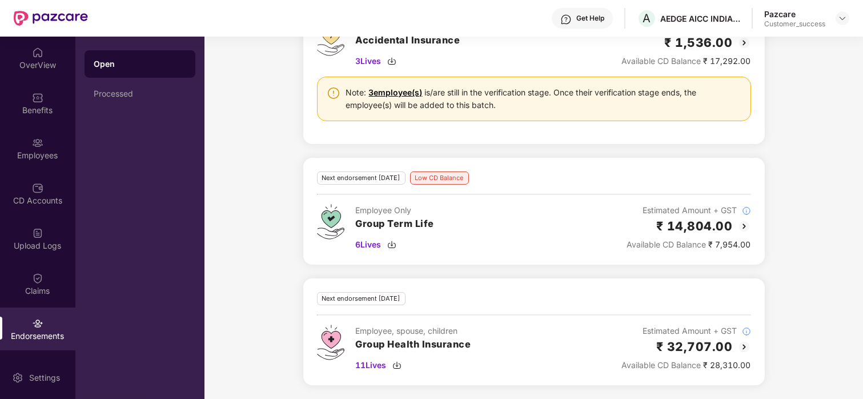
click at [739, 343] on img at bounding box center [744, 347] width 14 height 14
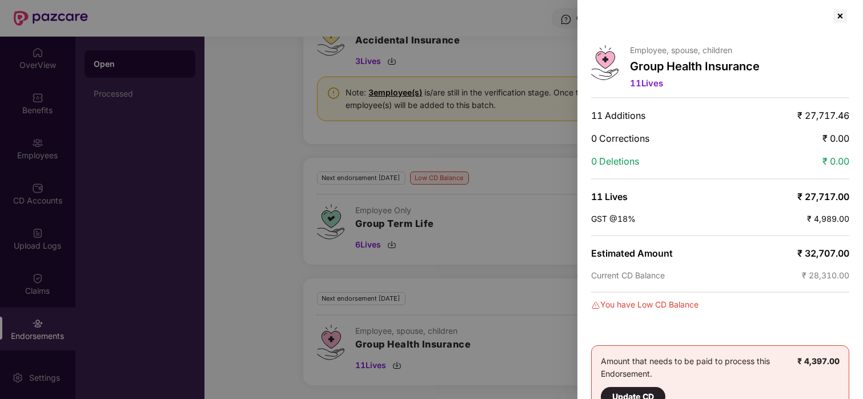
scroll to position [0, 0]
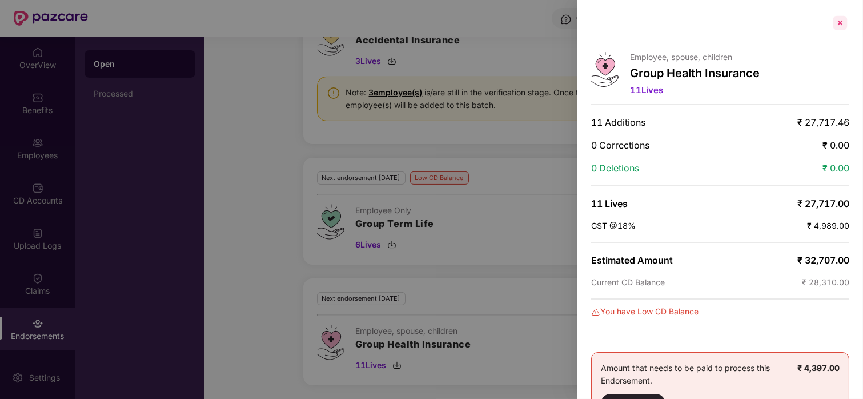
click at [845, 25] on div at bounding box center [840, 23] width 18 height 18
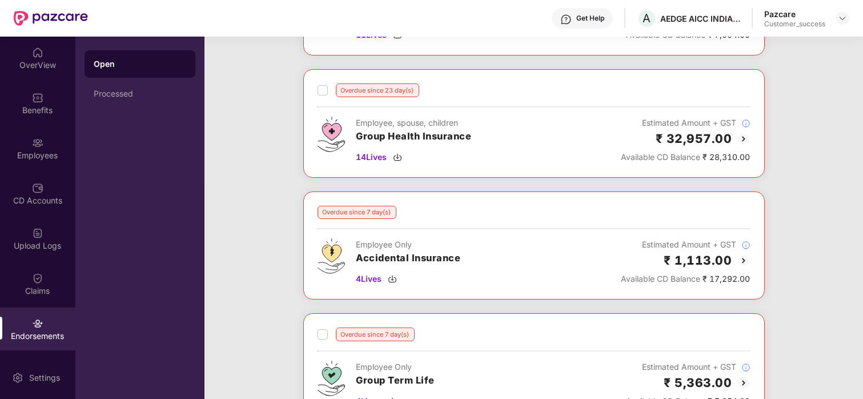
scroll to position [158, 0]
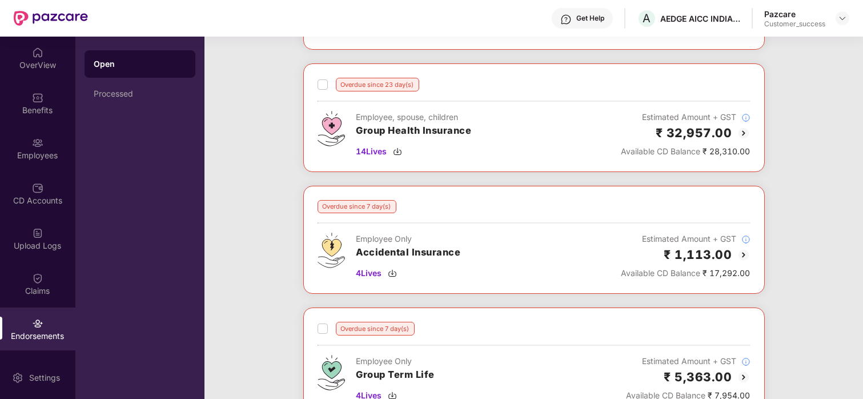
click at [741, 253] on img at bounding box center [744, 255] width 14 height 14
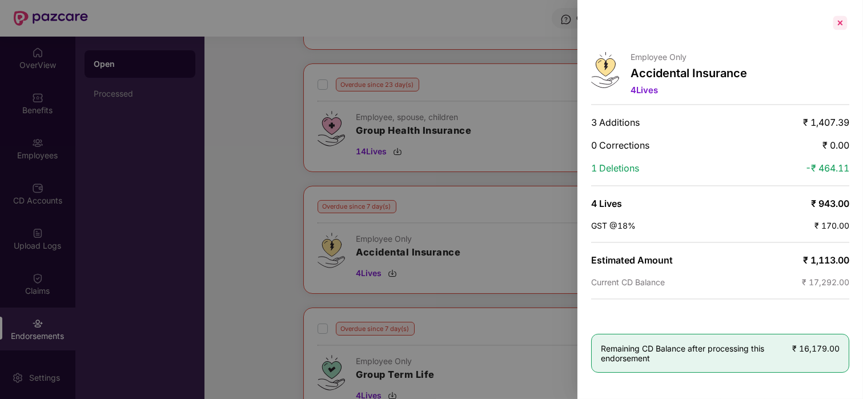
click at [840, 17] on div at bounding box center [840, 23] width 18 height 18
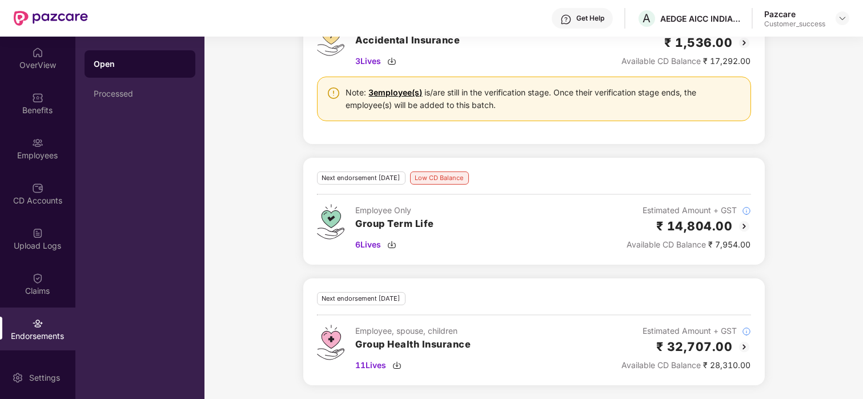
scroll to position [852, 0]
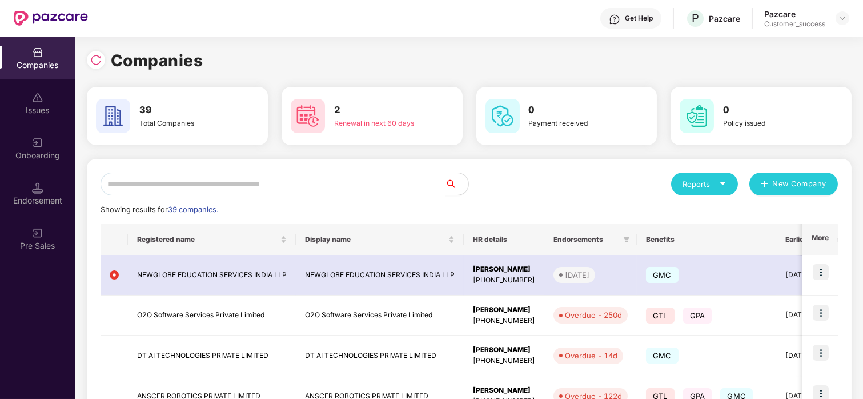
click at [144, 183] on input "text" at bounding box center [272, 183] width 345 height 23
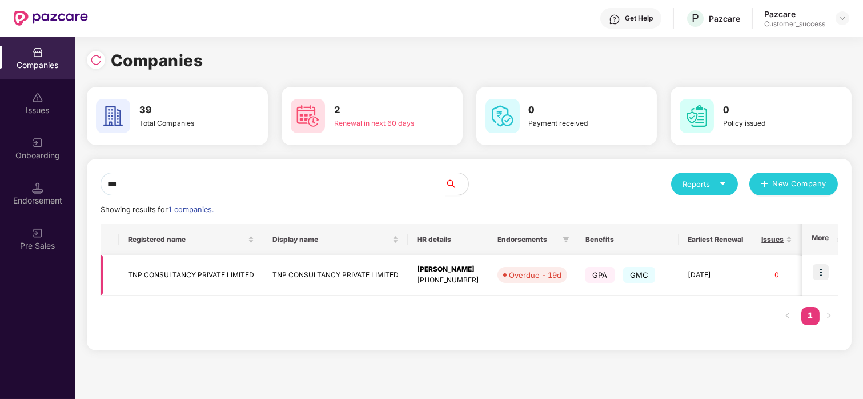
type input "***"
click at [827, 264] on img at bounding box center [820, 272] width 16 height 16
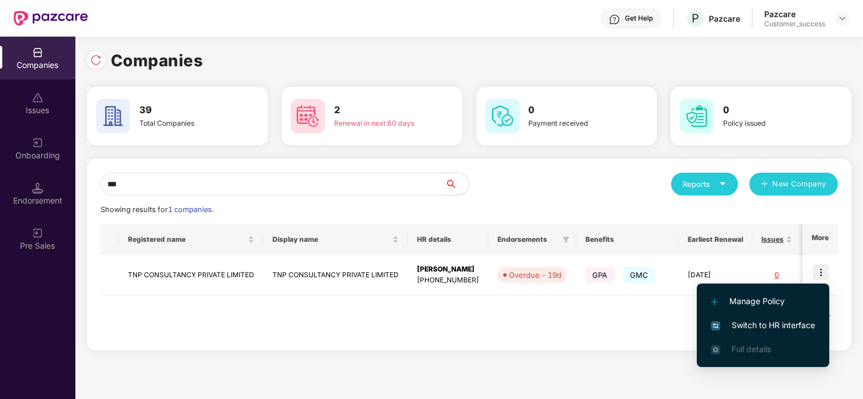
click at [741, 325] on span "Switch to HR interface" at bounding box center [763, 325] width 104 height 13
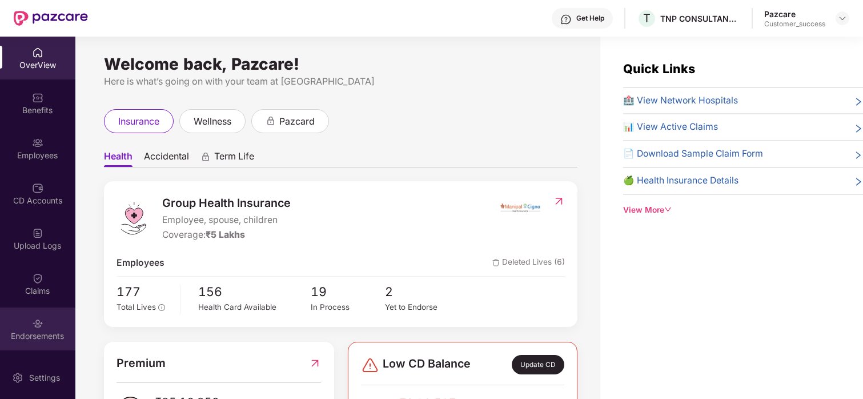
click at [9, 319] on div "Endorsements" at bounding box center [37, 328] width 75 height 43
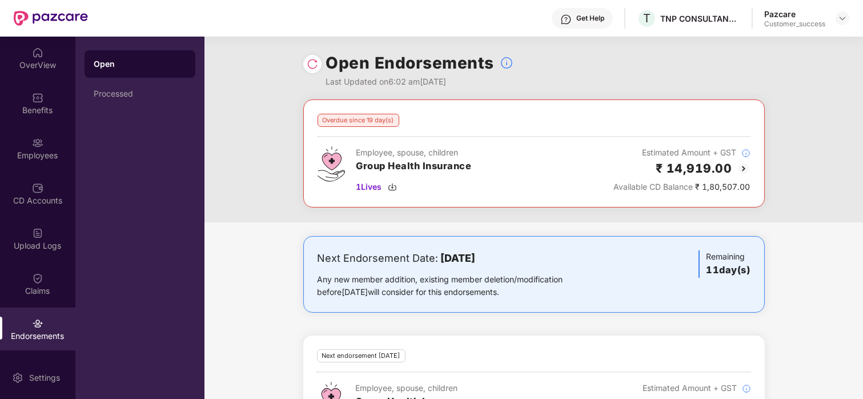
scroll to position [2, 0]
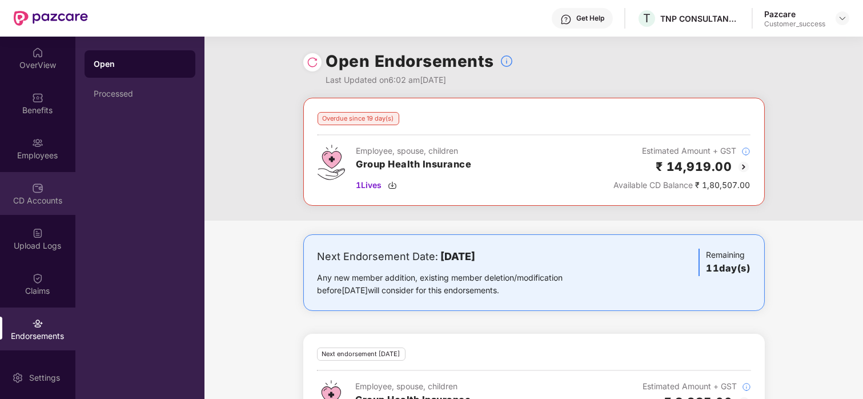
click at [21, 199] on div "CD Accounts" at bounding box center [37, 200] width 75 height 11
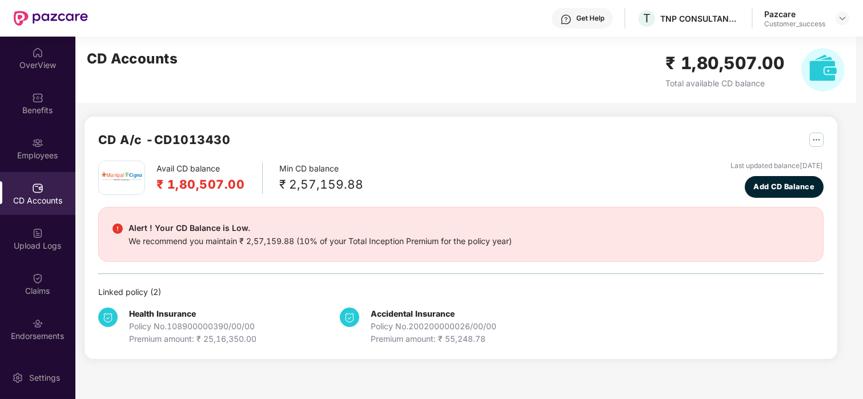
scroll to position [0, 0]
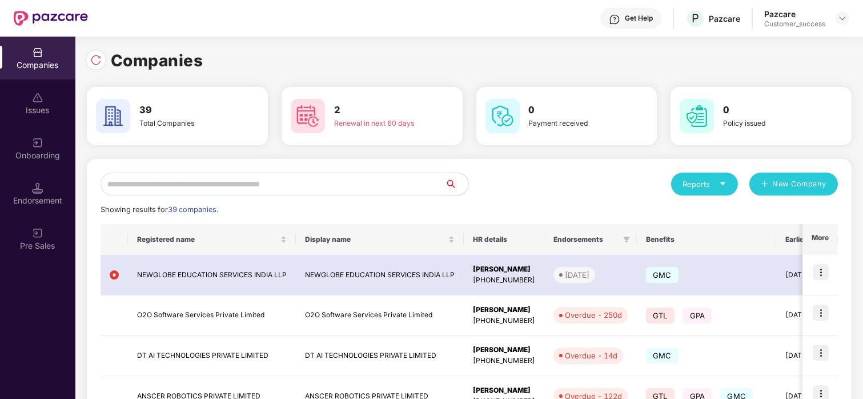
click at [145, 178] on input "text" at bounding box center [272, 183] width 345 height 23
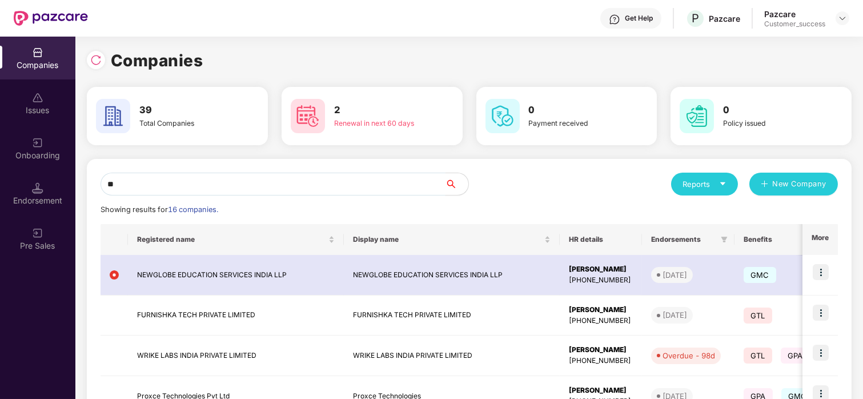
type input "*"
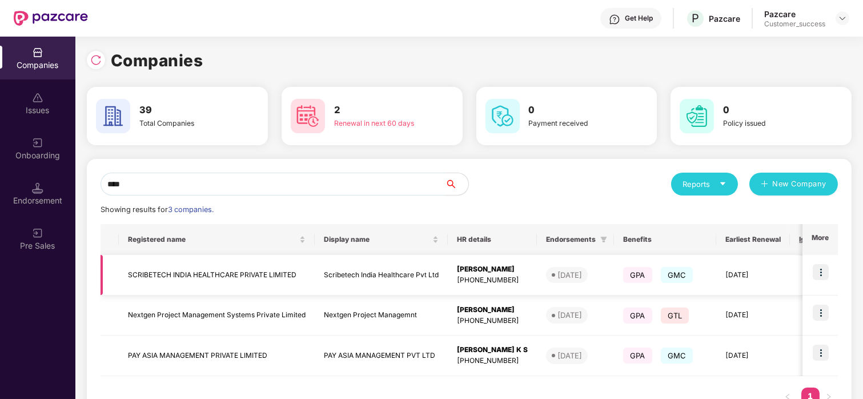
type input "****"
click at [815, 266] on img at bounding box center [820, 272] width 16 height 16
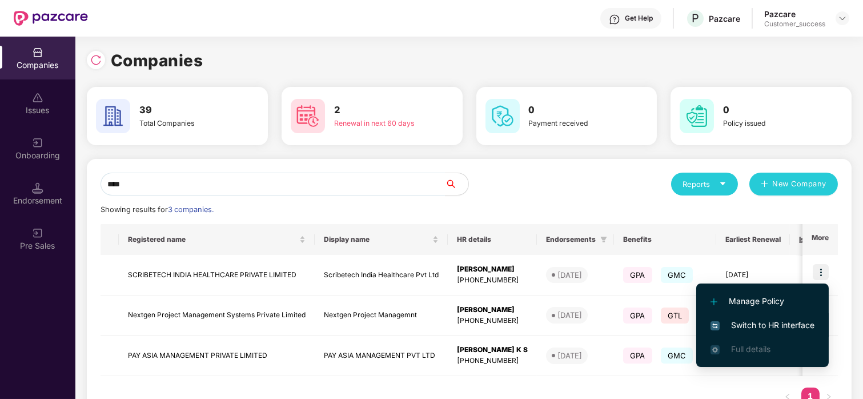
click at [741, 321] on span "Switch to HR interface" at bounding box center [762, 325] width 104 height 13
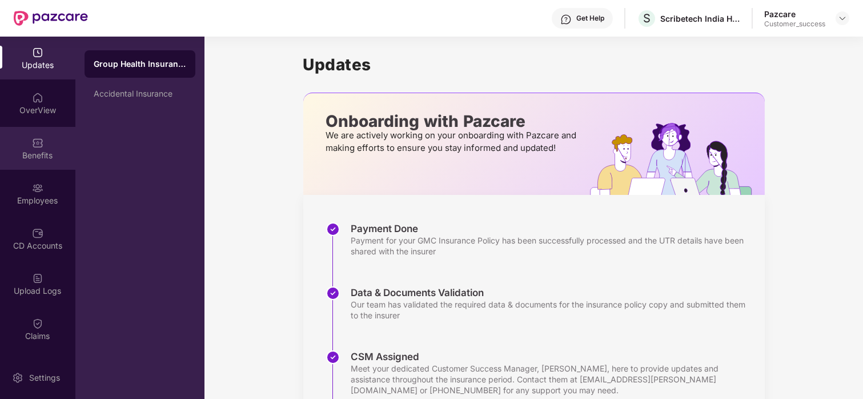
click at [44, 145] on div "Benefits" at bounding box center [37, 148] width 75 height 43
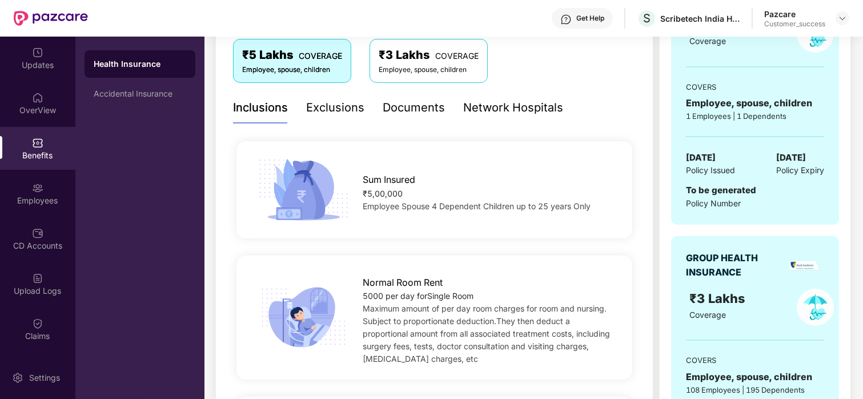
scroll to position [197, 0]
click at [296, 203] on img at bounding box center [304, 189] width 98 height 69
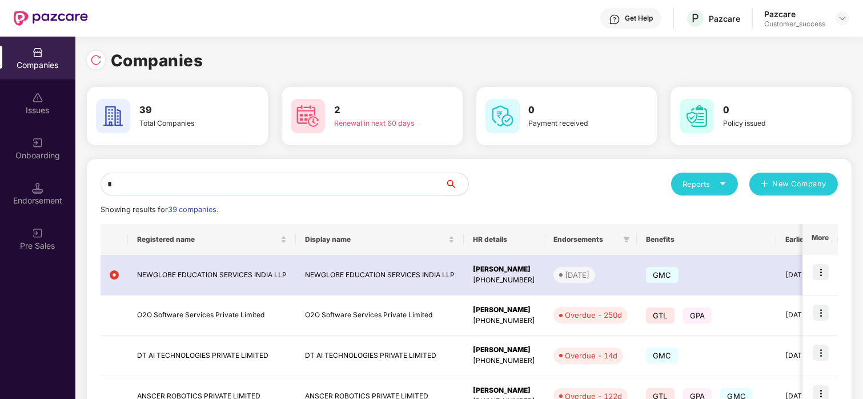
click at [173, 183] on input "*" at bounding box center [272, 183] width 345 height 23
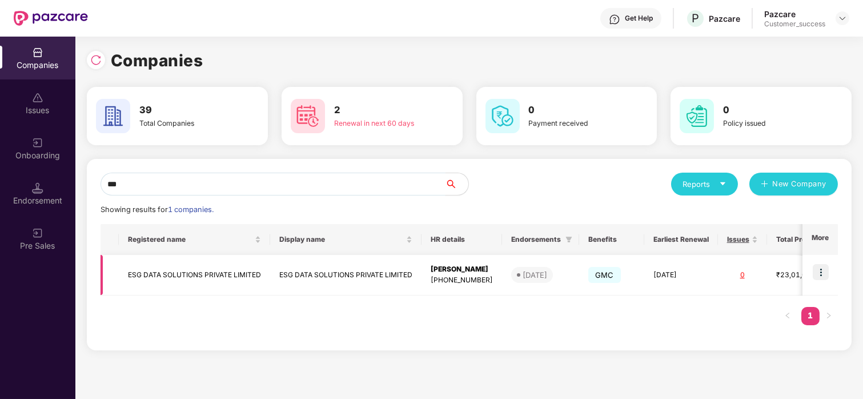
scroll to position [0, 110]
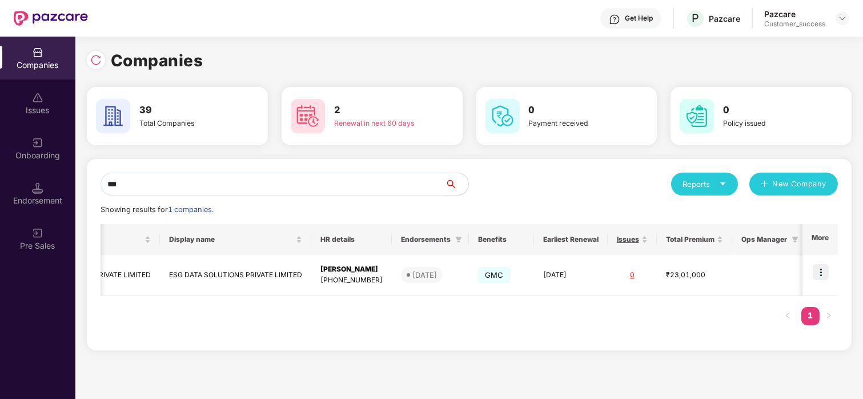
type input "***"
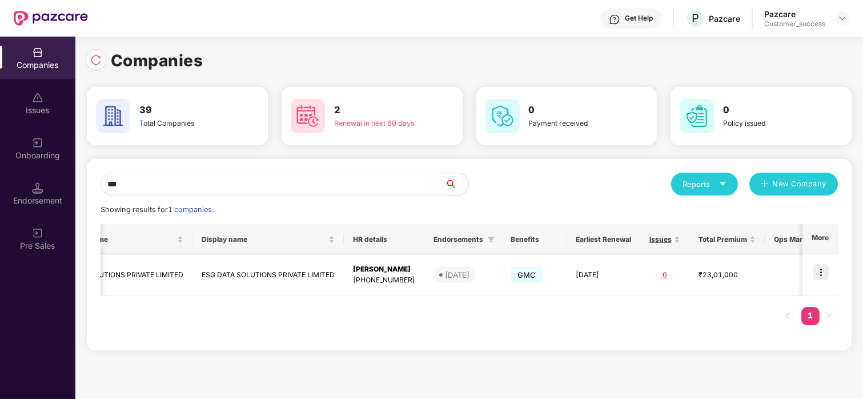
scroll to position [0, 66]
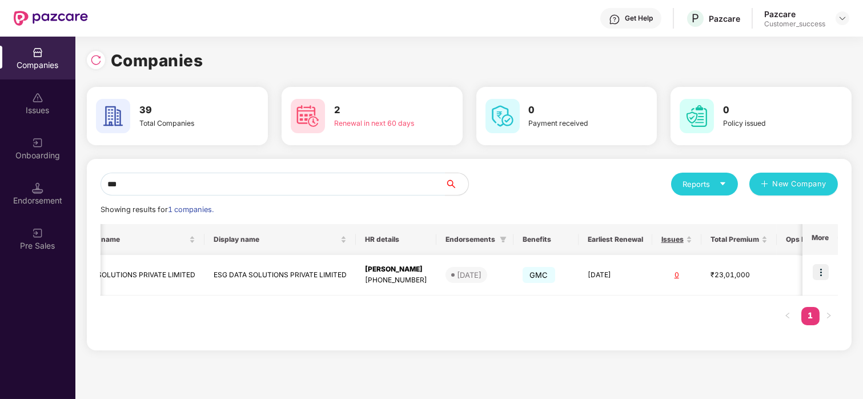
click at [823, 267] on img at bounding box center [820, 272] width 16 height 16
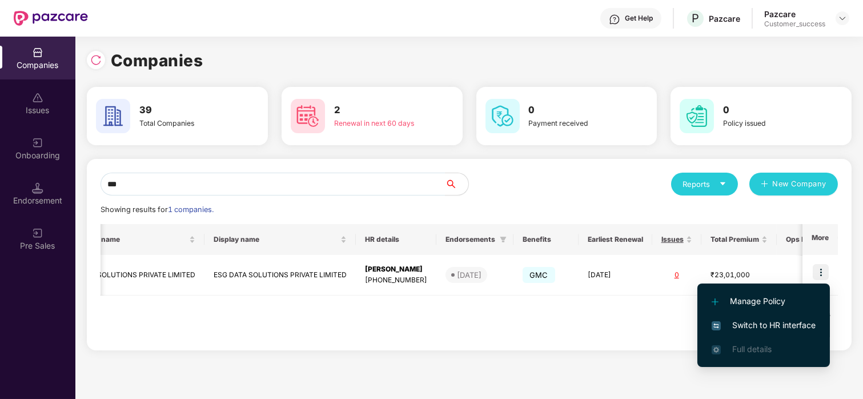
click at [775, 323] on span "Switch to HR interface" at bounding box center [763, 325] width 104 height 13
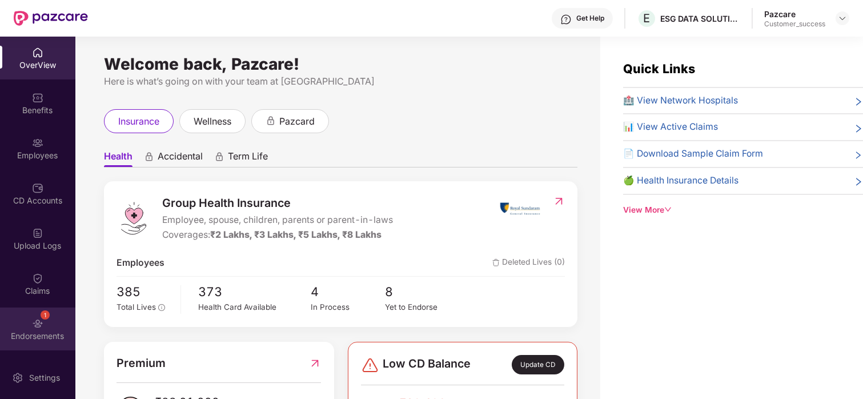
click at [42, 320] on div "1 Endorsements" at bounding box center [37, 328] width 75 height 43
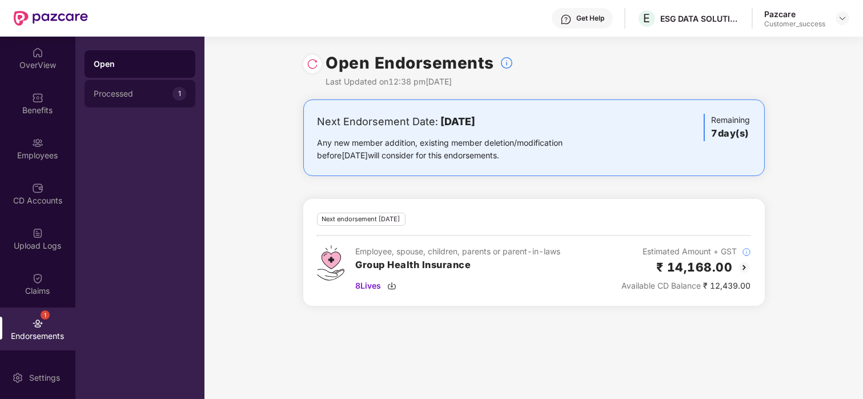
click at [137, 100] on div "Processed 1" at bounding box center [140, 93] width 111 height 27
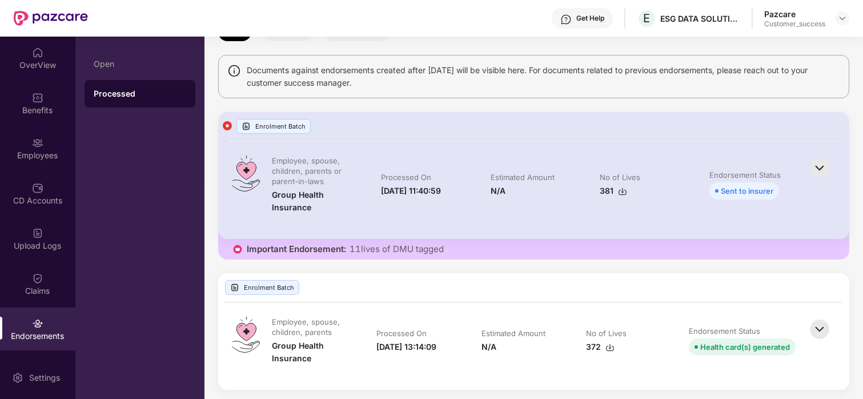
scroll to position [73, 0]
click at [26, 233] on div "Upload Logs" at bounding box center [37, 238] width 75 height 43
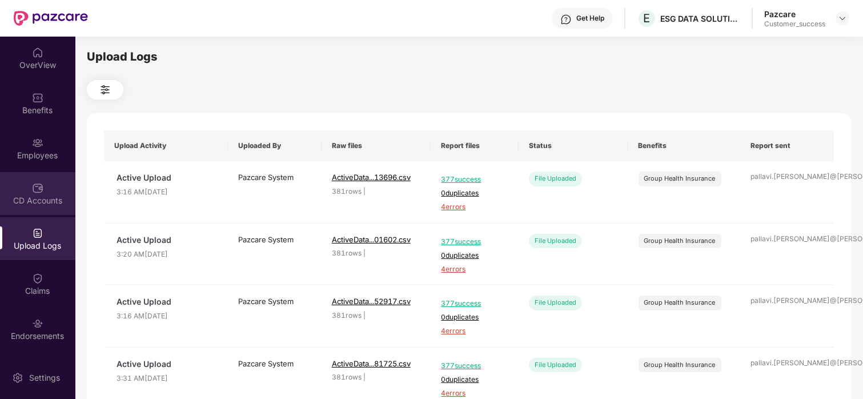
click at [14, 191] on div "CD Accounts" at bounding box center [37, 193] width 75 height 43
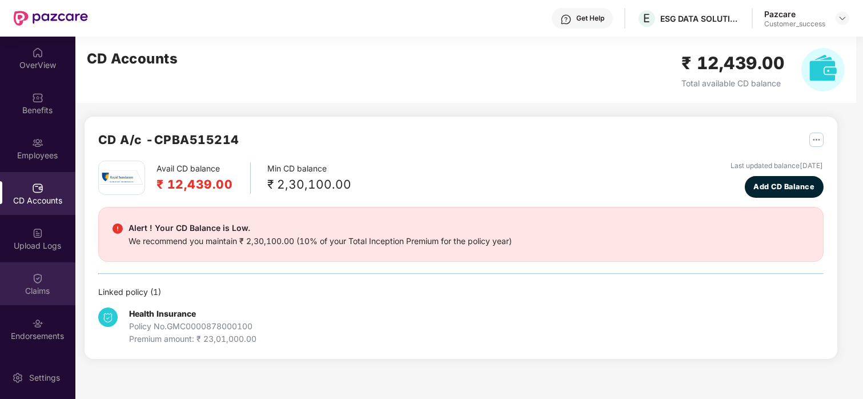
click at [57, 289] on div "Claims" at bounding box center [37, 290] width 75 height 11
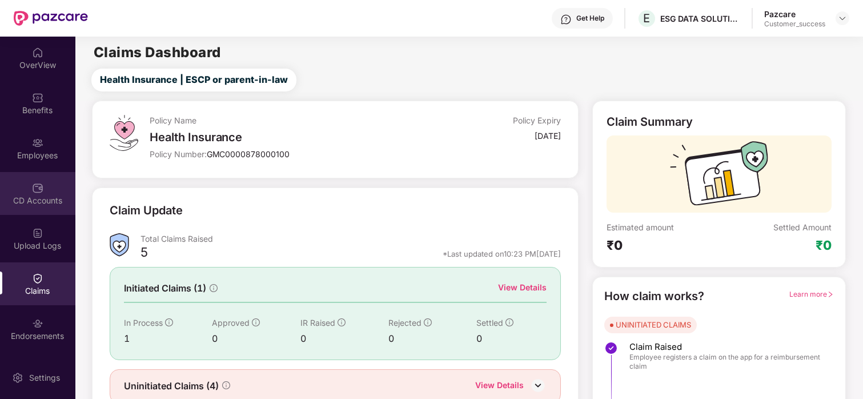
click at [19, 176] on div "CD Accounts" at bounding box center [37, 193] width 75 height 43
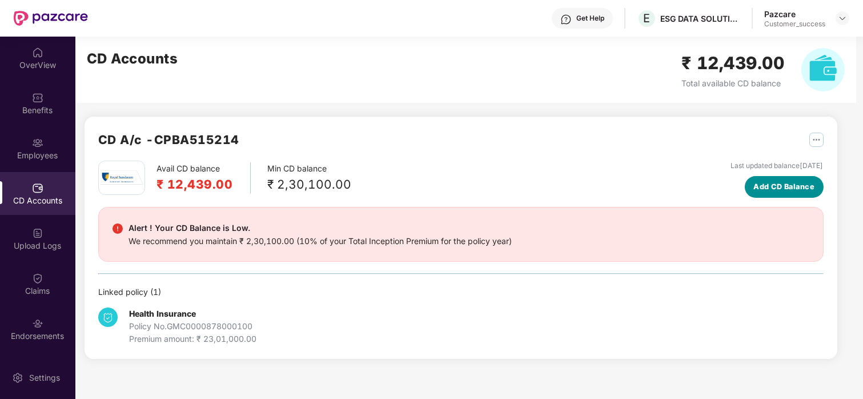
click at [783, 190] on span "Add CD Balance" at bounding box center [783, 186] width 61 height 11
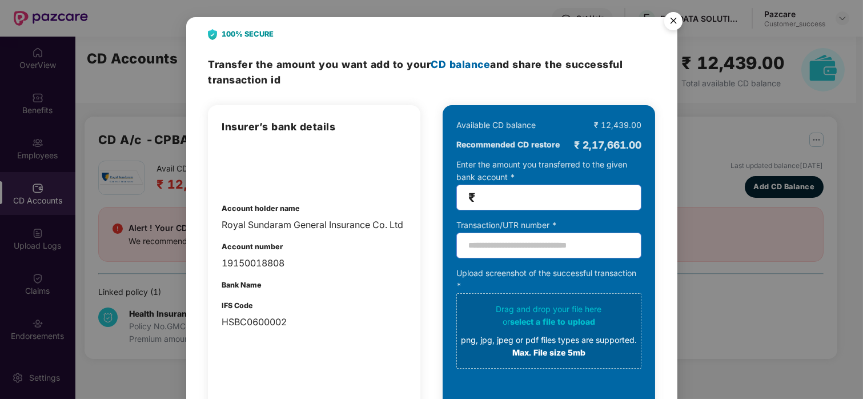
click at [668, 26] on img "Close" at bounding box center [673, 23] width 32 height 32
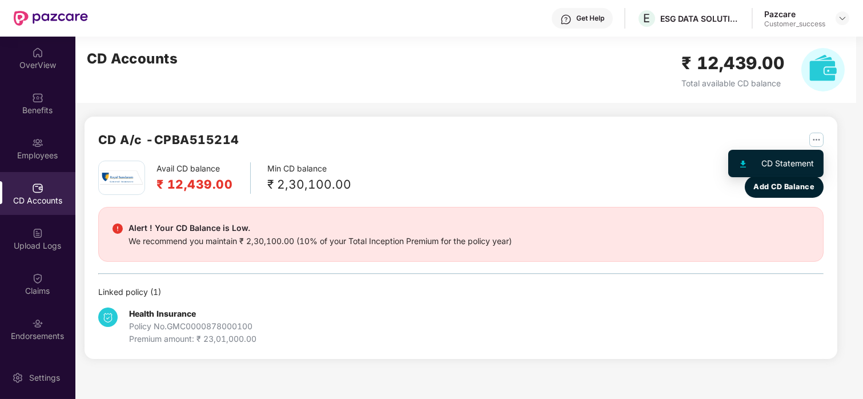
click at [809, 137] on img "button" at bounding box center [816, 139] width 14 height 14
click at [818, 135] on img "button" at bounding box center [816, 139] width 14 height 14
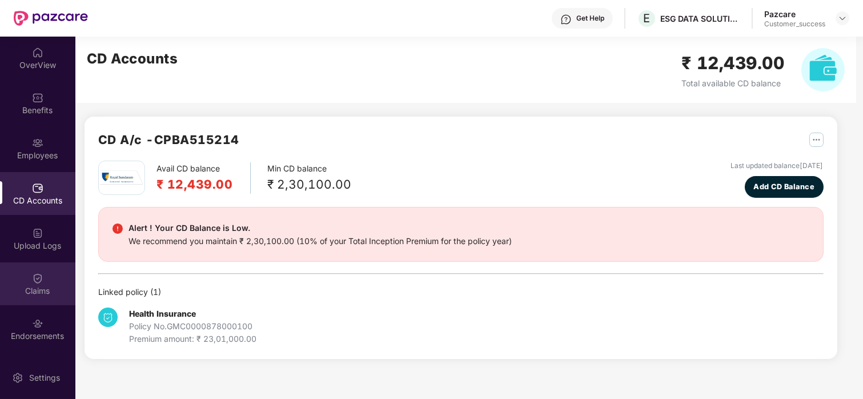
scroll to position [87, 0]
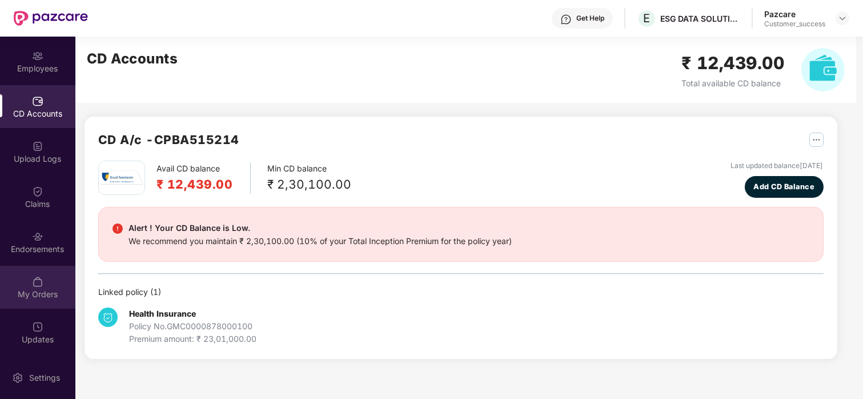
click at [38, 301] on div "My Orders" at bounding box center [37, 286] width 75 height 43
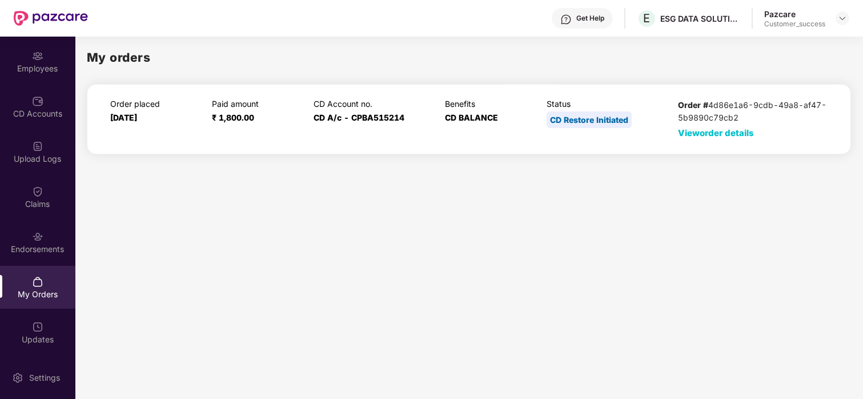
click at [699, 136] on span "View order details" at bounding box center [716, 132] width 76 height 11
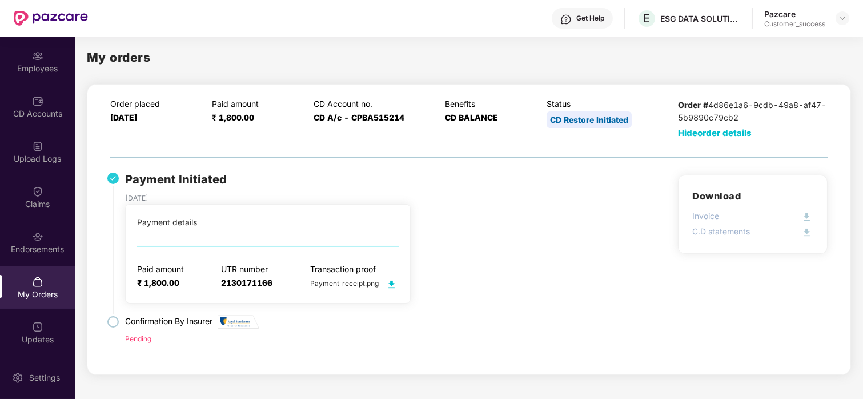
click at [387, 282] on img at bounding box center [391, 284] width 14 height 14
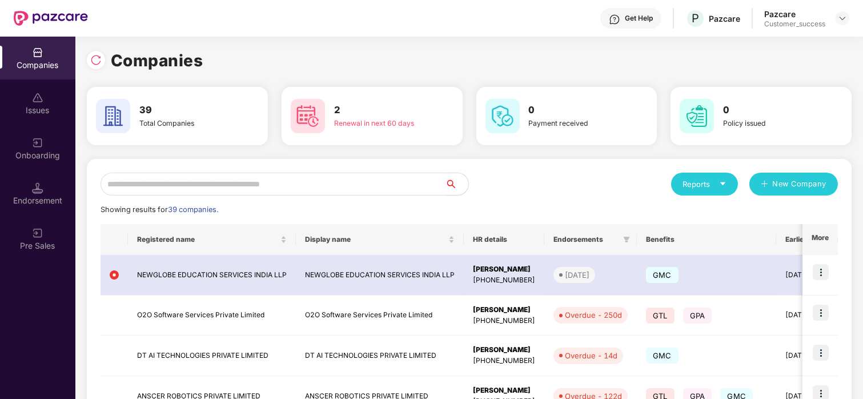
scroll to position [0, 1]
click at [163, 190] on input "text" at bounding box center [272, 183] width 345 height 23
type input "*"
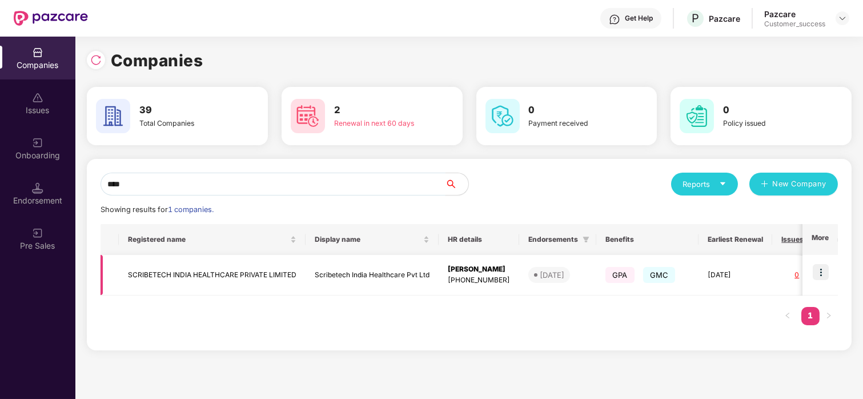
type input "****"
click at [819, 267] on img at bounding box center [820, 272] width 16 height 16
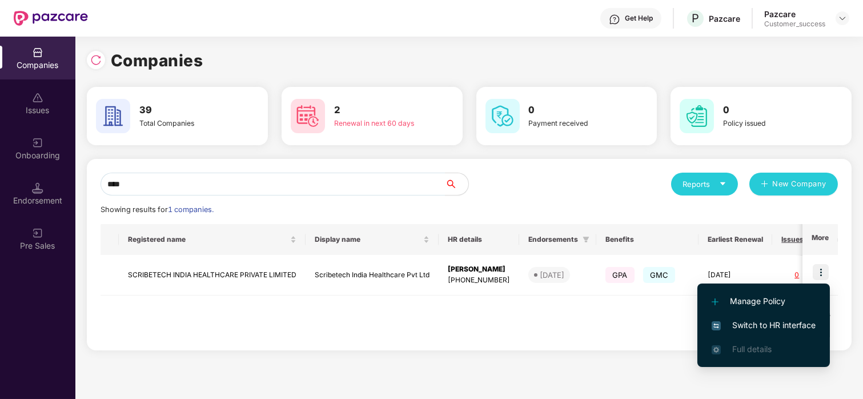
click at [740, 331] on span "Switch to HR interface" at bounding box center [763, 325] width 104 height 13
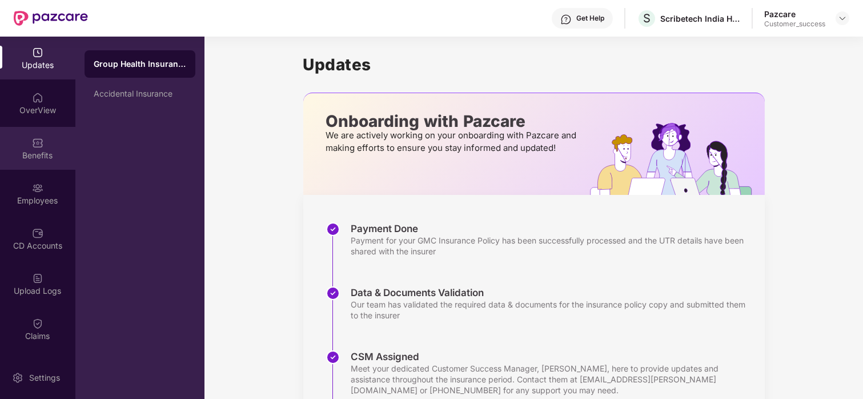
click at [32, 136] on div at bounding box center [37, 141] width 11 height 11
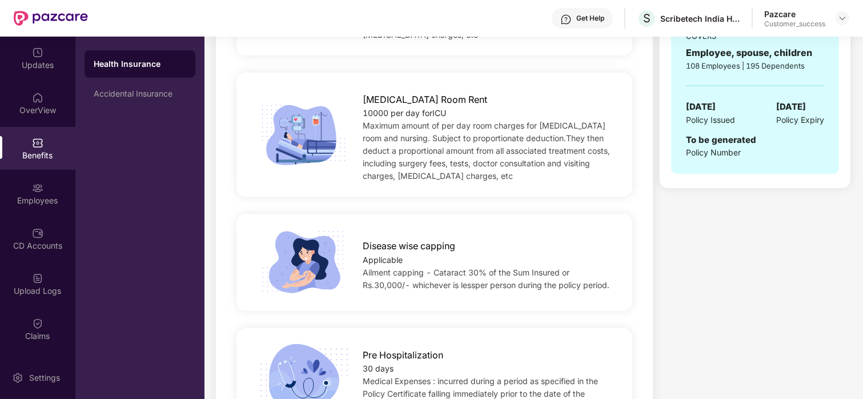
scroll to position [522, 0]
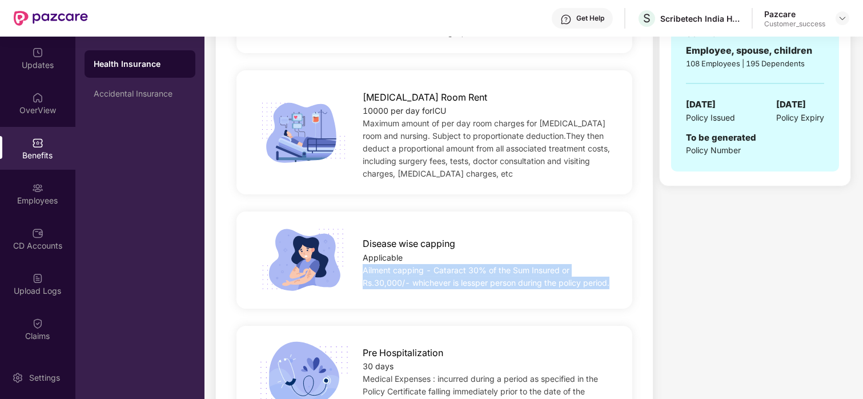
drag, startPoint x: 360, startPoint y: 273, endPoint x: 618, endPoint y: 279, distance: 257.6
click at [618, 279] on div "Disease wise capping Applicable Ailment capping - Cataract 30% of the Sum Insur…" at bounding box center [488, 260] width 288 height 58
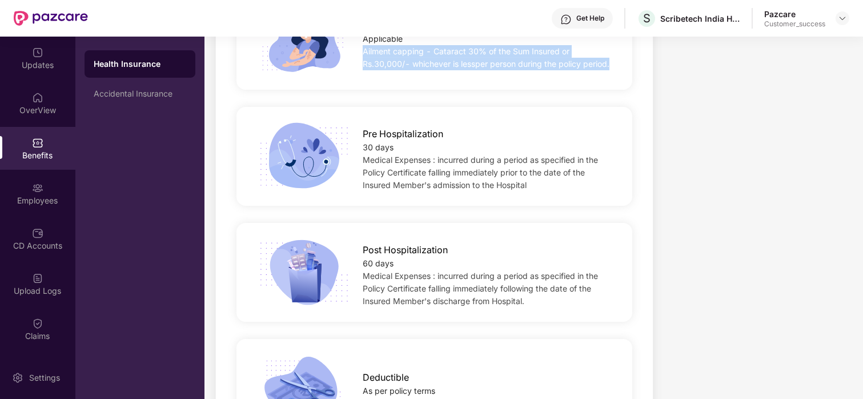
scroll to position [742, 0]
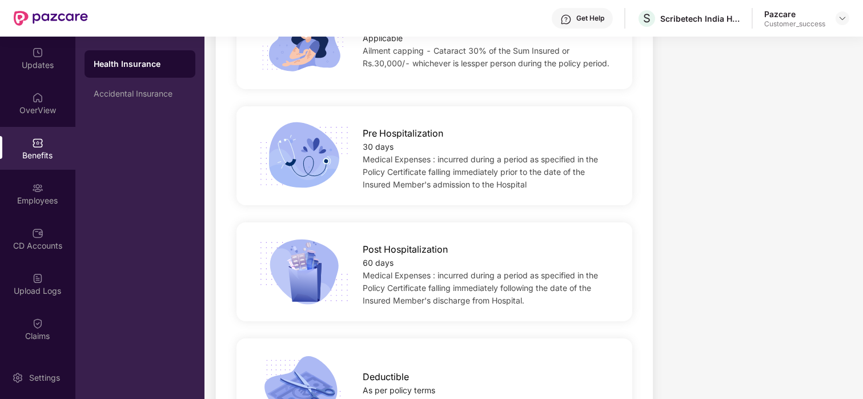
click at [247, 128] on div at bounding box center [290, 156] width 108 height 69
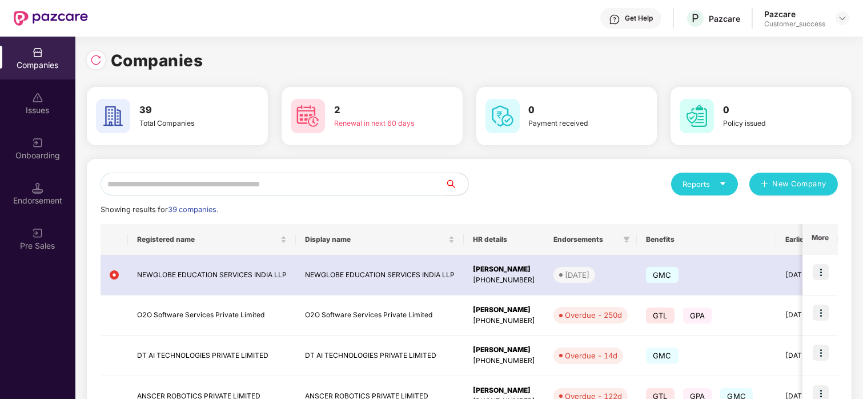
scroll to position [0, 1]
click at [204, 178] on input "text" at bounding box center [272, 183] width 345 height 23
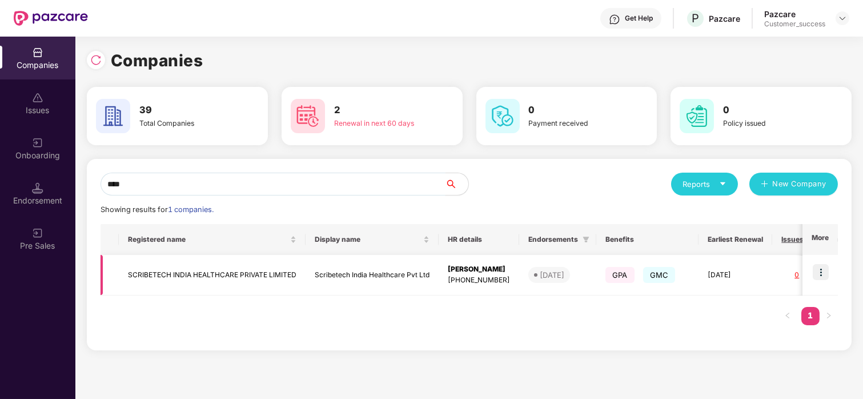
type input "****"
click at [161, 281] on td "SCRIBETECH INDIA HEALTHCARE PRIVATE LIMITED" at bounding box center [212, 275] width 187 height 41
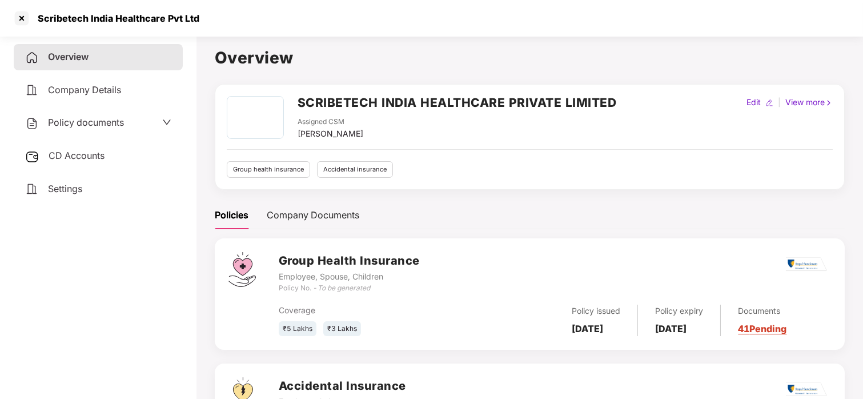
click at [93, 122] on span "Policy documents" at bounding box center [86, 121] width 76 height 11
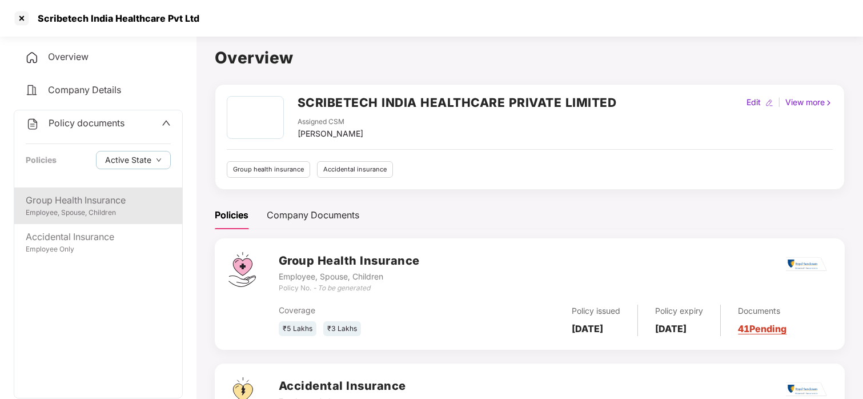
click at [68, 204] on div "Group Health Insurance" at bounding box center [98, 200] width 145 height 14
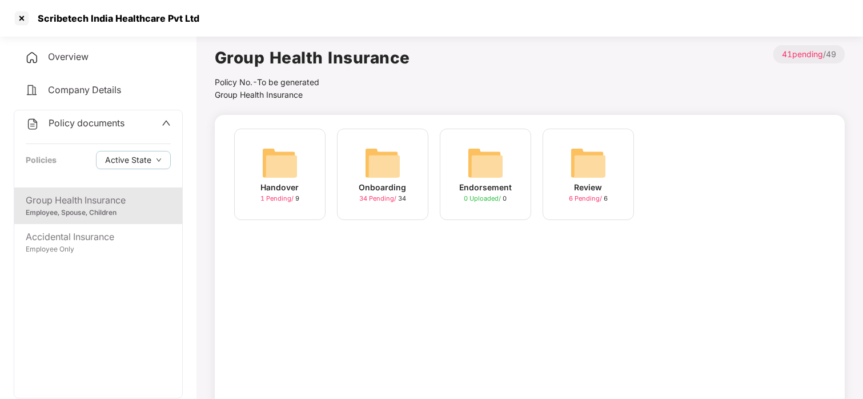
click at [369, 169] on img at bounding box center [382, 162] width 37 height 37
click at [261, 157] on img at bounding box center [279, 162] width 37 height 37
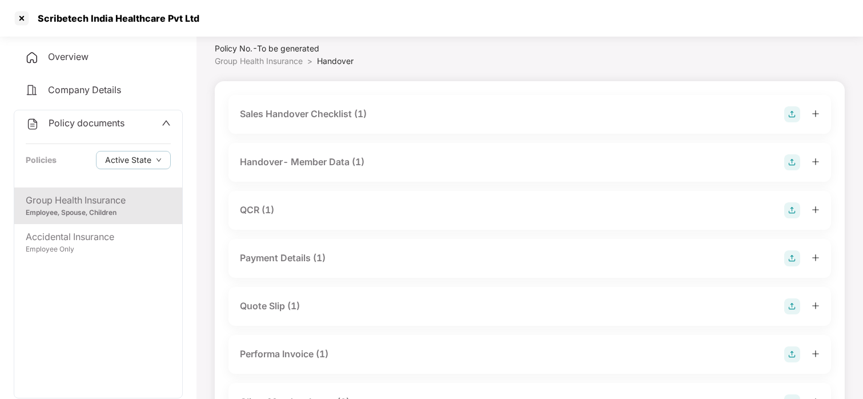
scroll to position [42, 0]
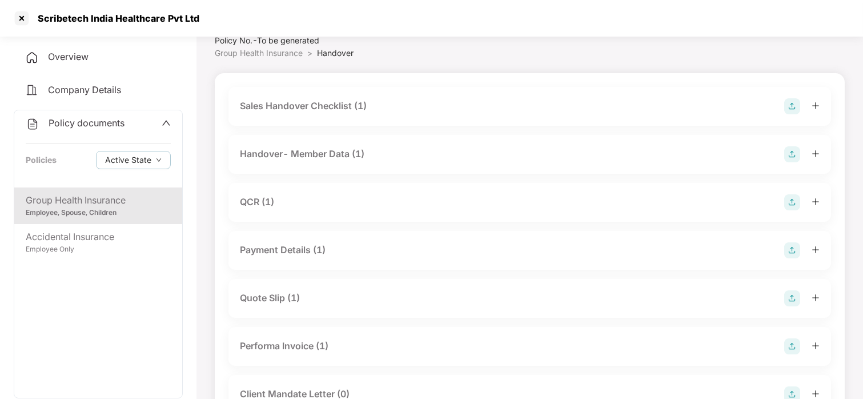
click at [267, 295] on div "Quote Slip (1)" at bounding box center [270, 298] width 60 height 14
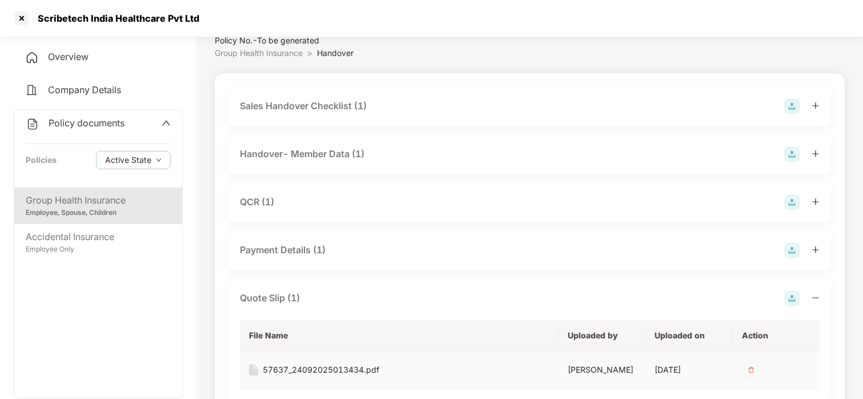
click at [300, 368] on div "57637_24092025013434.pdf" at bounding box center [321, 369] width 116 height 13
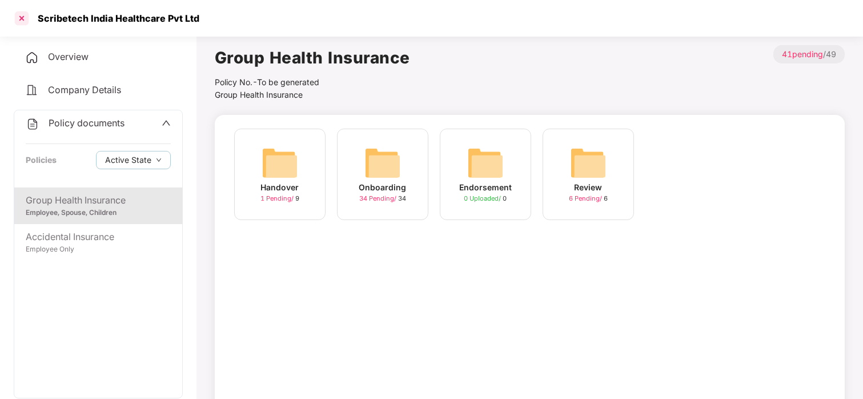
click at [24, 17] on div at bounding box center [22, 18] width 18 height 18
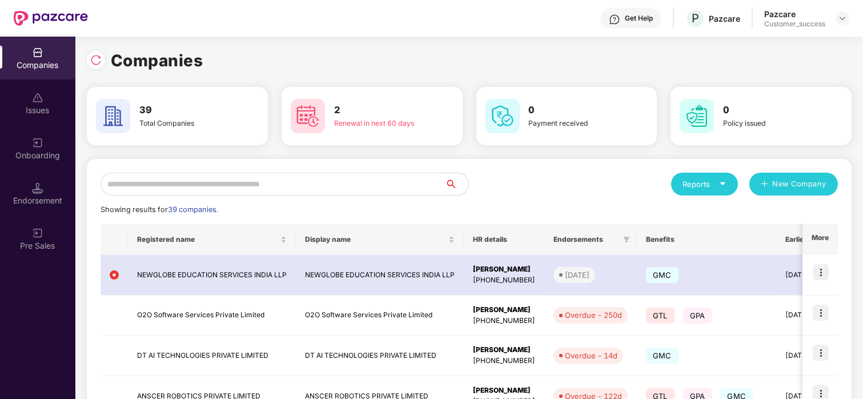
click at [180, 175] on input "text" at bounding box center [272, 183] width 345 height 23
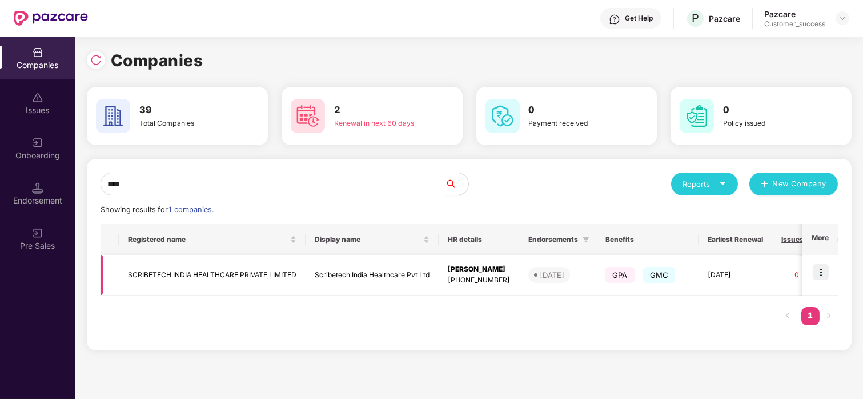
type input "****"
click at [824, 270] on img at bounding box center [820, 272] width 16 height 16
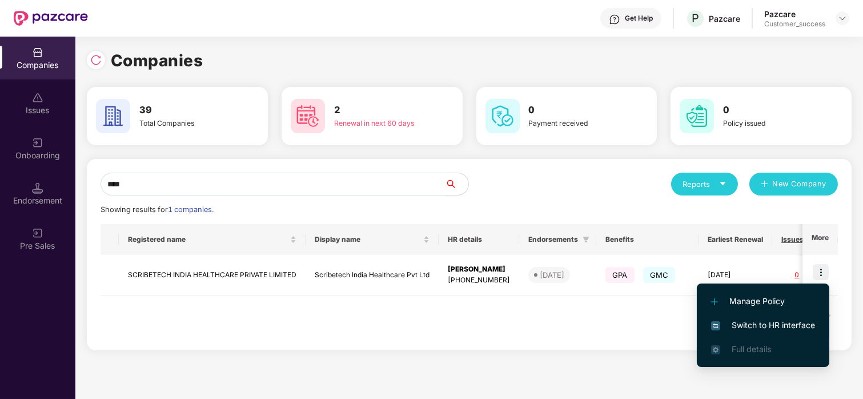
click at [754, 320] on span "Switch to HR interface" at bounding box center [763, 325] width 104 height 13
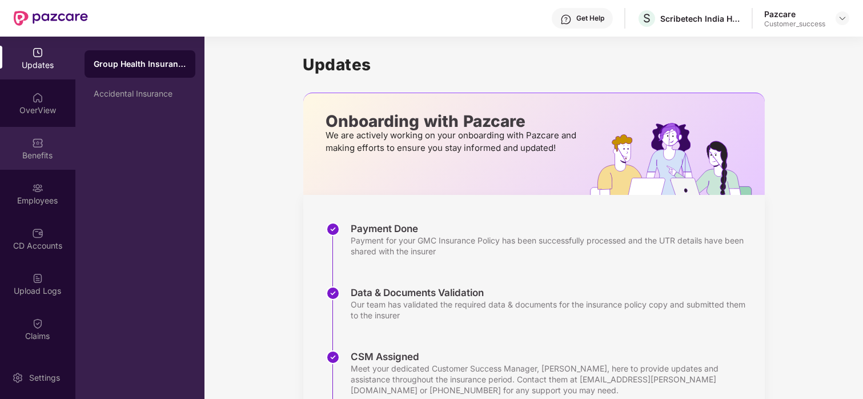
click at [46, 143] on div "Benefits" at bounding box center [37, 148] width 75 height 43
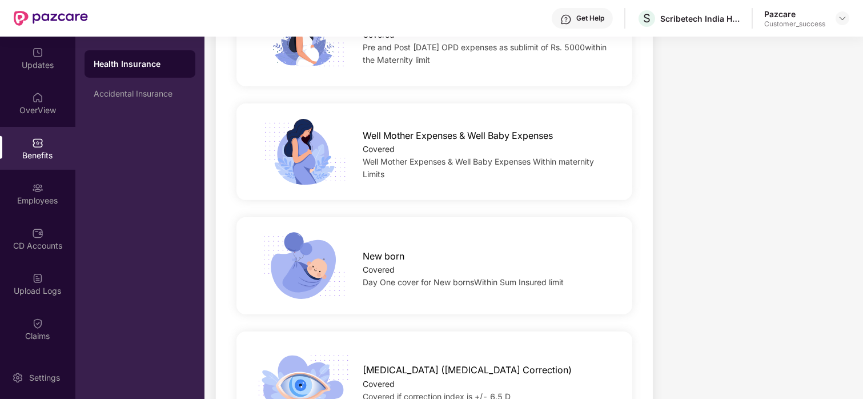
scroll to position [1721, 0]
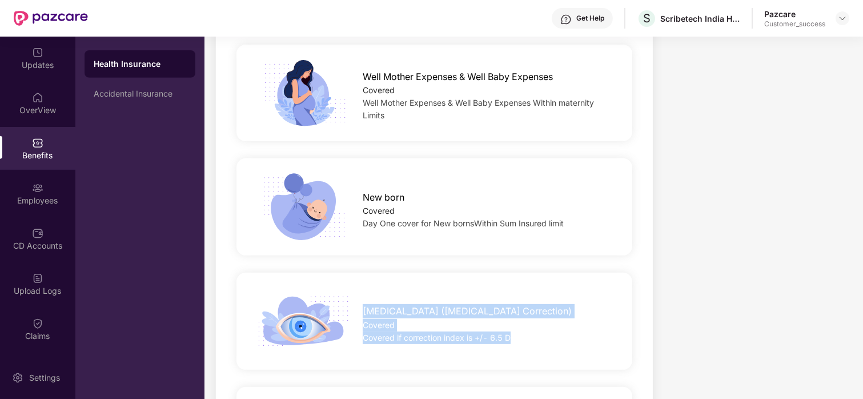
drag, startPoint x: 365, startPoint y: 307, endPoint x: 510, endPoint y: 333, distance: 147.4
click at [510, 333] on div "[MEDICAL_DATA] ([MEDICAL_DATA] Correction) Covered Covered if correction index …" at bounding box center [488, 320] width 288 height 45
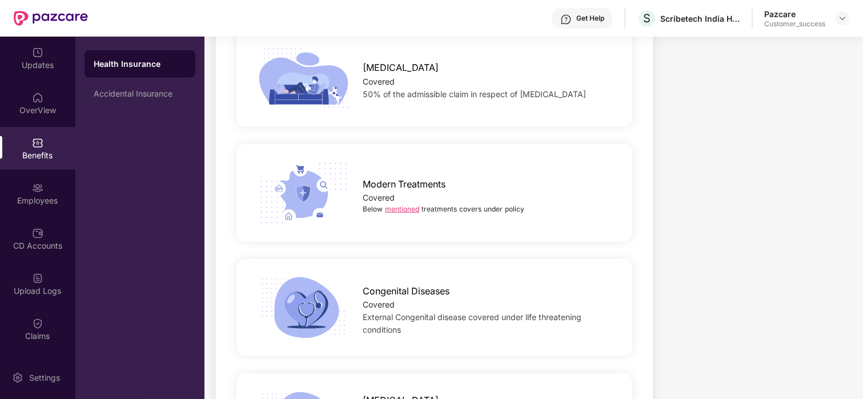
scroll to position [2436, 0]
click at [401, 208] on link "mentioned" at bounding box center [402, 208] width 34 height 9
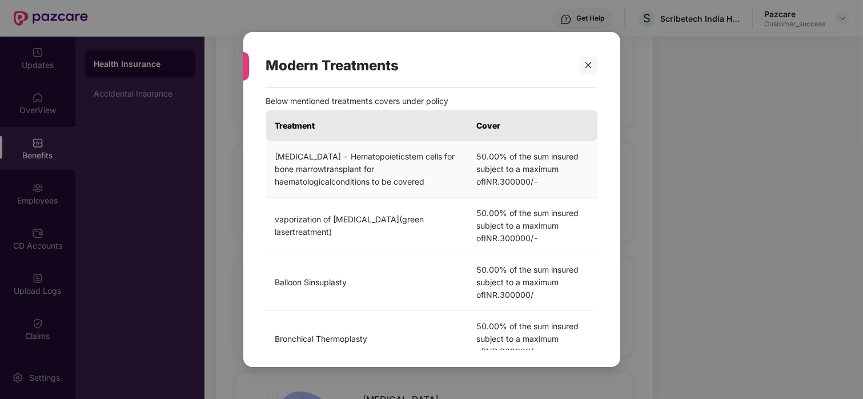
scroll to position [0, 0]
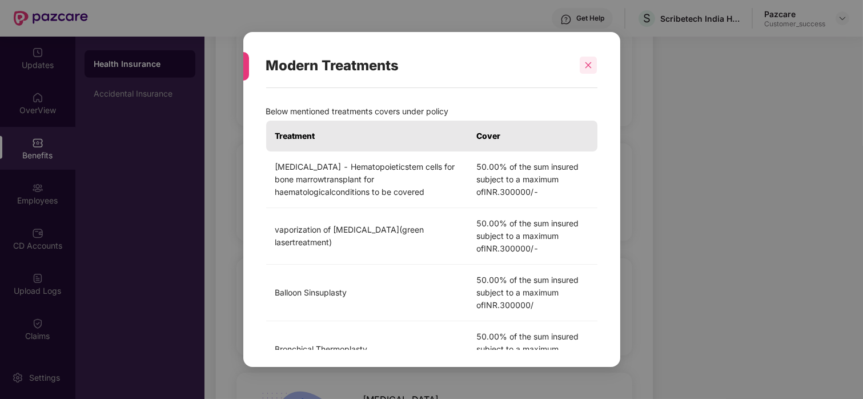
click at [589, 67] on icon "close" at bounding box center [588, 65] width 8 height 8
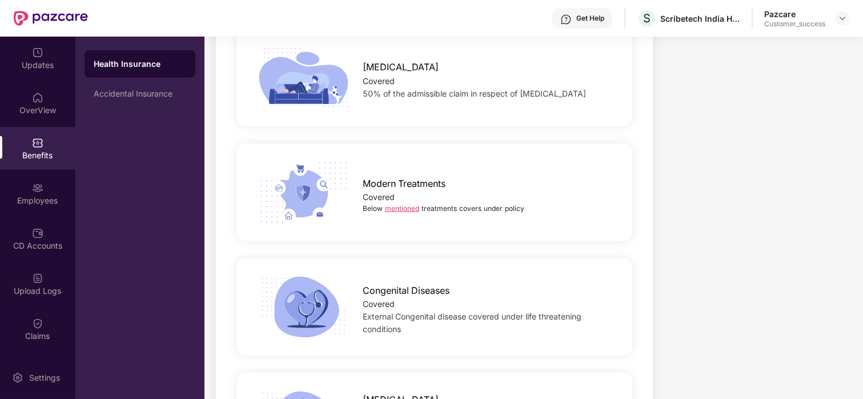
scroll to position [2399, 0]
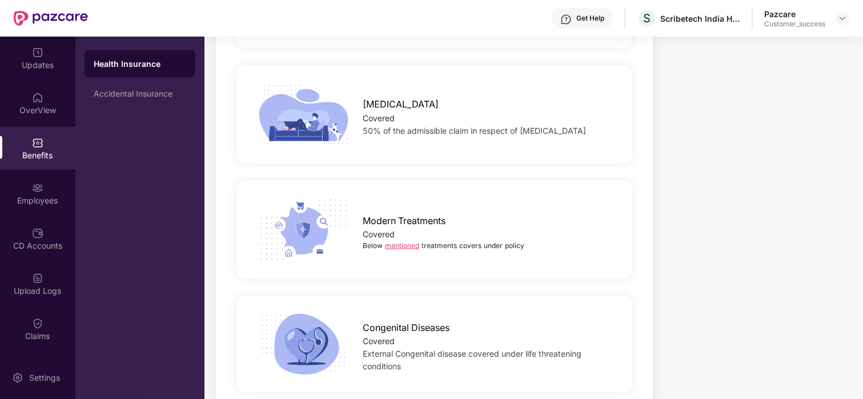
drag, startPoint x: 363, startPoint y: 104, endPoint x: 593, endPoint y: 147, distance: 233.9
click at [593, 147] on div "[MEDICAL_DATA] Covered 50% of the admissible claim in respect of [MEDICAL_DATA]" at bounding box center [434, 113] width 432 height 69
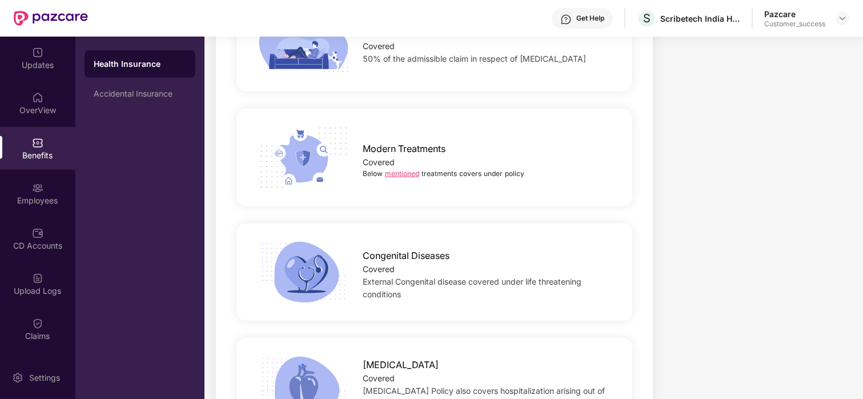
scroll to position [2532, 0]
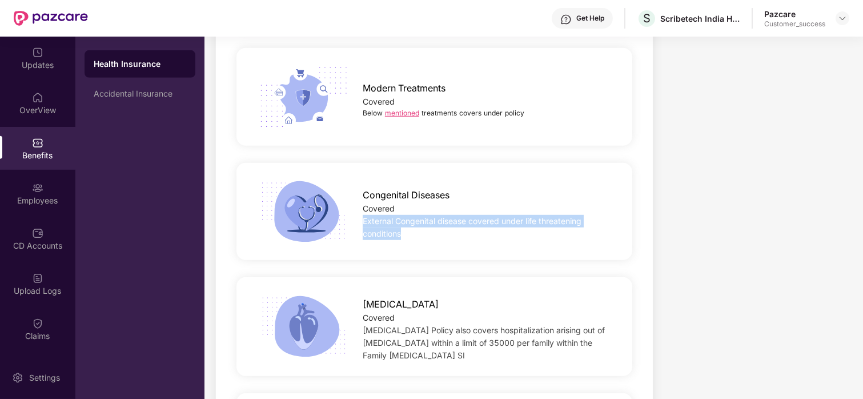
drag, startPoint x: 362, startPoint y: 216, endPoint x: 409, endPoint y: 231, distance: 49.5
click at [409, 231] on div "Congenital Diseases Covered External Congenital disease covered under life thre…" at bounding box center [488, 211] width 288 height 58
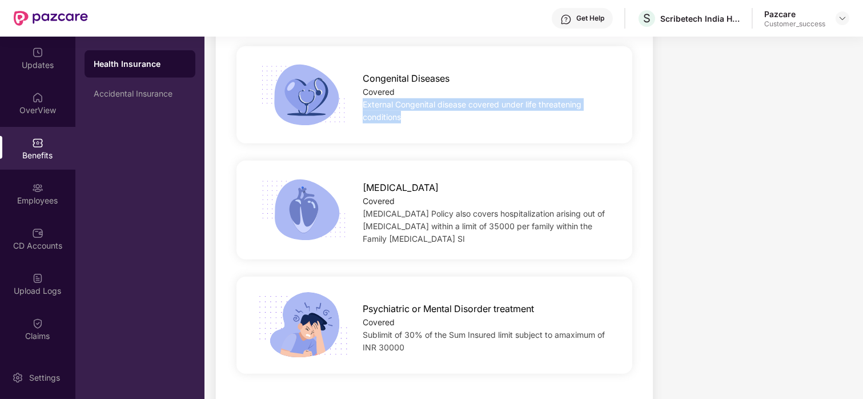
scroll to position [2684, 0]
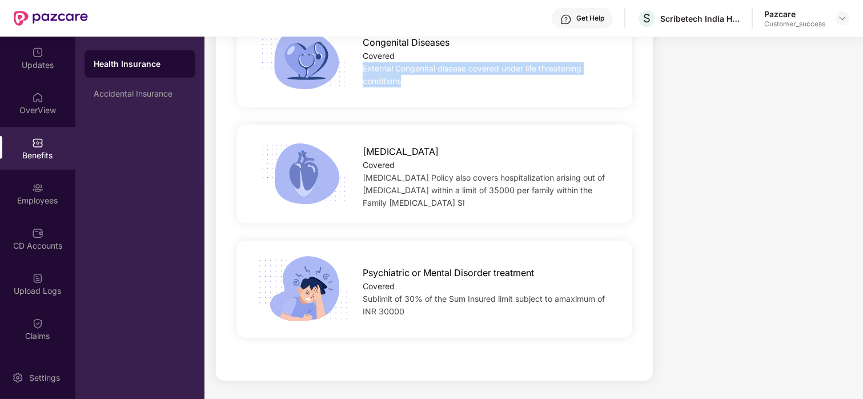
drag, startPoint x: 592, startPoint y: 198, endPoint x: 361, endPoint y: 177, distance: 231.6
click at [361, 177] on div "[MEDICAL_DATA] Covered [MEDICAL_DATA] Policy also covers hospitalization arisin…" at bounding box center [488, 174] width 288 height 70
click at [452, 214] on div "[MEDICAL_DATA] Covered [MEDICAL_DATA] Policy also covers hospitalization arisin…" at bounding box center [434, 173] width 396 height 99
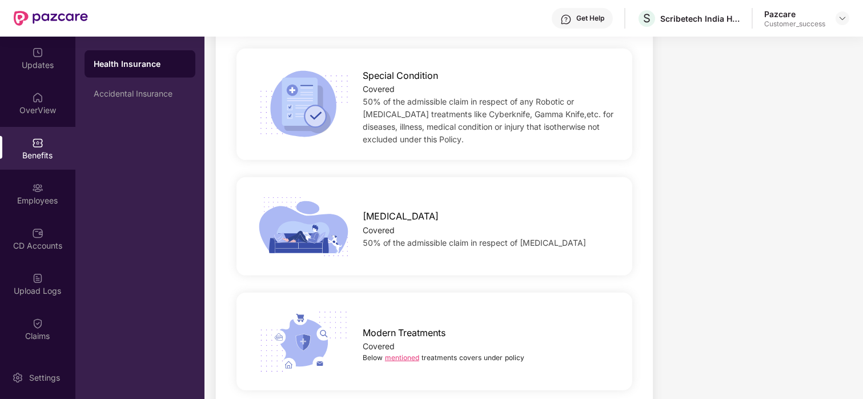
scroll to position [2292, 0]
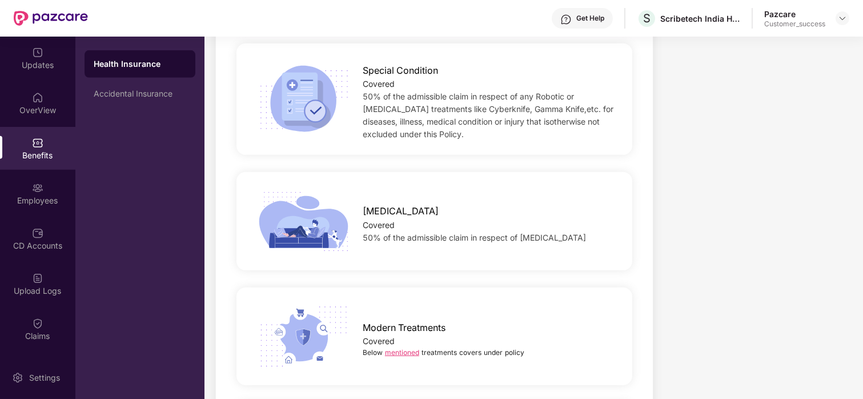
click at [391, 350] on link "mentioned" at bounding box center [402, 352] width 34 height 9
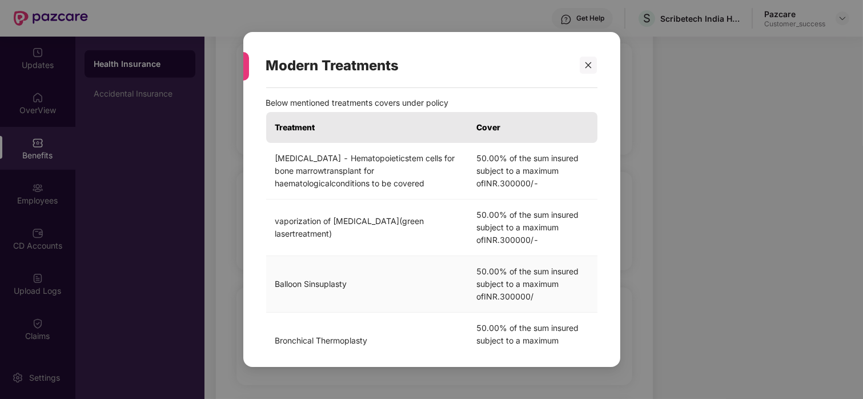
scroll to position [10, 0]
click at [585, 63] on icon "close" at bounding box center [588, 65] width 8 height 8
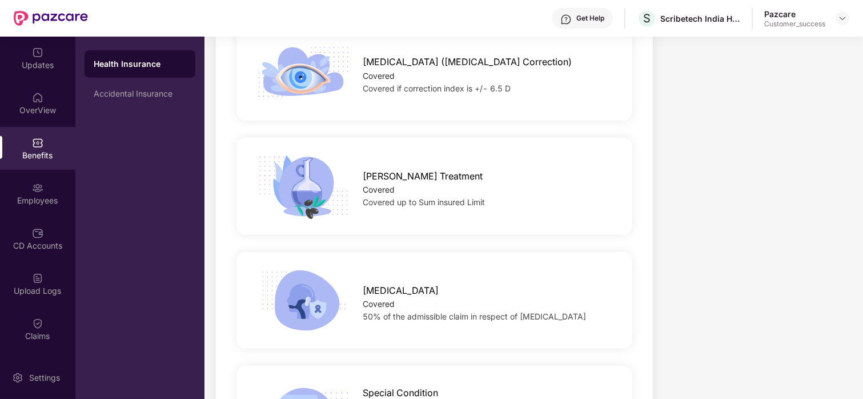
scroll to position [1966, 0]
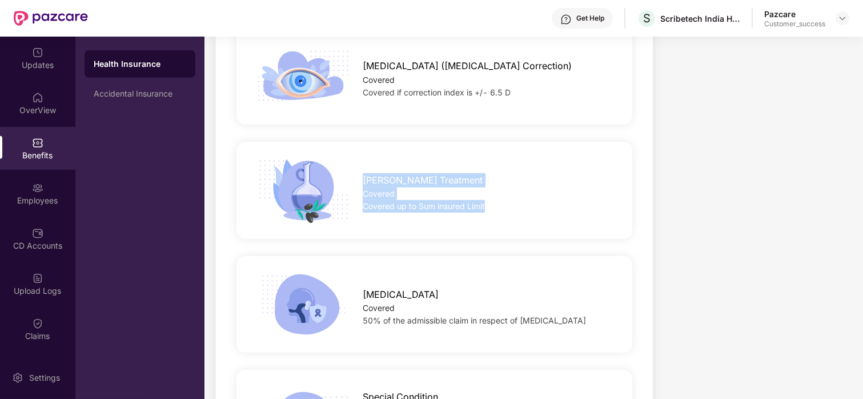
drag, startPoint x: 362, startPoint y: 185, endPoint x: 484, endPoint y: 203, distance: 123.5
click at [484, 203] on div "[PERSON_NAME] Treatment Covered Covered up to Sum insured Limit" at bounding box center [488, 189] width 288 height 45
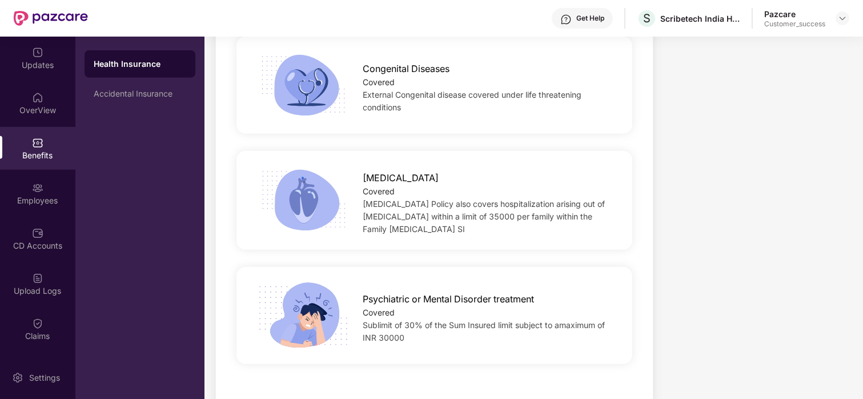
scroll to position [2665, 0]
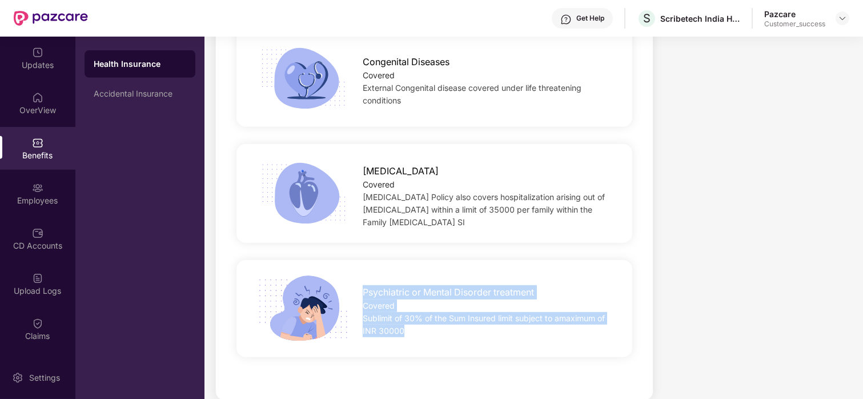
drag, startPoint x: 362, startPoint y: 297, endPoint x: 425, endPoint y: 345, distance: 79.4
click at [415, 331] on div "Psychiatric or Mental Disorder treatment Covered Sublimit of 30% of the Sum Ins…" at bounding box center [488, 308] width 288 height 58
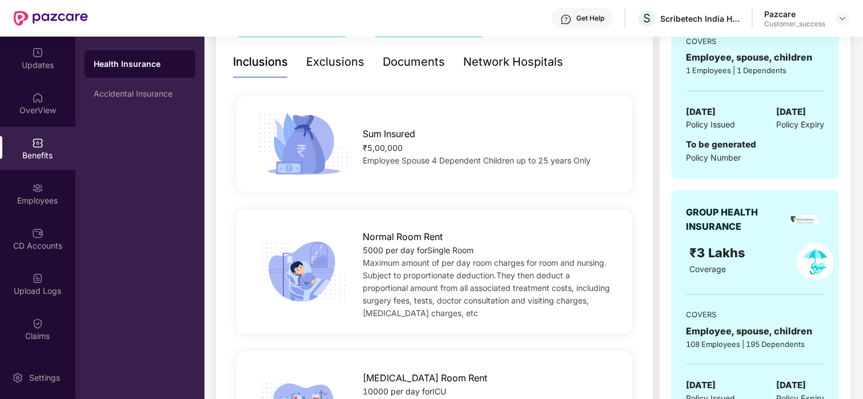
scroll to position [34, 0]
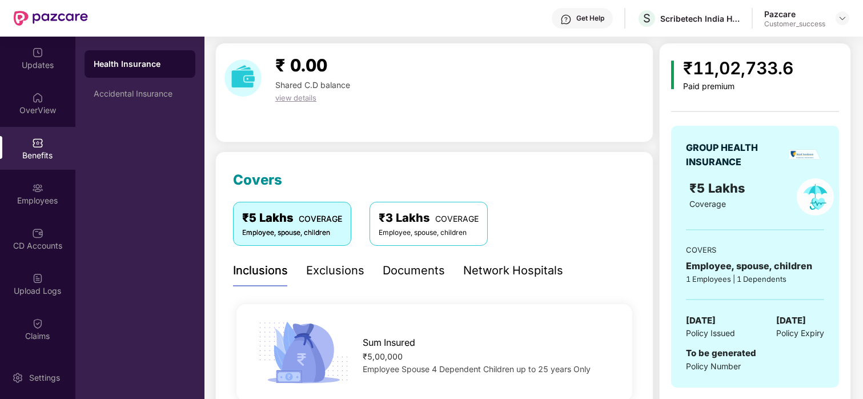
click at [333, 272] on div "Exclusions" at bounding box center [335, 270] width 58 height 18
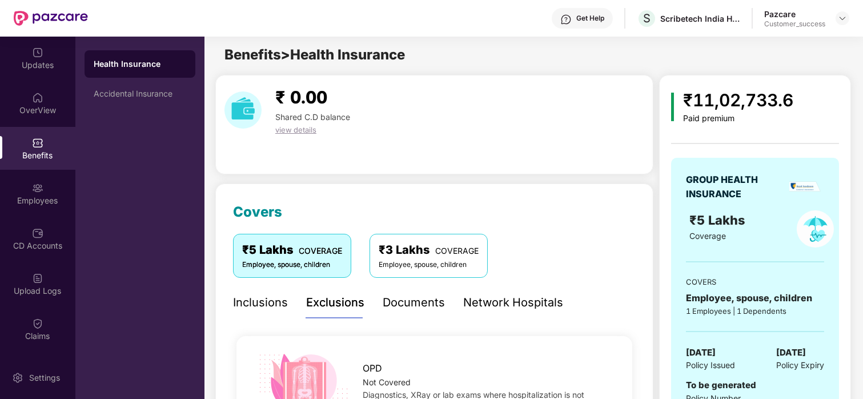
scroll to position [2, 0]
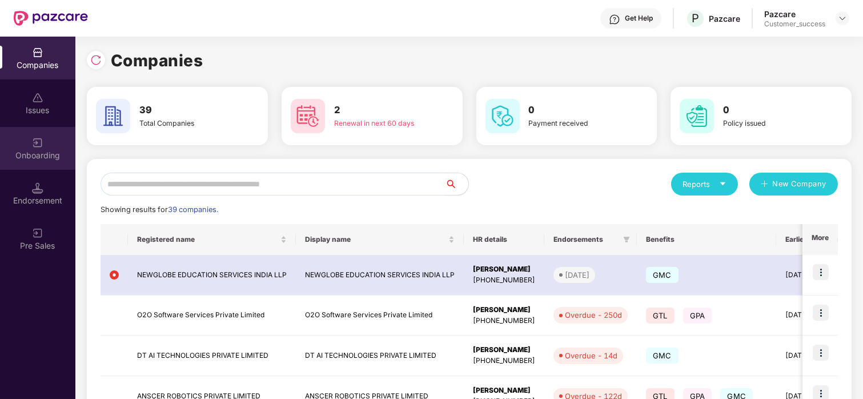
click at [35, 157] on div "Onboarding" at bounding box center [37, 155] width 75 height 11
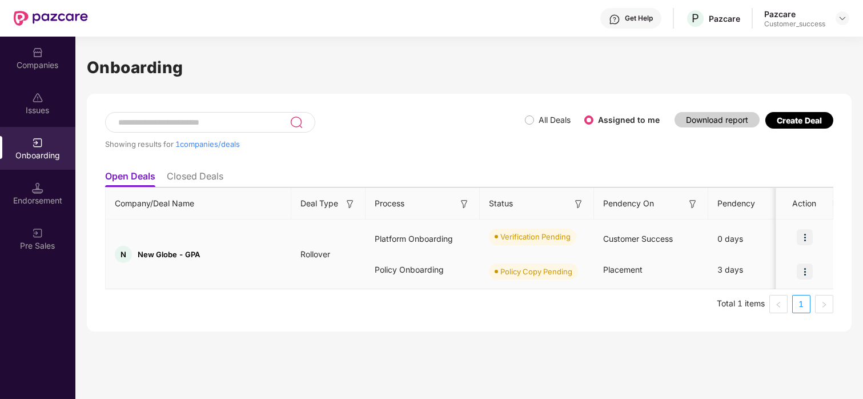
click at [805, 238] on img at bounding box center [804, 237] width 16 height 16
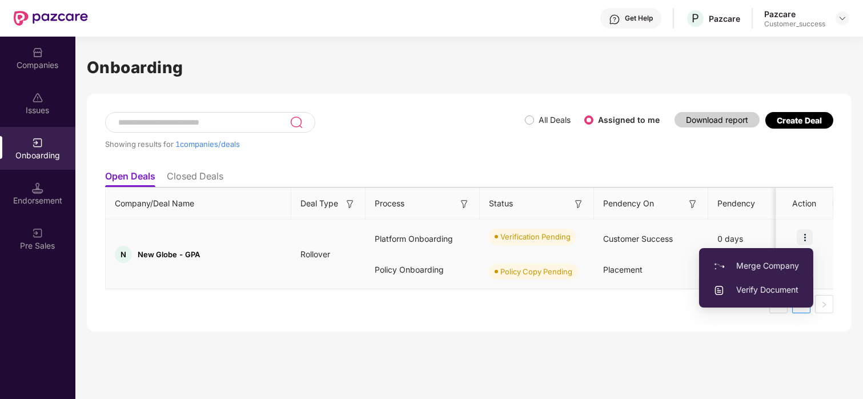
click at [757, 292] on span "Verify Document" at bounding box center [756, 289] width 86 height 13
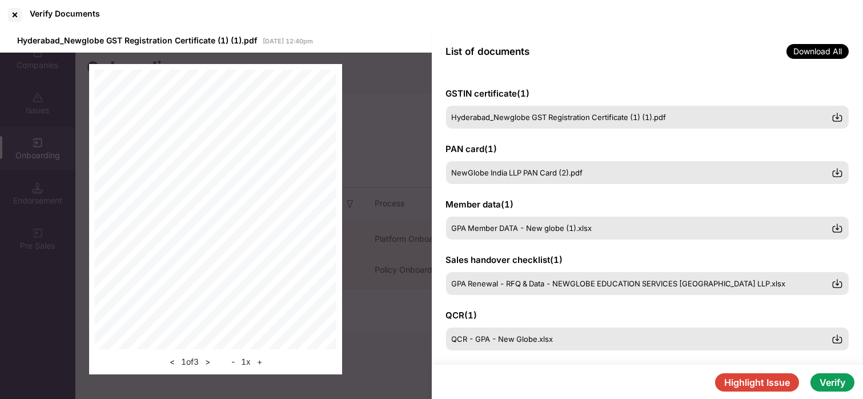
click at [831, 379] on button "Verify" at bounding box center [832, 382] width 44 height 18
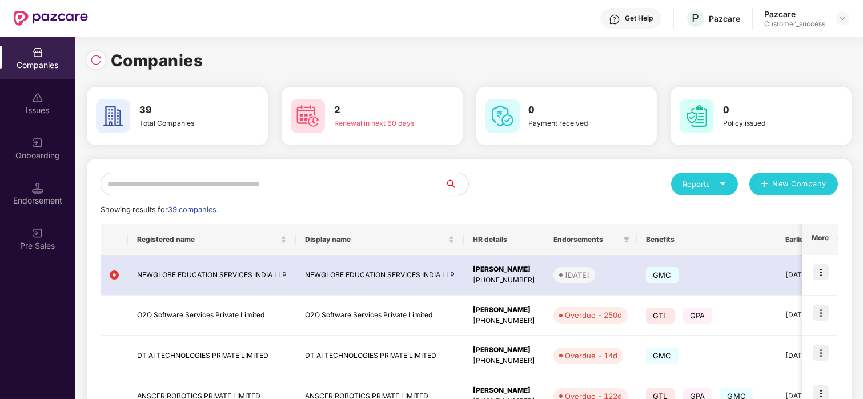
scroll to position [0, 1]
click at [151, 181] on input "text" at bounding box center [272, 183] width 345 height 23
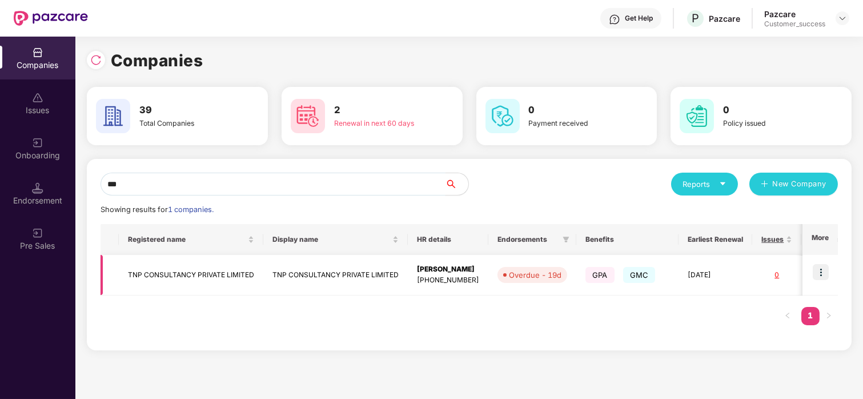
type input "***"
click at [823, 272] on img at bounding box center [820, 272] width 16 height 16
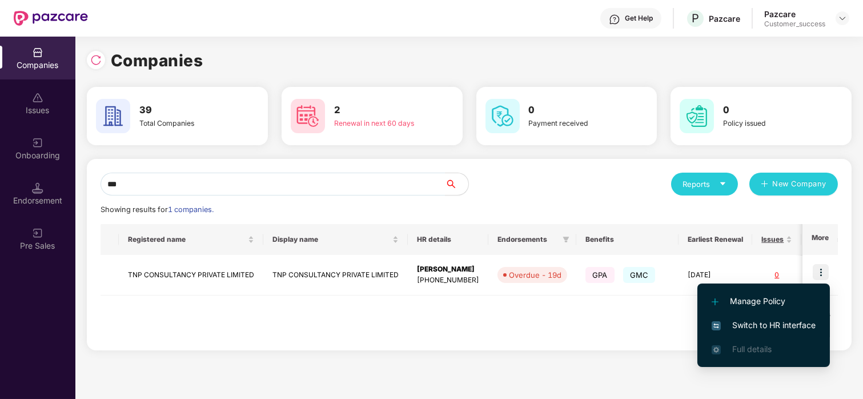
click at [746, 320] on span "Switch to HR interface" at bounding box center [763, 325] width 104 height 13
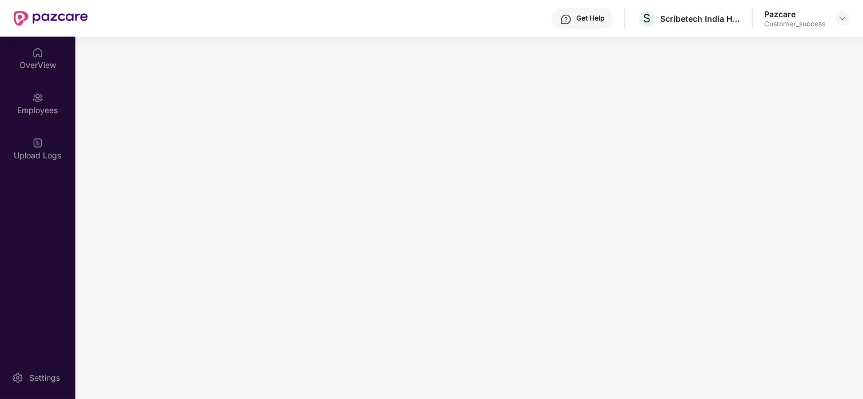
scroll to position [0, 0]
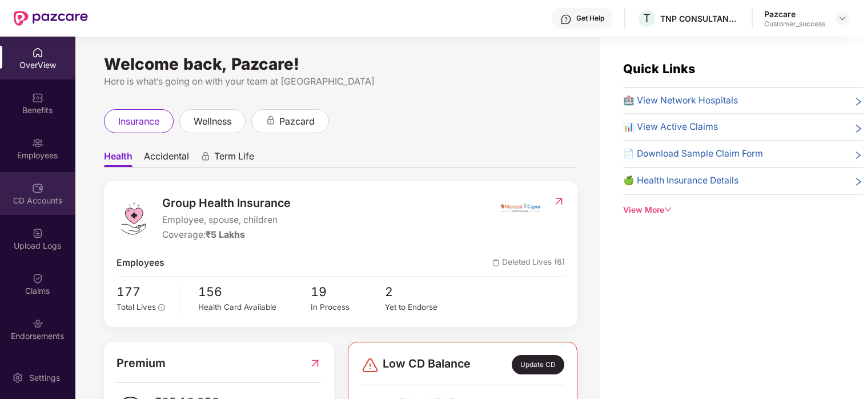
click at [1, 210] on div "CD Accounts" at bounding box center [37, 193] width 75 height 43
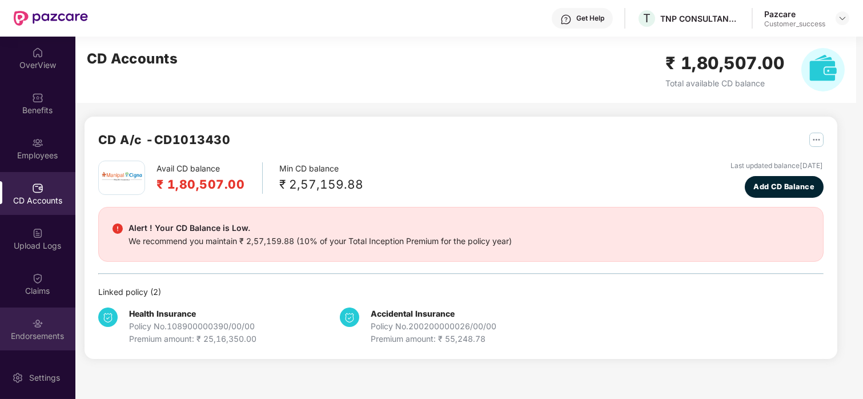
click at [32, 328] on div "Endorsements" at bounding box center [37, 328] width 75 height 43
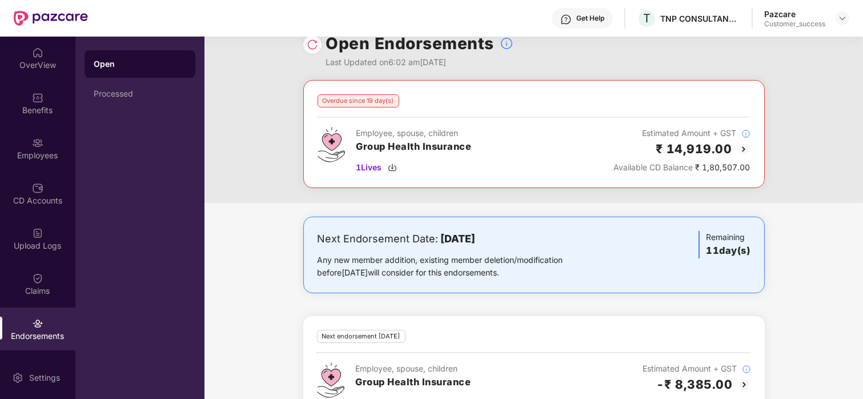
scroll to position [22, 0]
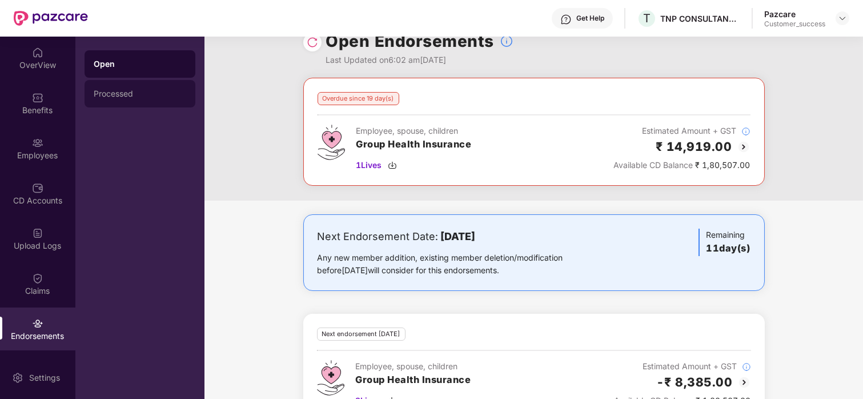
click at [132, 88] on div "Processed" at bounding box center [140, 93] width 111 height 27
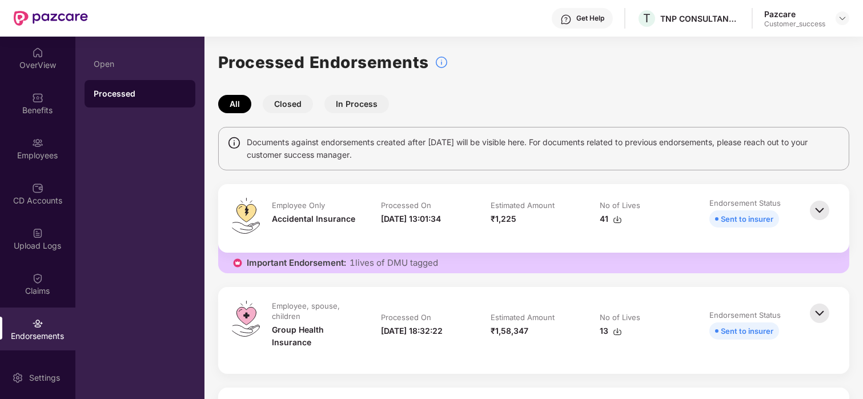
scroll to position [0, 0]
click at [115, 56] on div "Open" at bounding box center [140, 63] width 111 height 27
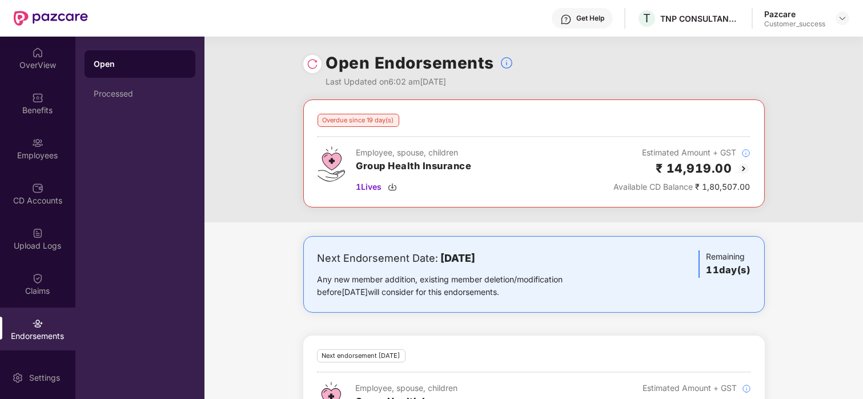
click at [234, 108] on div "Overdue since 19 day(s) Employee, spouse, children Group Health Insurance 1 Liv…" at bounding box center [533, 160] width 658 height 123
click at [586, 53] on div "Open Endorsements Last Updated on 6:02 am[DATE]" at bounding box center [533, 68] width 461 height 63
click at [309, 62] on img at bounding box center [312, 63] width 11 height 11
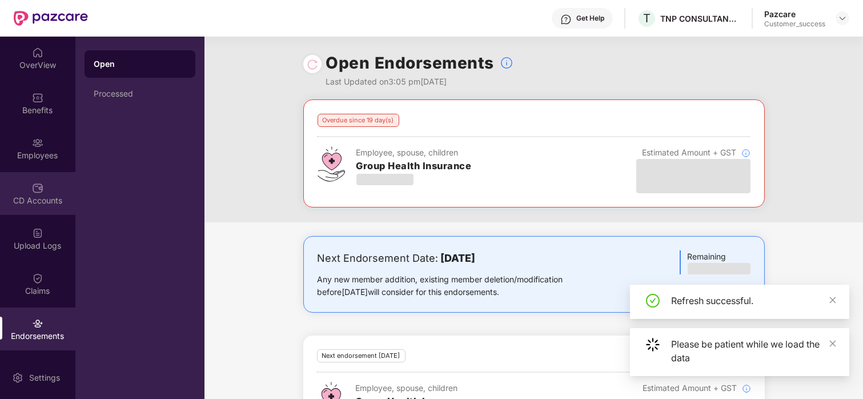
click at [42, 186] on div "CD Accounts" at bounding box center [37, 193] width 75 height 43
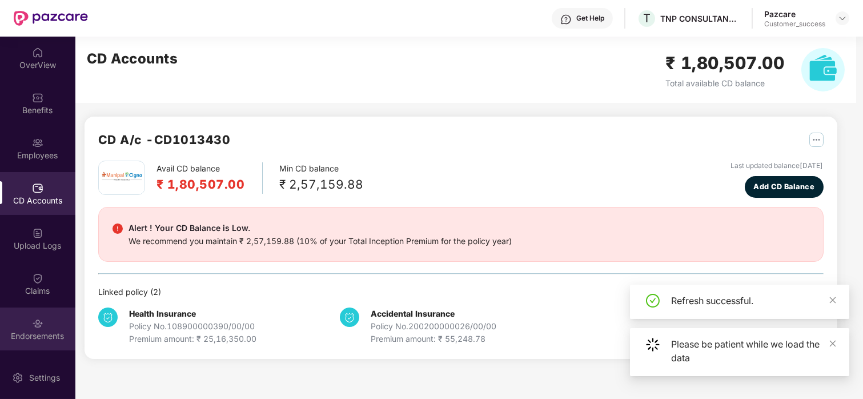
click at [32, 316] on div at bounding box center [37, 321] width 11 height 11
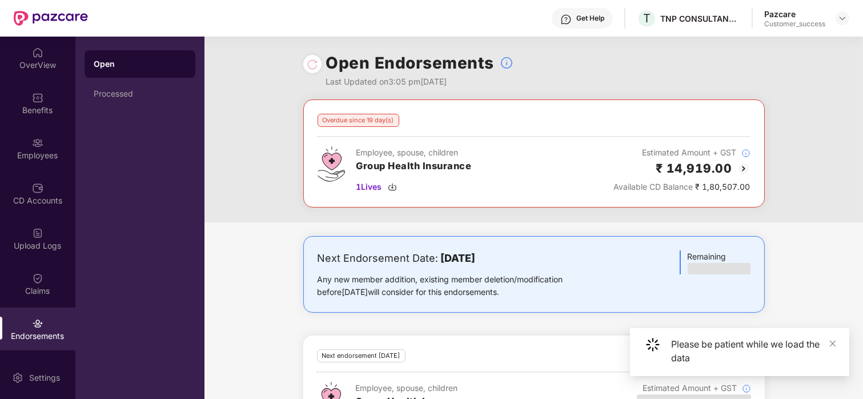
click at [739, 165] on img at bounding box center [744, 169] width 14 height 14
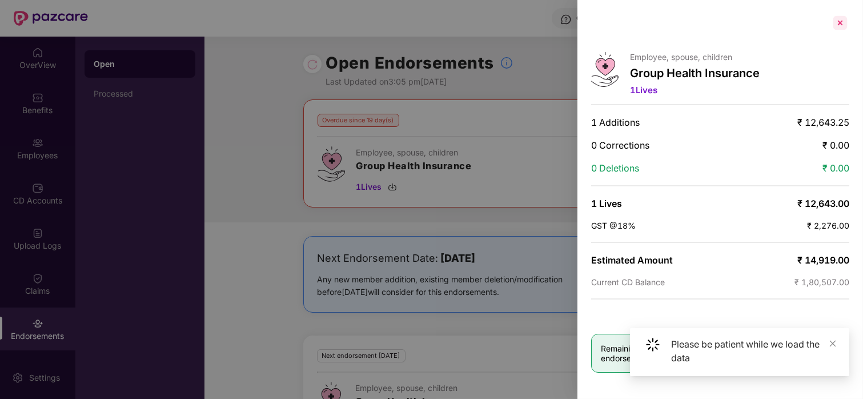
click at [834, 18] on div at bounding box center [840, 23] width 18 height 18
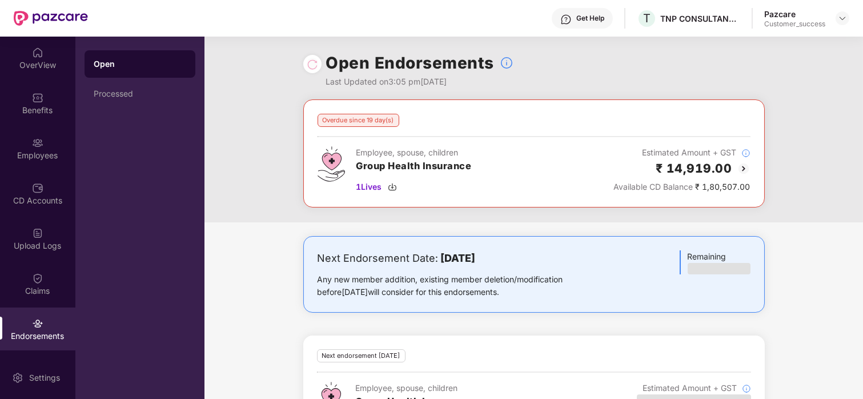
scroll to position [179, 0]
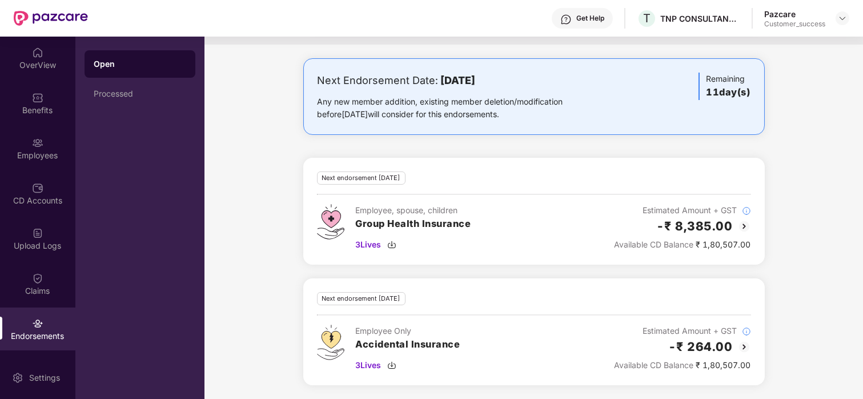
click at [738, 222] on img at bounding box center [744, 226] width 14 height 14
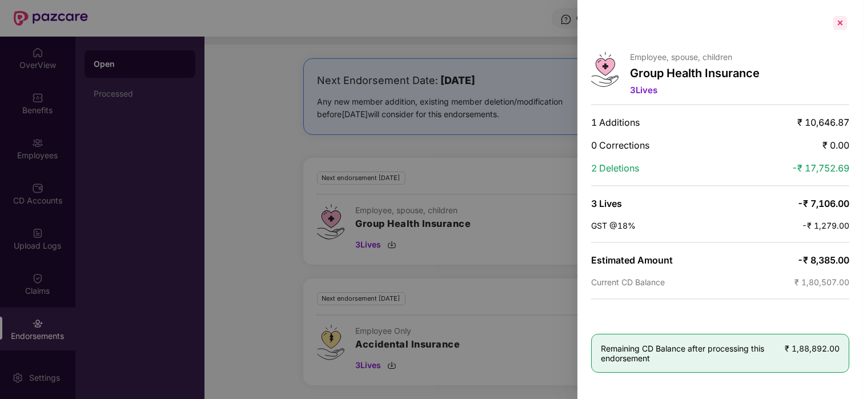
click at [845, 26] on div at bounding box center [840, 23] width 18 height 18
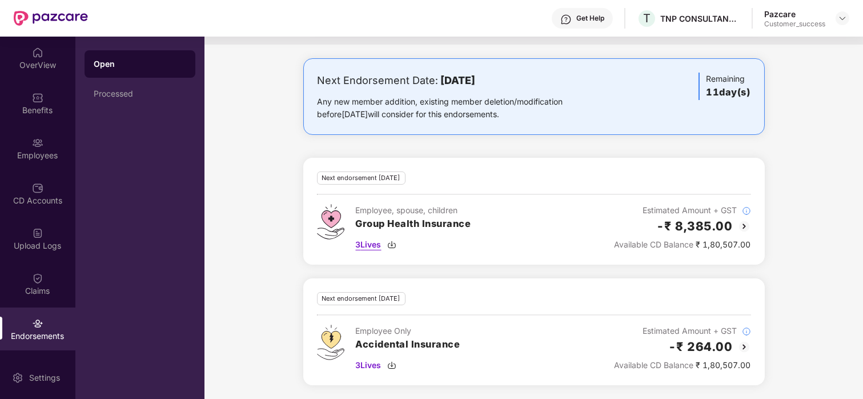
click at [380, 248] on span "3 Lives" at bounding box center [369, 244] width 26 height 13
click at [743, 227] on img at bounding box center [744, 226] width 14 height 14
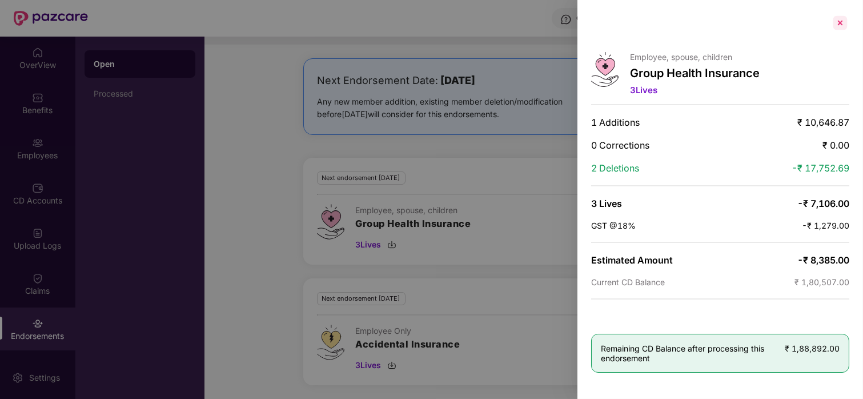
click at [836, 27] on div at bounding box center [840, 23] width 18 height 18
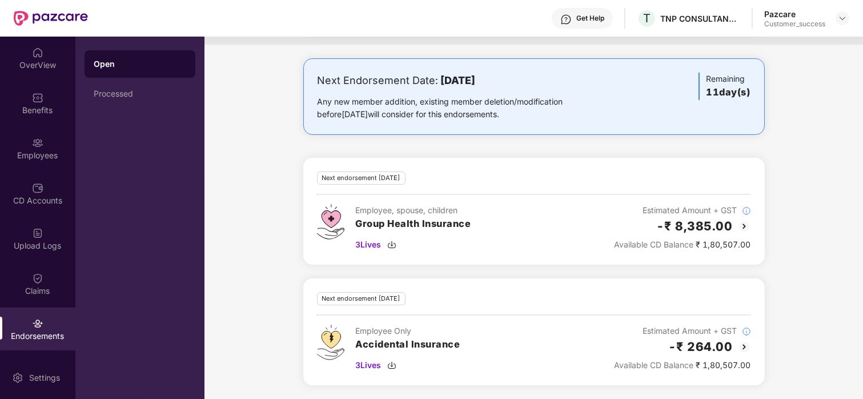
click at [745, 223] on img at bounding box center [744, 226] width 14 height 14
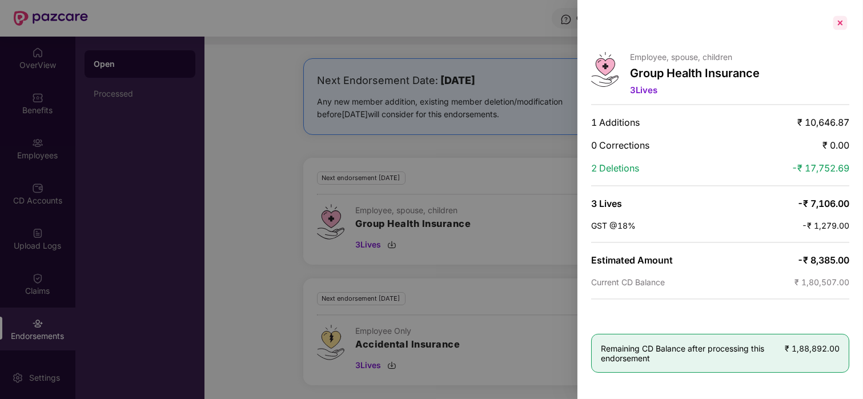
click at [837, 22] on div at bounding box center [840, 23] width 18 height 18
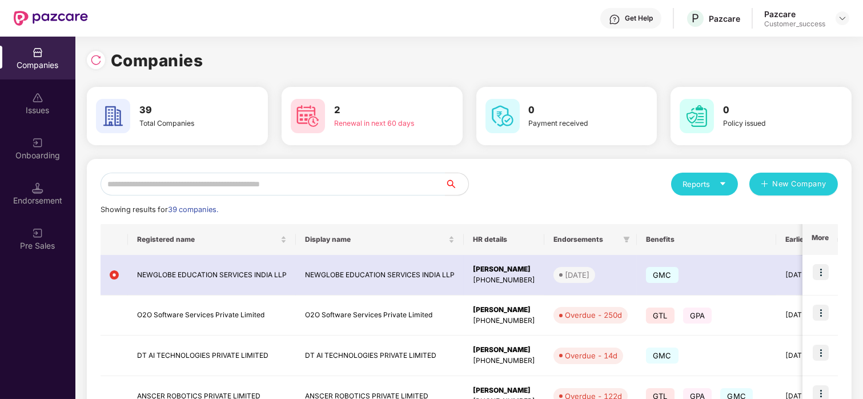
scroll to position [0, 1]
click at [168, 182] on input "text" at bounding box center [272, 183] width 345 height 23
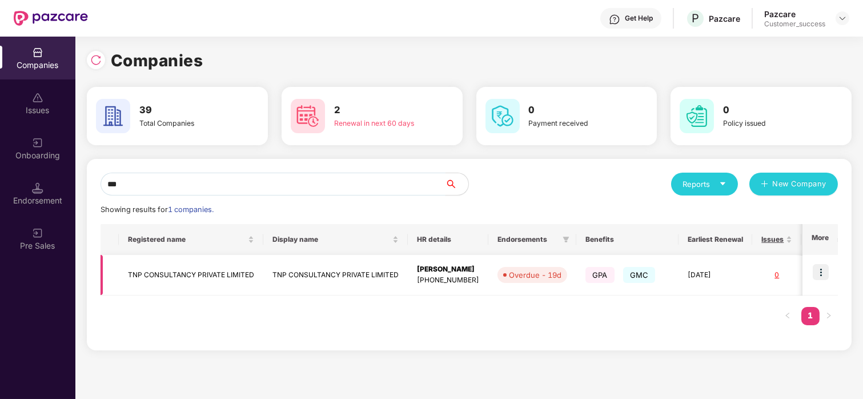
type input "***"
click at [163, 268] on td "TNP CONSULTANCY PRIVATE LIMITED" at bounding box center [191, 275] width 144 height 41
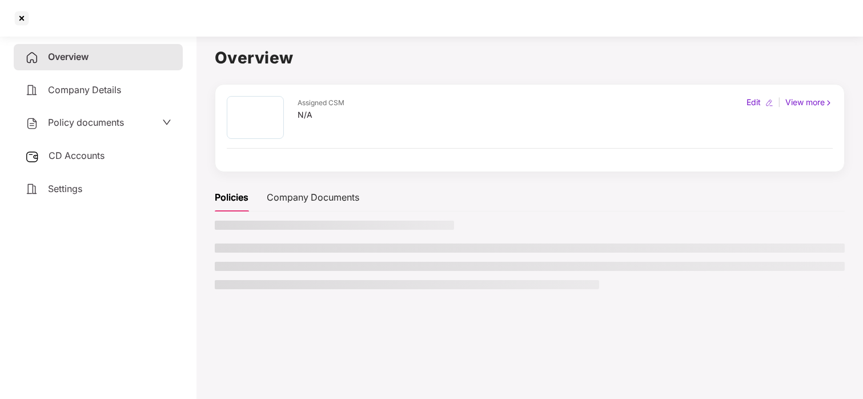
scroll to position [0, 0]
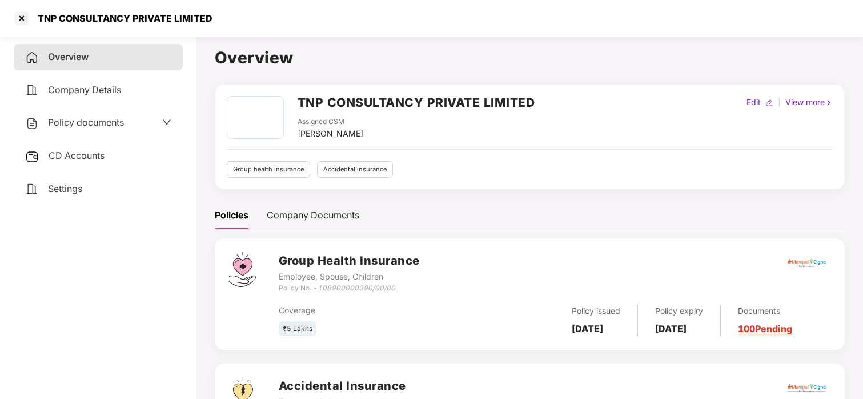
click at [100, 124] on span "Policy documents" at bounding box center [86, 121] width 76 height 11
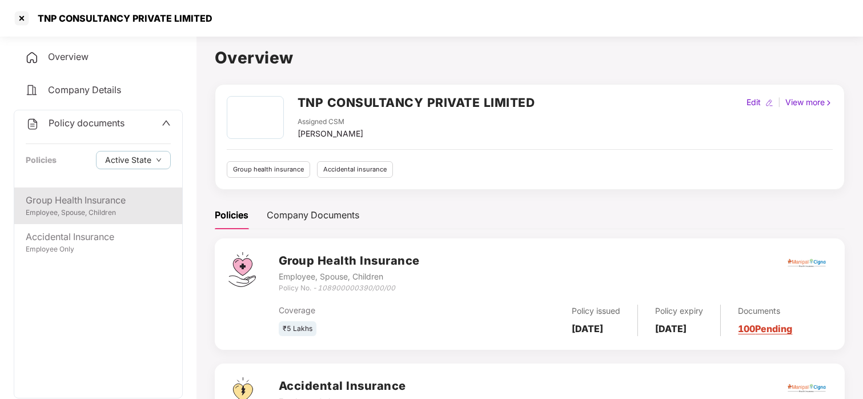
click at [75, 193] on div "Group Health Insurance" at bounding box center [98, 200] width 145 height 14
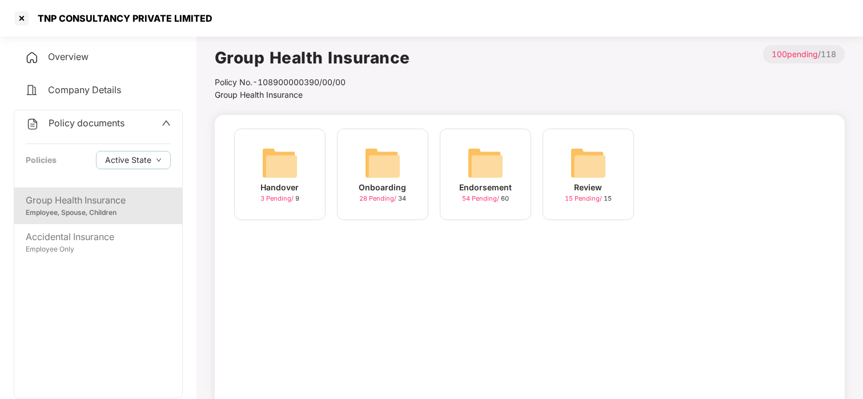
click at [383, 166] on img at bounding box center [382, 162] width 37 height 37
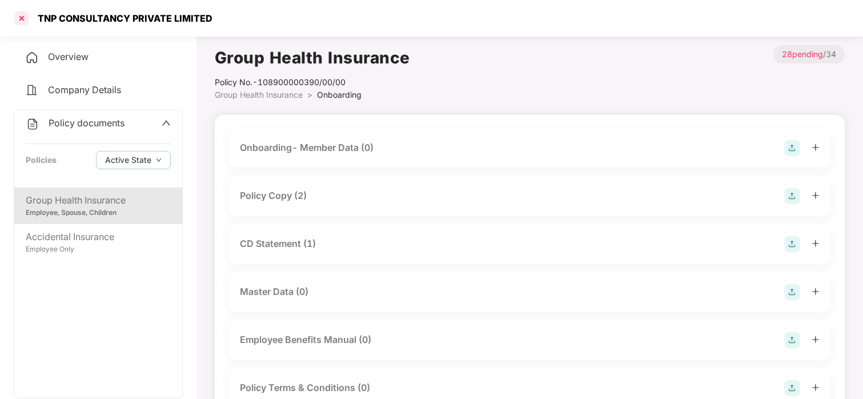
click at [22, 15] on div at bounding box center [22, 18] width 18 height 18
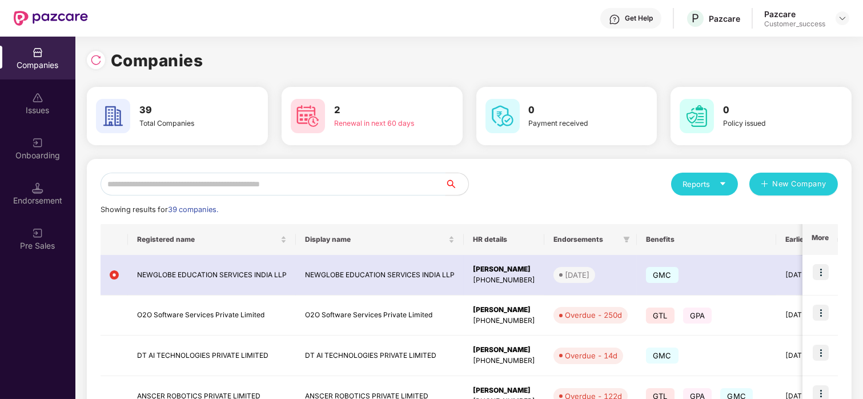
click at [343, 176] on input "text" at bounding box center [272, 183] width 345 height 23
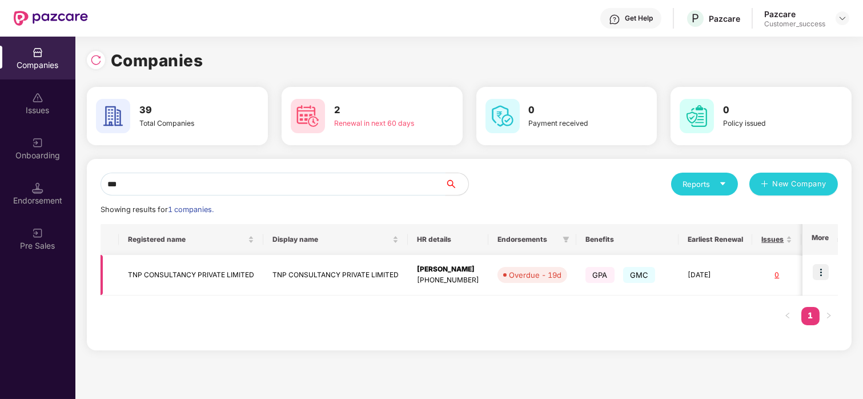
type input "***"
click at [827, 265] on img at bounding box center [820, 272] width 16 height 16
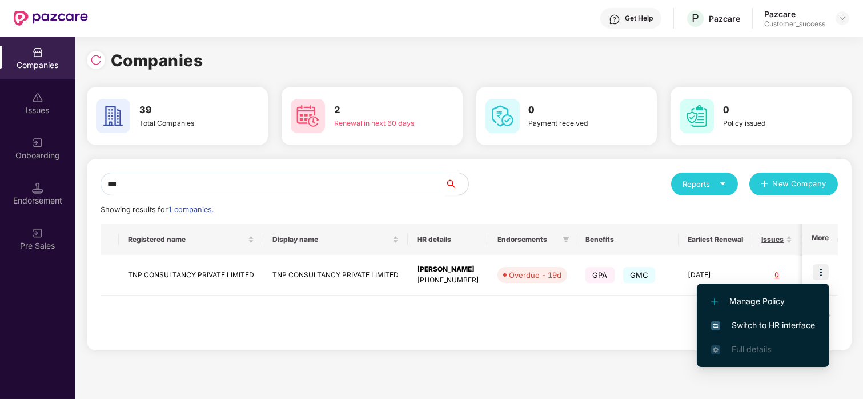
click at [718, 315] on li "Switch to HR interface" at bounding box center [763, 325] width 132 height 24
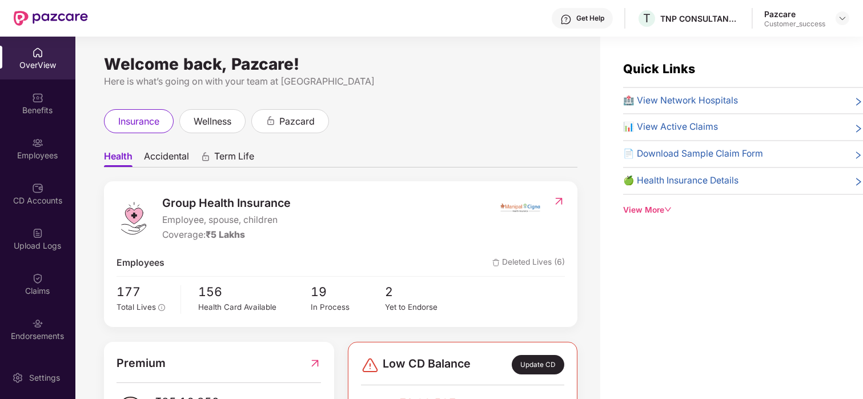
click at [35, 306] on div "OverView Benefits Employees CD Accounts Upload Logs Claims Endorsements My Orde…" at bounding box center [37, 196] width 75 height 319
click at [33, 326] on img at bounding box center [37, 322] width 11 height 11
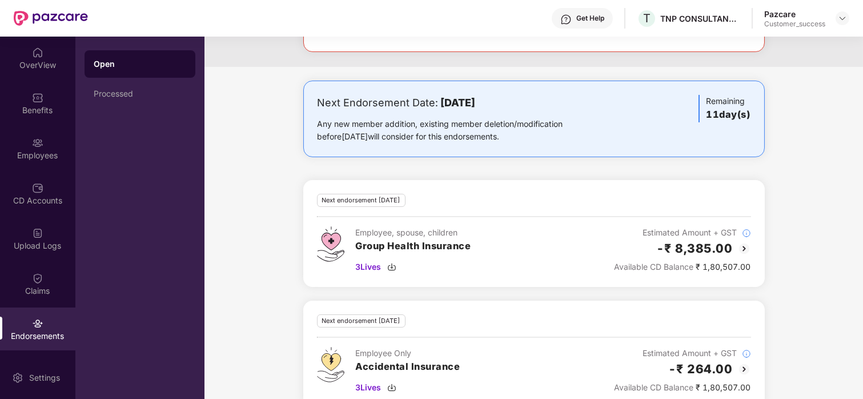
scroll to position [163, 0]
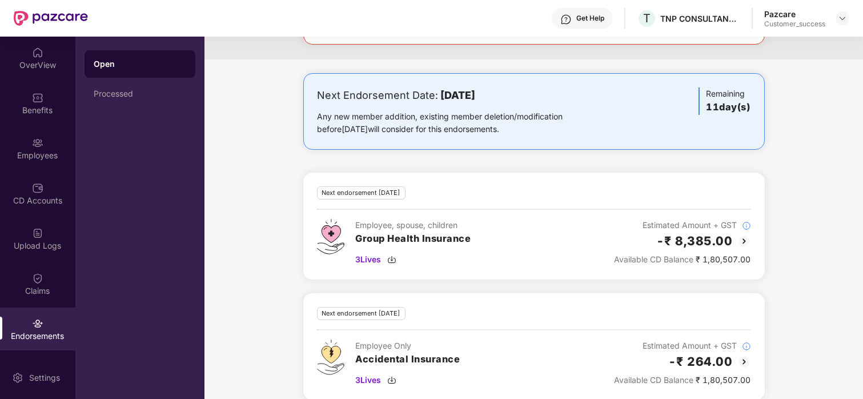
click at [741, 239] on img at bounding box center [744, 241] width 14 height 14
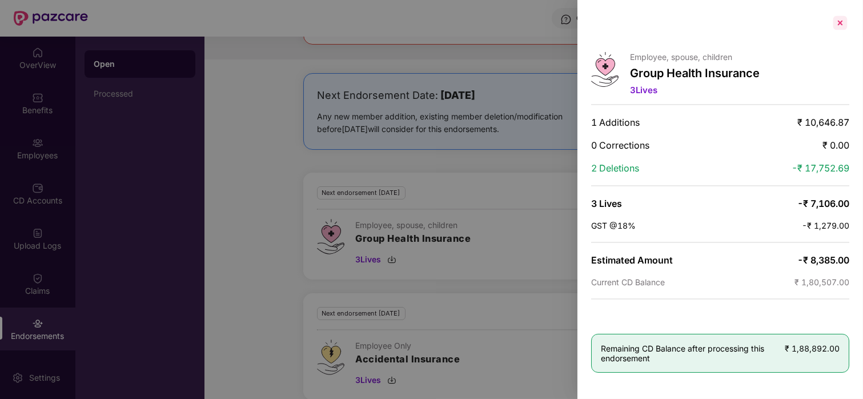
click at [836, 21] on div at bounding box center [840, 23] width 18 height 18
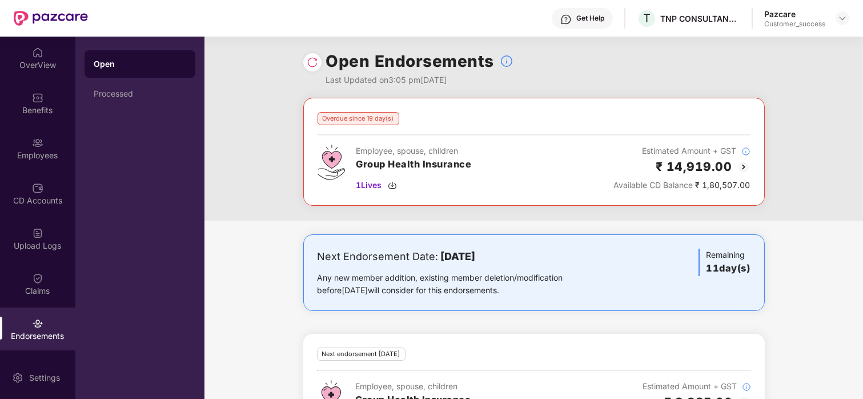
scroll to position [0, 0]
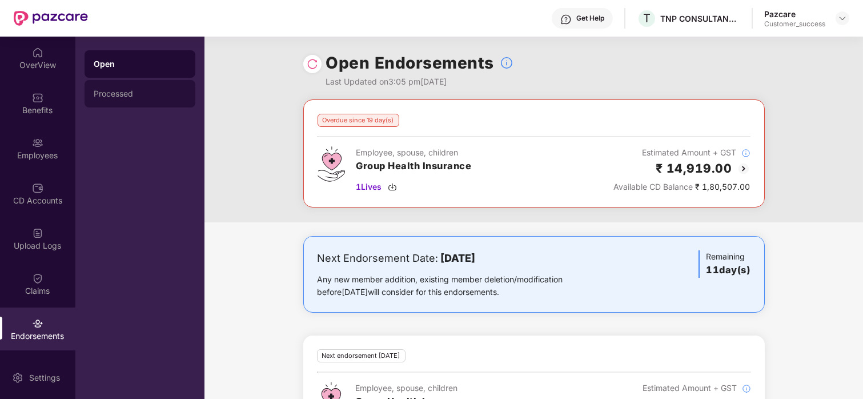
click at [154, 96] on div "Processed" at bounding box center [140, 93] width 92 height 9
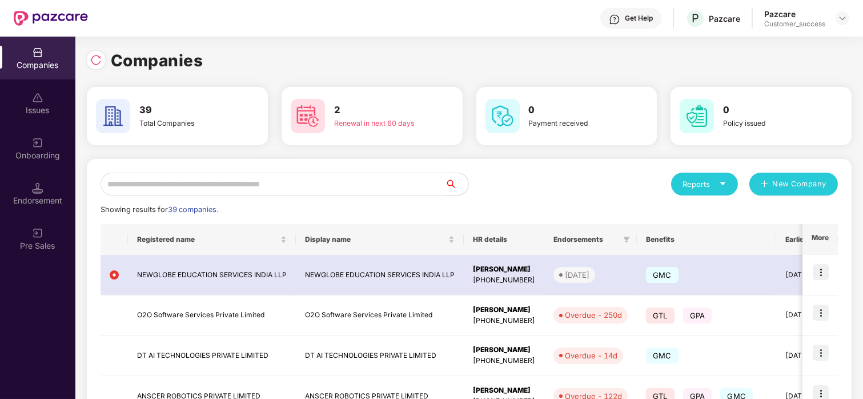
click at [136, 176] on input "text" at bounding box center [272, 183] width 345 height 23
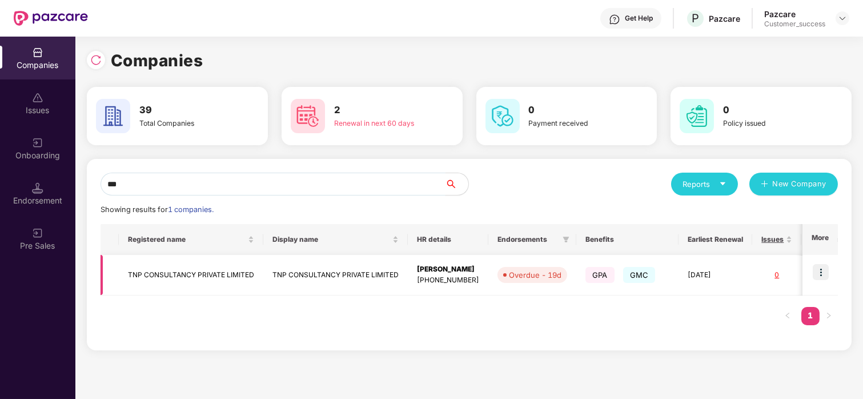
type input "***"
click at [823, 273] on img at bounding box center [820, 272] width 16 height 16
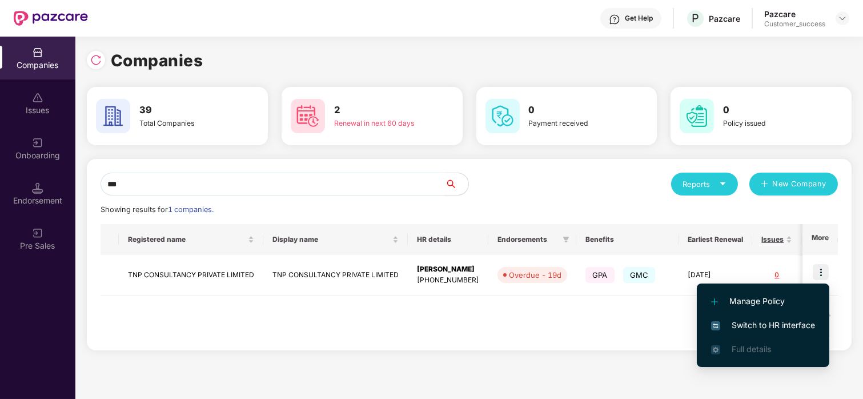
click at [767, 320] on span "Switch to HR interface" at bounding box center [763, 325] width 104 height 13
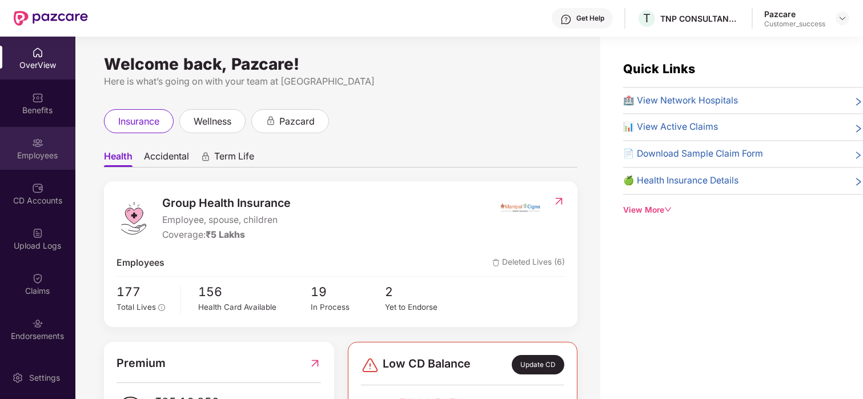
click at [46, 144] on div "Employees" at bounding box center [37, 148] width 75 height 43
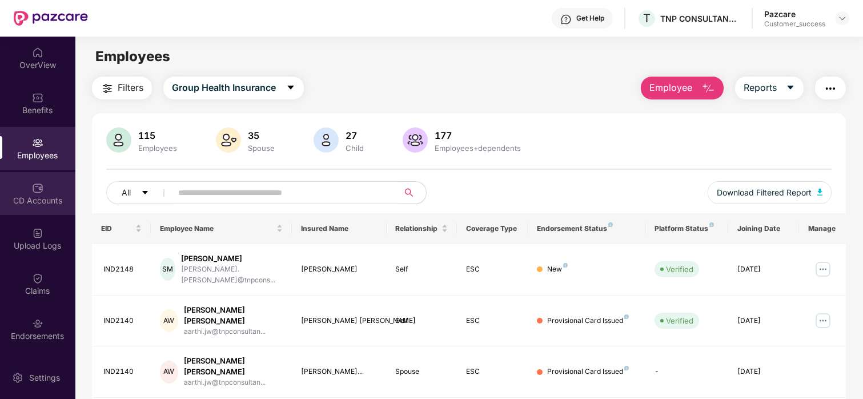
click at [53, 195] on div "CD Accounts" at bounding box center [37, 200] width 75 height 11
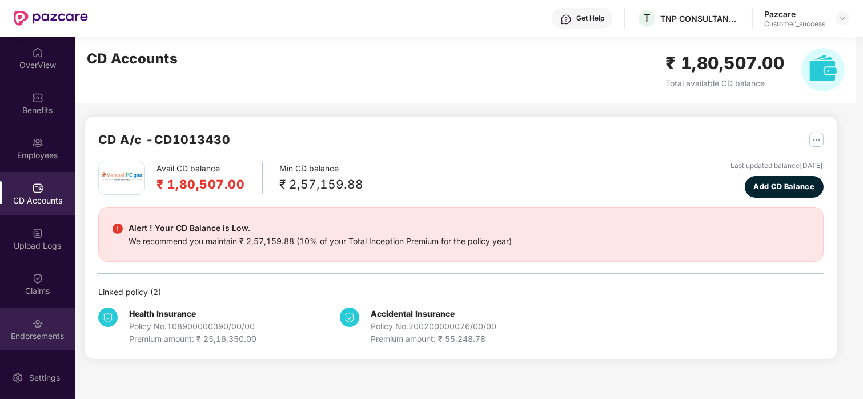
click at [9, 321] on div "Endorsements" at bounding box center [37, 328] width 75 height 43
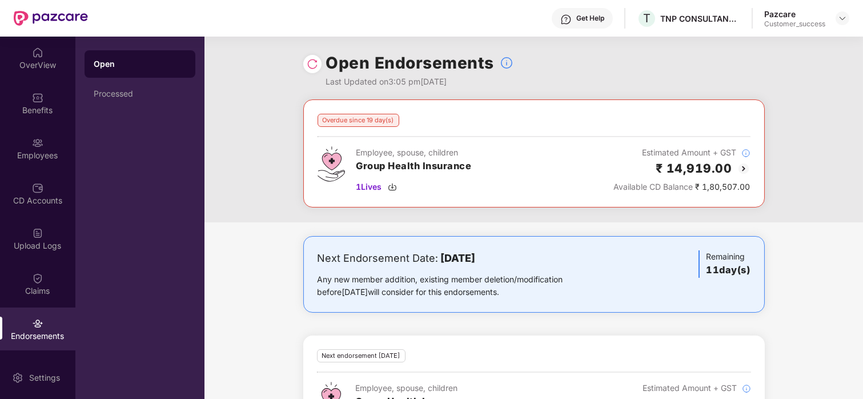
click at [311, 68] on img at bounding box center [312, 63] width 11 height 11
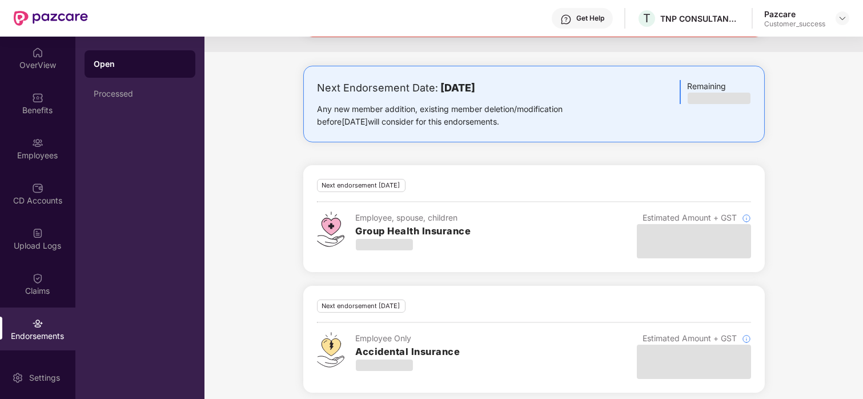
scroll to position [179, 0]
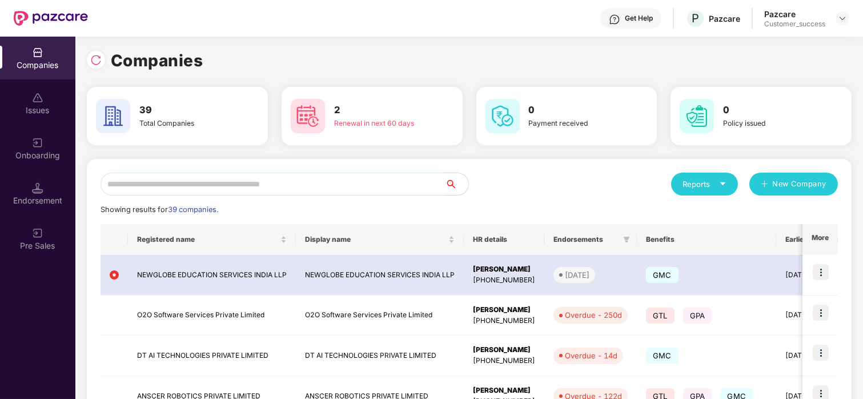
click at [192, 186] on input "text" at bounding box center [272, 183] width 345 height 23
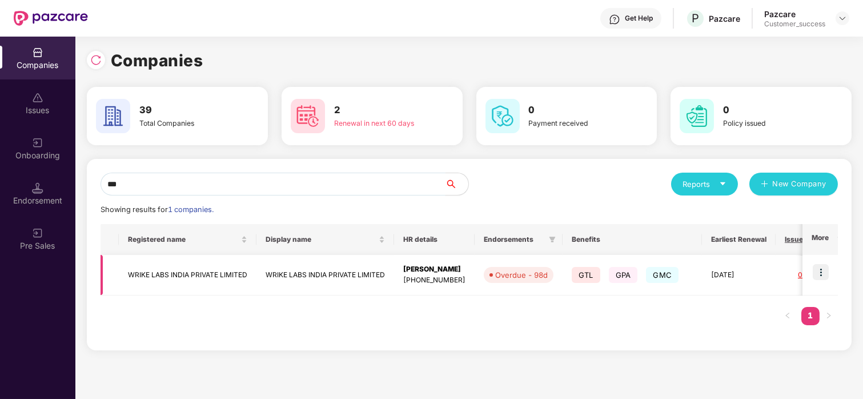
type input "***"
click at [813, 270] on img at bounding box center [820, 272] width 16 height 16
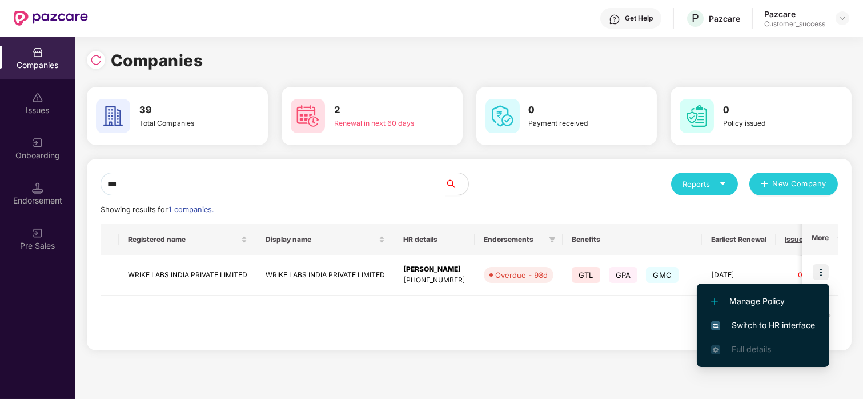
click at [765, 319] on span "Switch to HR interface" at bounding box center [763, 325] width 104 height 13
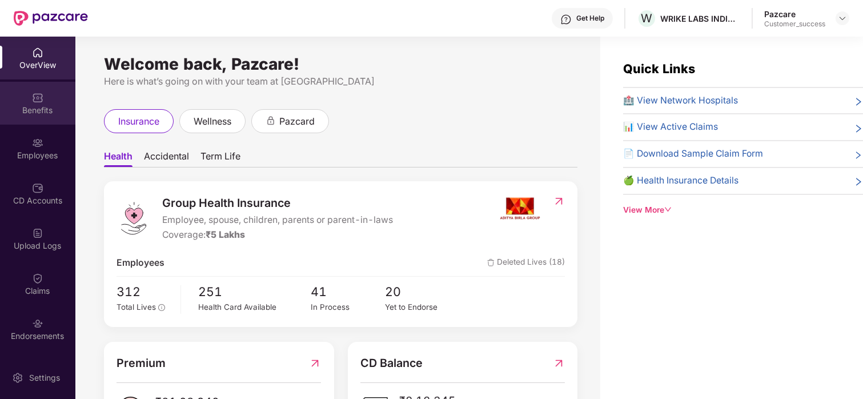
click at [2, 106] on div "Benefits" at bounding box center [37, 109] width 75 height 11
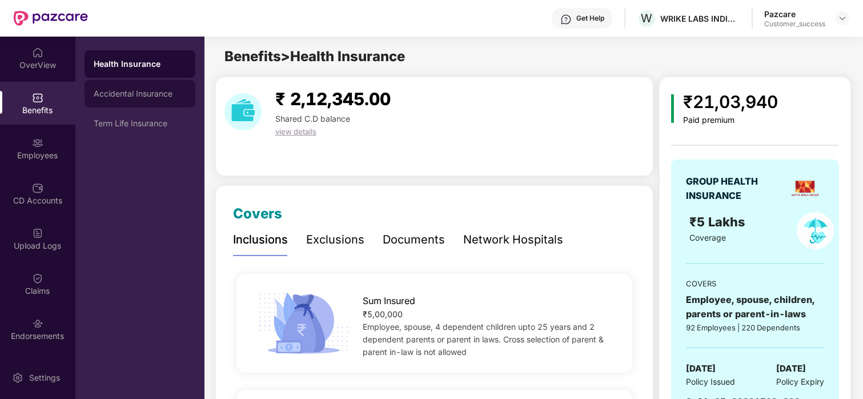
click at [168, 95] on div "Accidental Insurance" at bounding box center [140, 93] width 92 height 9
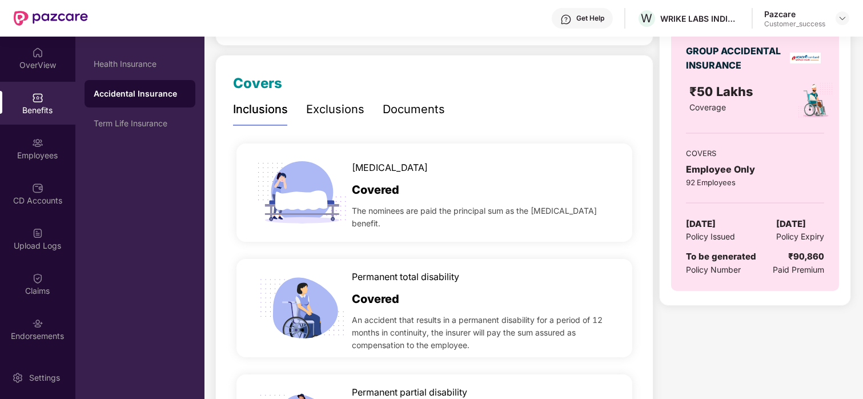
scroll to position [131, 0]
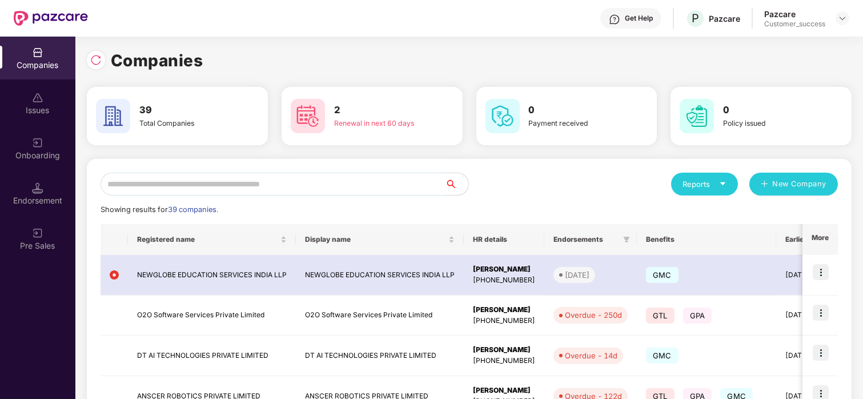
click at [120, 193] on input "text" at bounding box center [272, 183] width 345 height 23
type input "*"
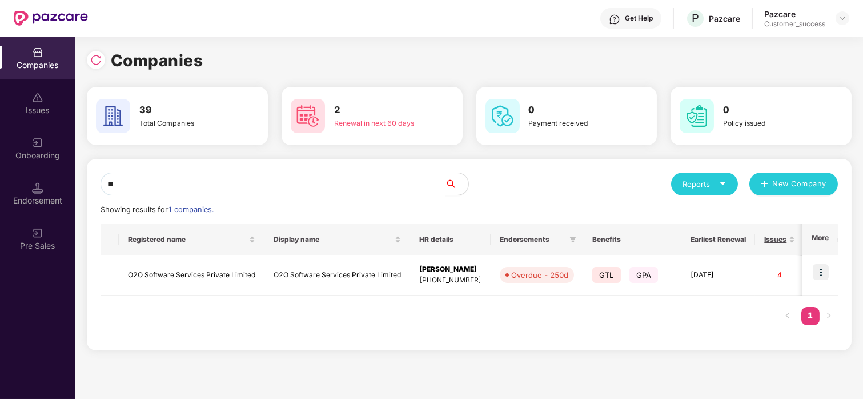
type input "***"
click at [367, 256] on td "O2O Software Services Private Limited" at bounding box center [337, 275] width 146 height 41
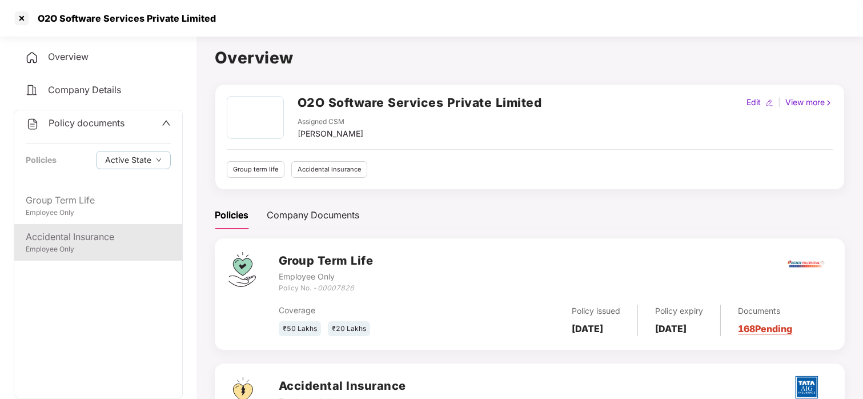
click at [69, 230] on div "Accidental Insurance" at bounding box center [98, 237] width 145 height 14
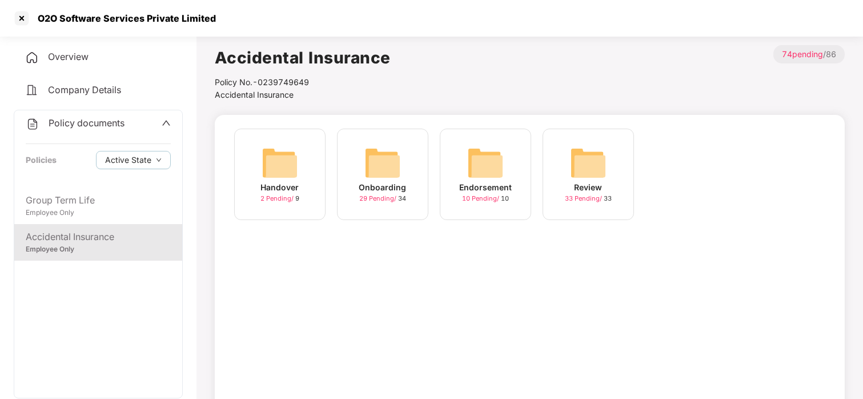
click at [396, 173] on img at bounding box center [382, 162] width 37 height 37
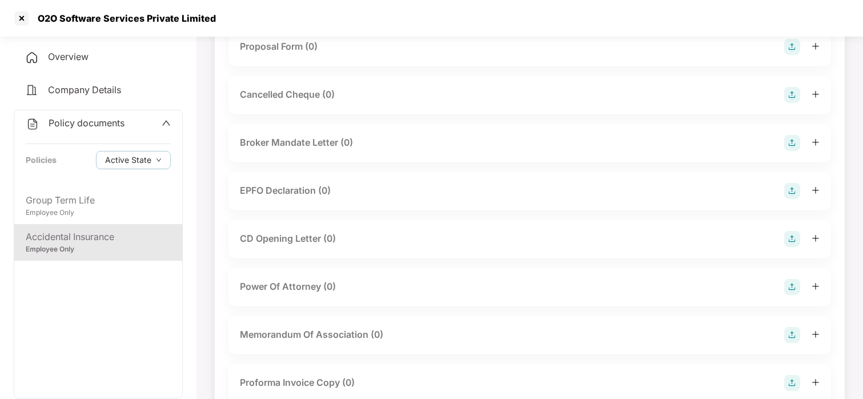
scroll to position [789, 0]
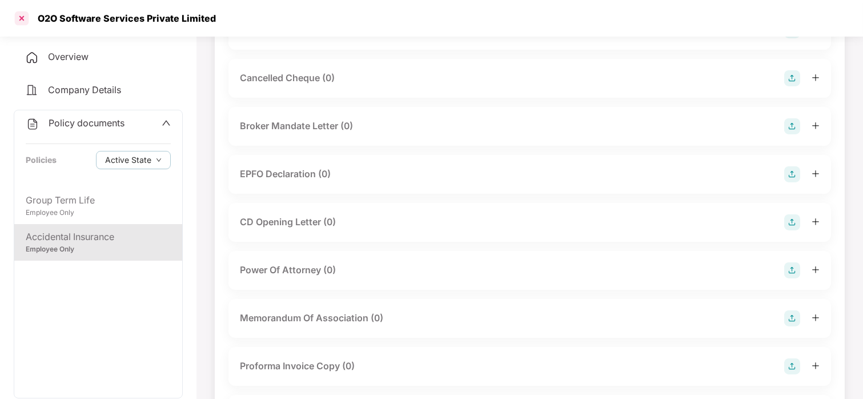
click at [26, 20] on div at bounding box center [22, 18] width 18 height 18
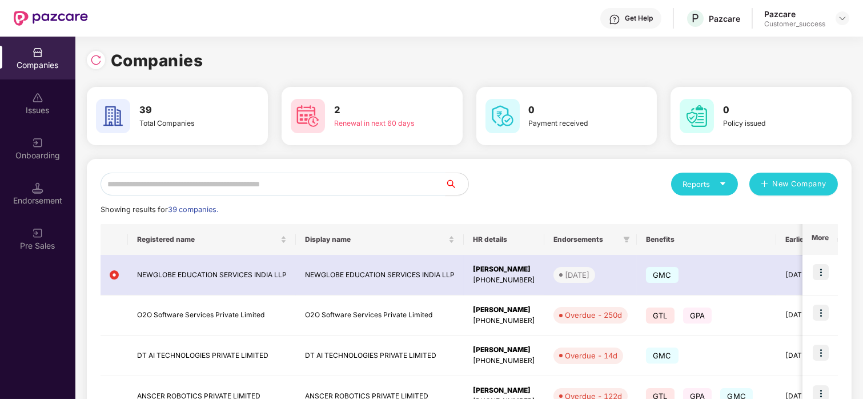
scroll to position [0, 0]
click at [337, 189] on input "text" at bounding box center [272, 183] width 345 height 23
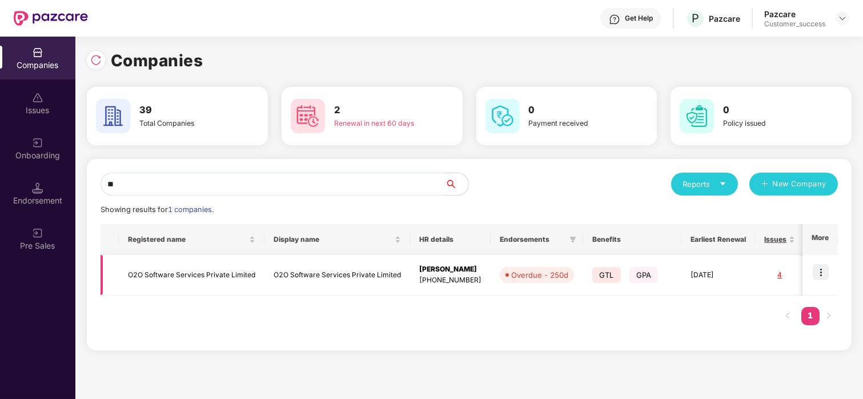
type input "**"
click at [822, 270] on img at bounding box center [820, 272] width 16 height 16
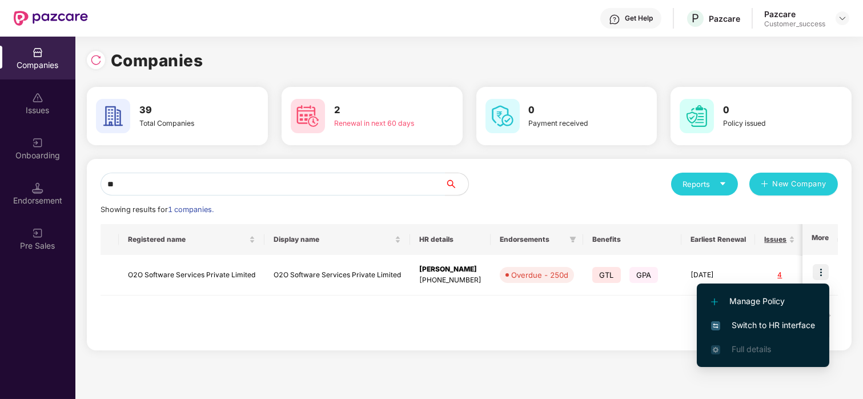
click at [746, 326] on span "Switch to HR interface" at bounding box center [763, 325] width 104 height 13
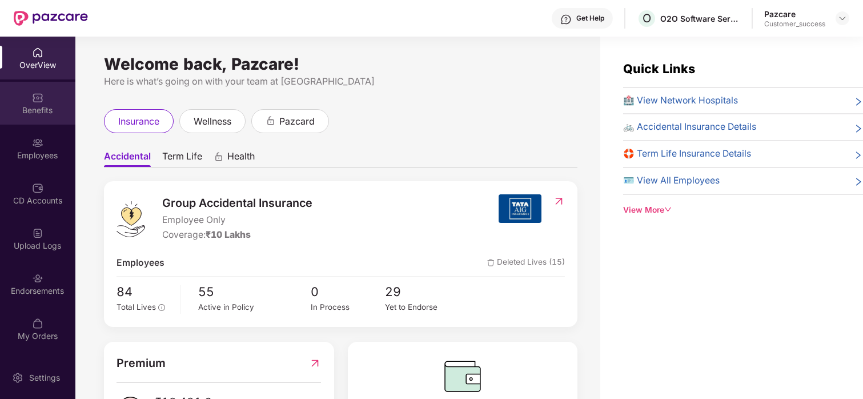
click at [20, 84] on div "Benefits" at bounding box center [37, 103] width 75 height 43
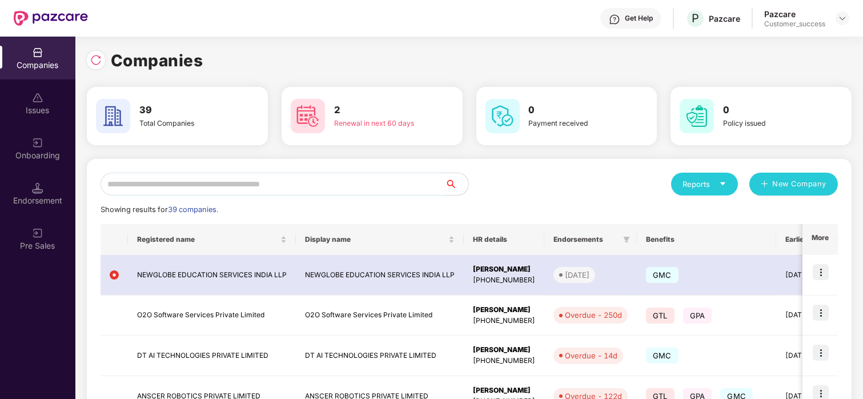
click at [274, 176] on input "text" at bounding box center [272, 183] width 345 height 23
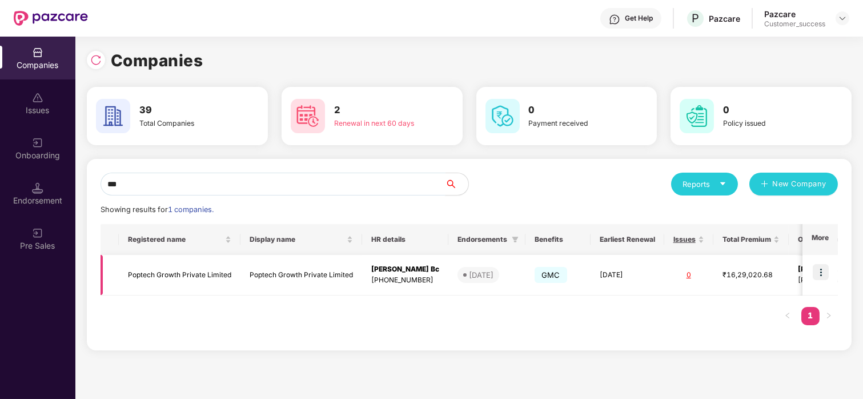
type input "***"
click at [818, 265] on img at bounding box center [820, 272] width 16 height 16
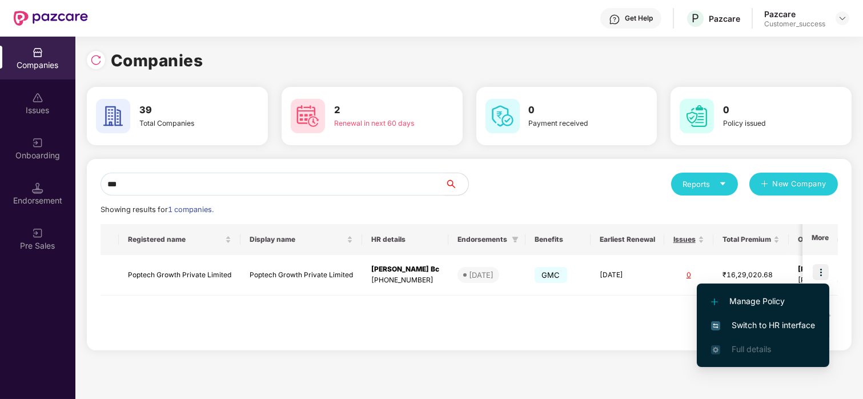
click at [730, 315] on li "Switch to HR interface" at bounding box center [763, 325] width 132 height 24
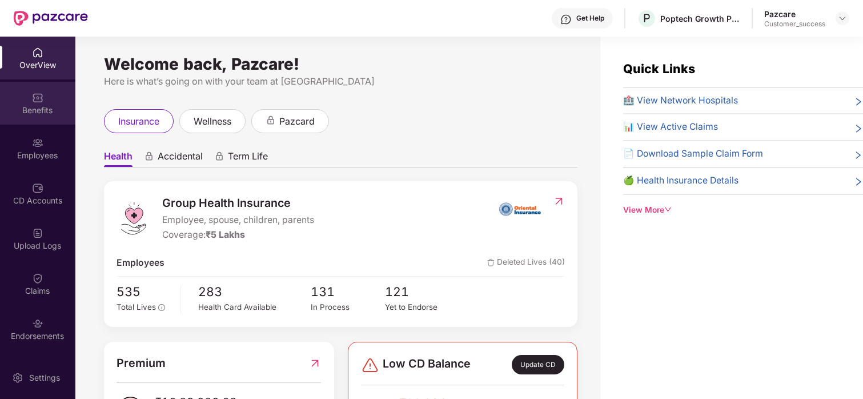
click at [38, 105] on div "Benefits" at bounding box center [37, 109] width 75 height 11
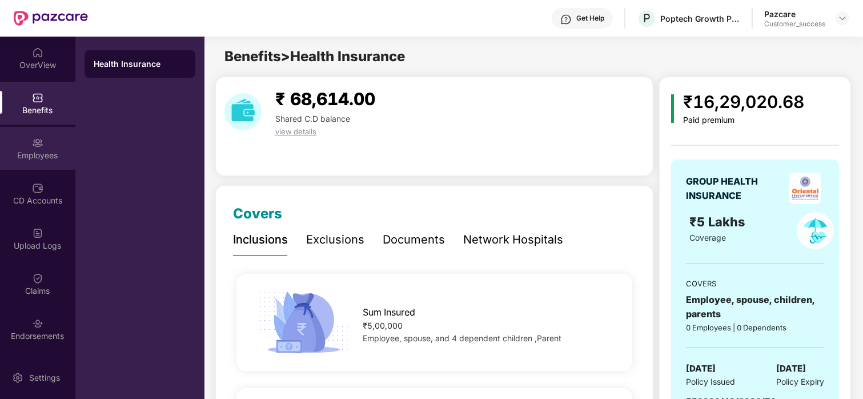
click at [42, 140] on div "Employees" at bounding box center [37, 148] width 75 height 43
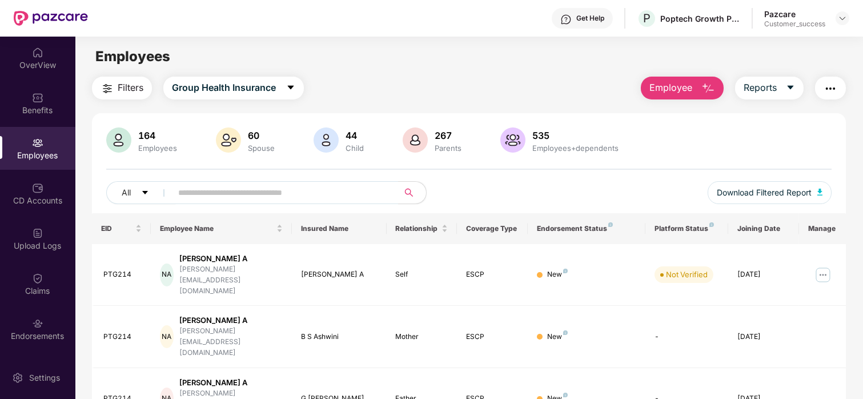
click at [666, 95] on button "Employee" at bounding box center [682, 88] width 83 height 23
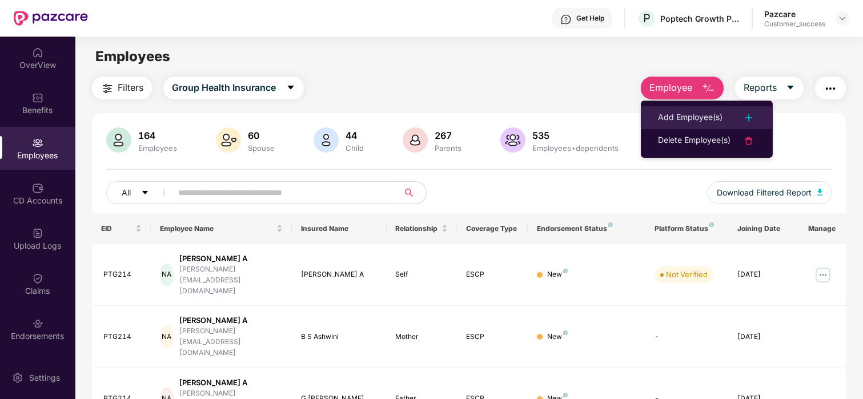
click at [665, 111] on div "Add Employee(s)" at bounding box center [690, 118] width 65 height 14
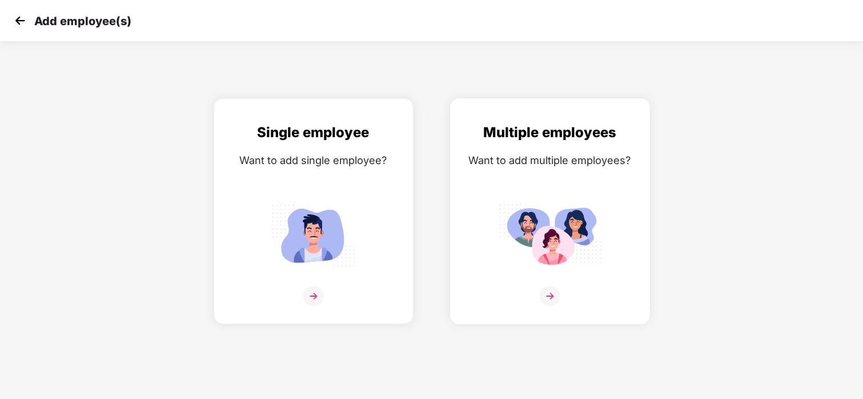
click at [571, 168] on div "Multiple employees Want to add multiple employees?" at bounding box center [550, 221] width 176 height 199
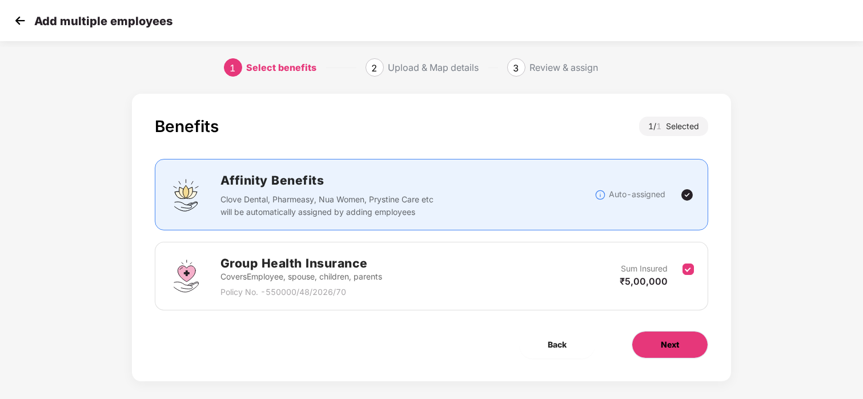
click at [655, 340] on button "Next" at bounding box center [669, 344] width 77 height 27
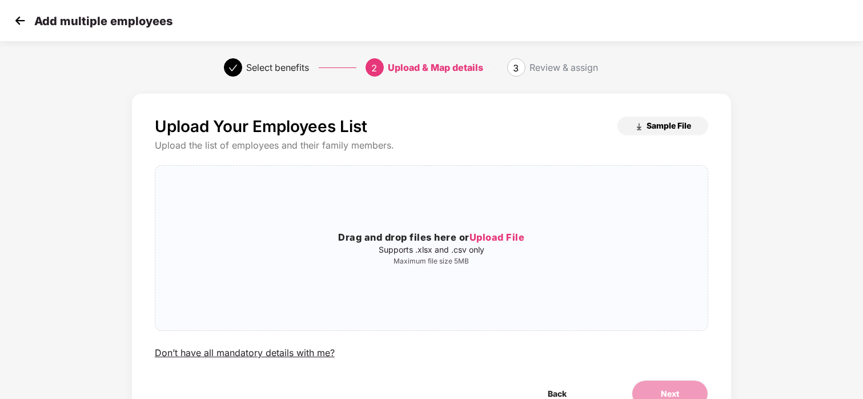
click at [671, 125] on span "Sample File" at bounding box center [668, 125] width 45 height 11
click at [496, 236] on span "Upload File" at bounding box center [496, 236] width 55 height 11
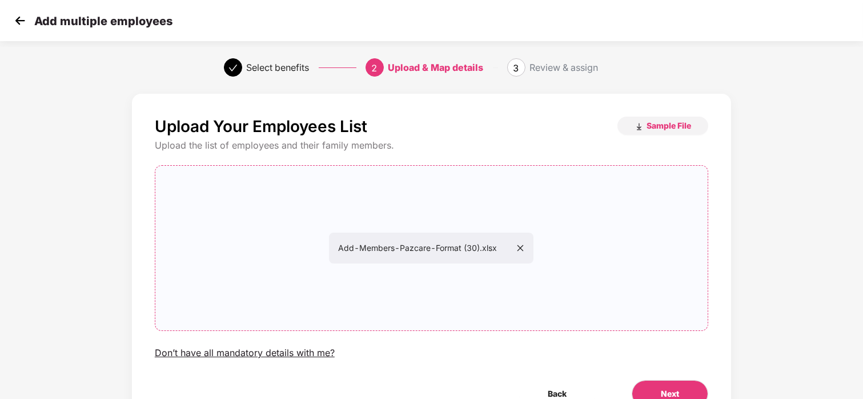
scroll to position [60, 0]
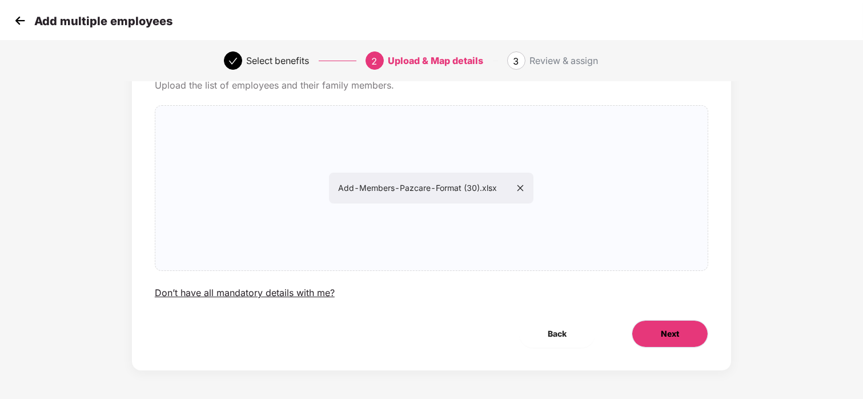
click at [651, 338] on button "Next" at bounding box center [669, 333] width 77 height 27
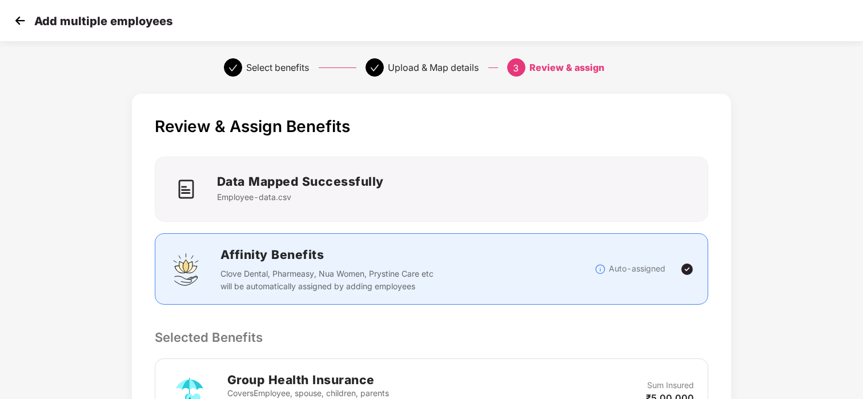
scroll to position [239, 0]
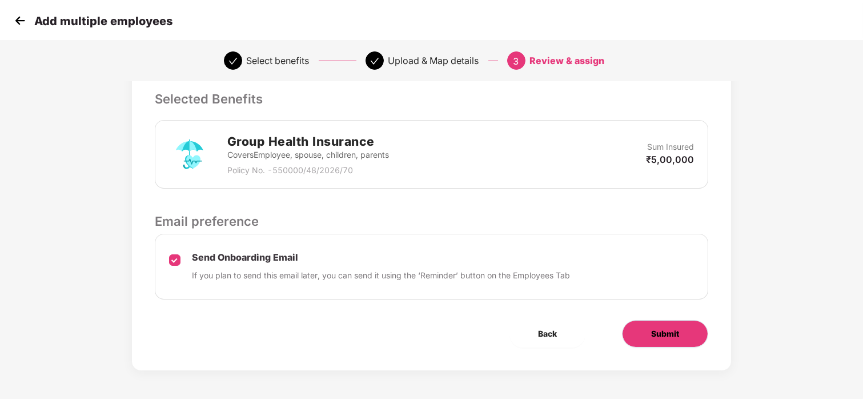
click at [661, 332] on span "Submit" at bounding box center [665, 333] width 28 height 13
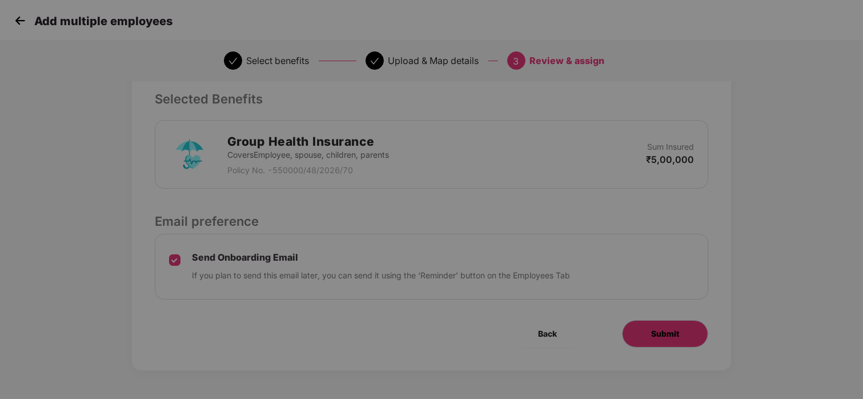
scroll to position [0, 0]
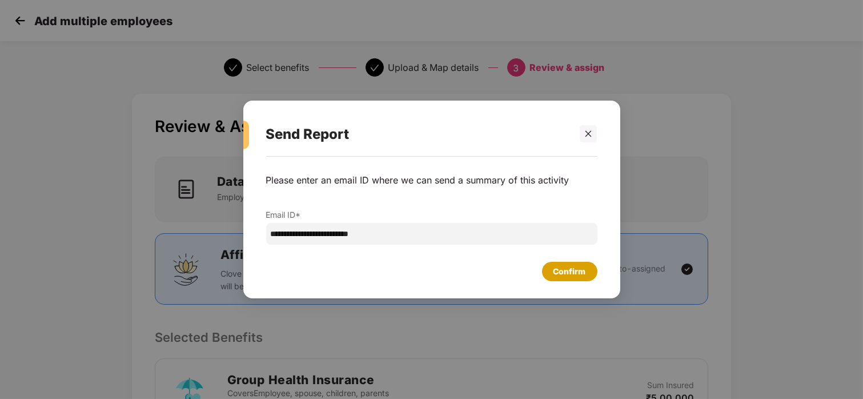
click at [560, 271] on div "Confirm" at bounding box center [569, 271] width 33 height 13
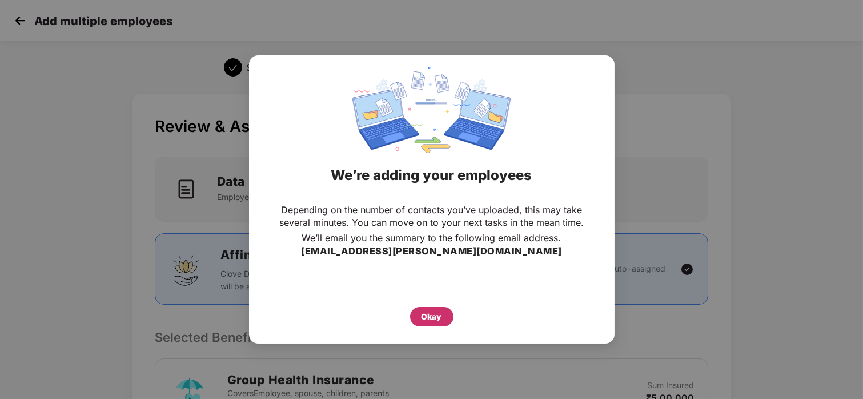
click at [421, 312] on div "Okay" at bounding box center [431, 316] width 21 height 13
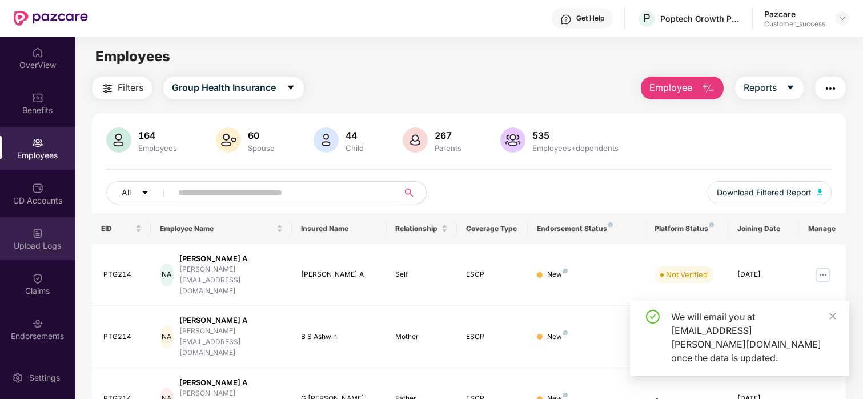
click at [33, 244] on div "Upload Logs" at bounding box center [37, 245] width 75 height 11
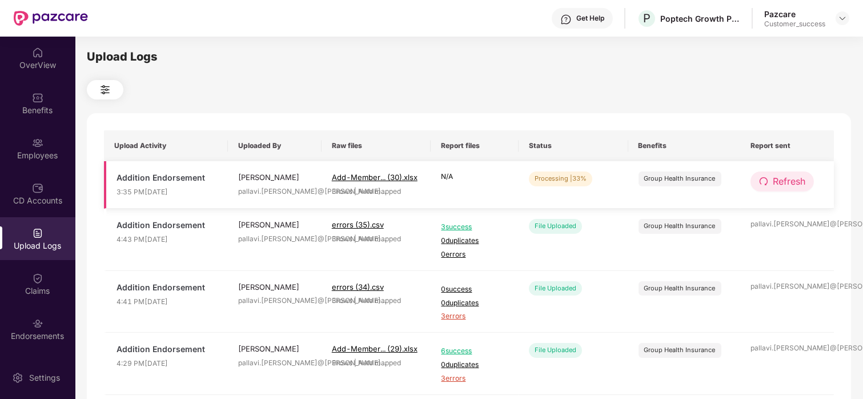
click at [784, 178] on span "Refresh" at bounding box center [788, 181] width 33 height 14
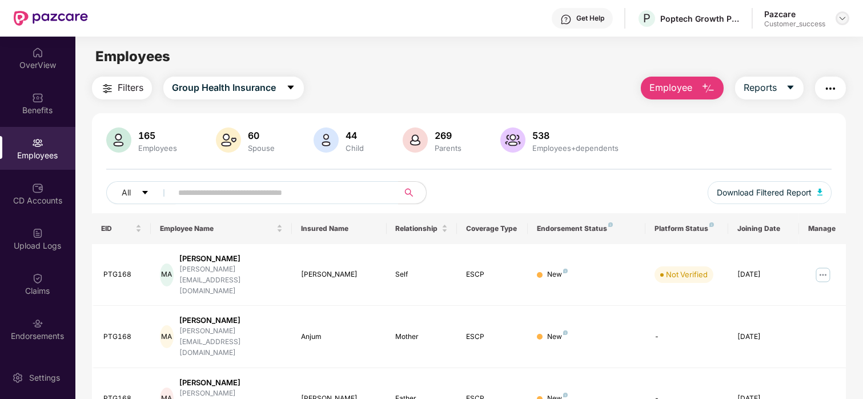
click at [846, 15] on img at bounding box center [842, 18] width 9 height 9
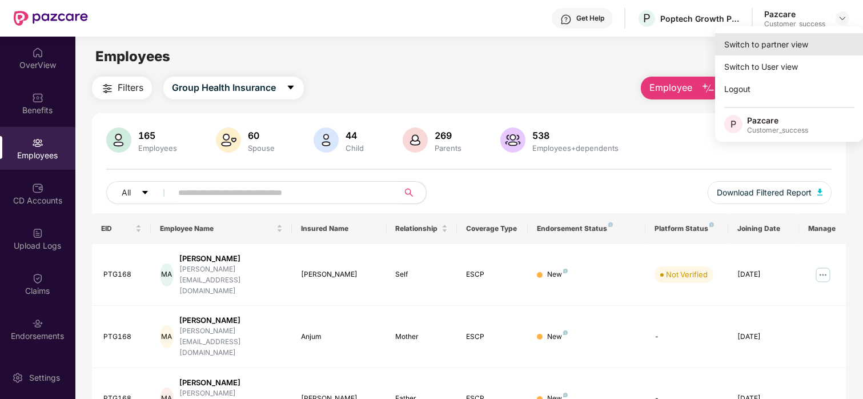
click at [786, 47] on div "Switch to partner view" at bounding box center [789, 44] width 148 height 22
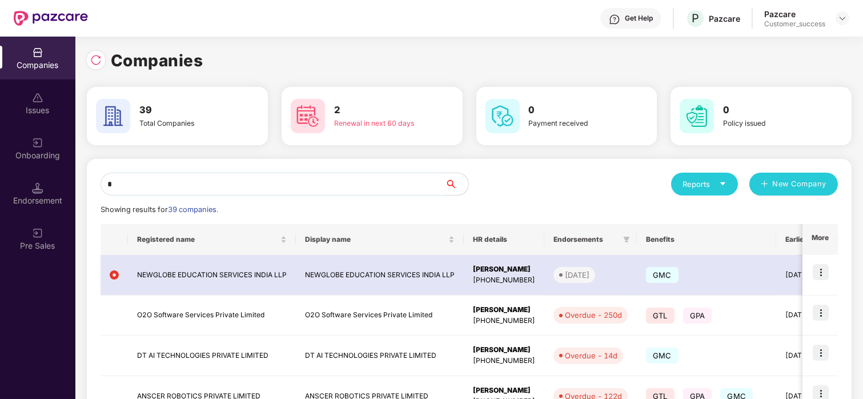
click at [325, 188] on input "*" at bounding box center [272, 183] width 345 height 23
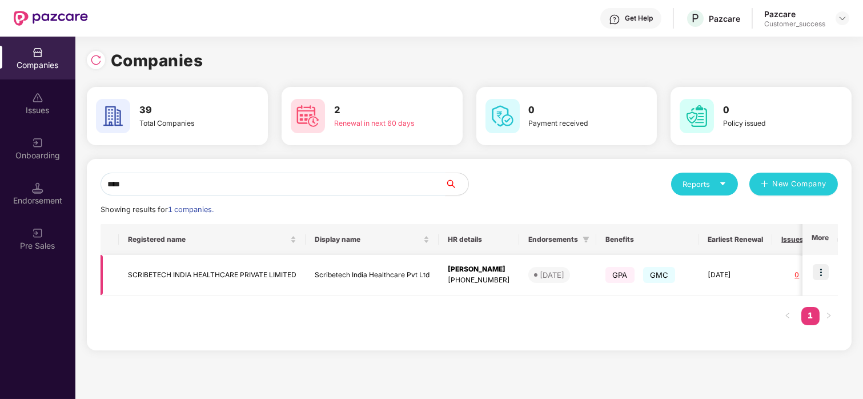
type input "****"
click at [823, 273] on img at bounding box center [820, 272] width 16 height 16
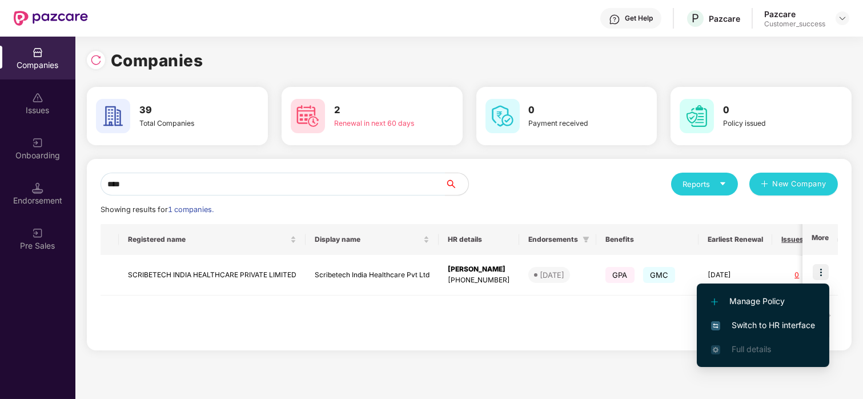
click at [754, 328] on span "Switch to HR interface" at bounding box center [763, 325] width 104 height 13
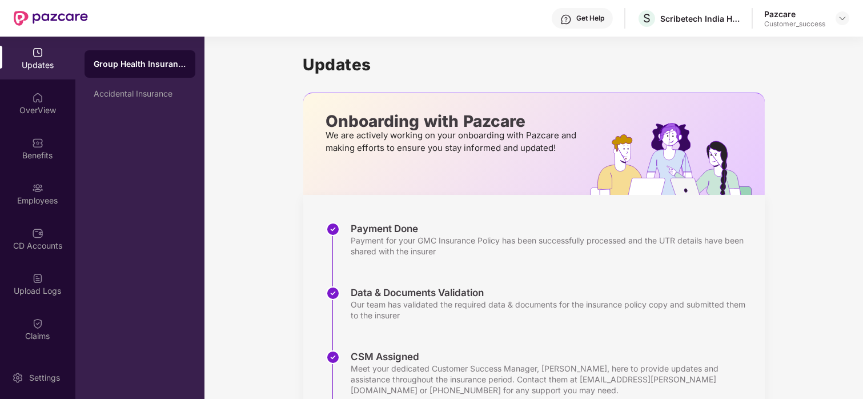
scroll to position [208, 0]
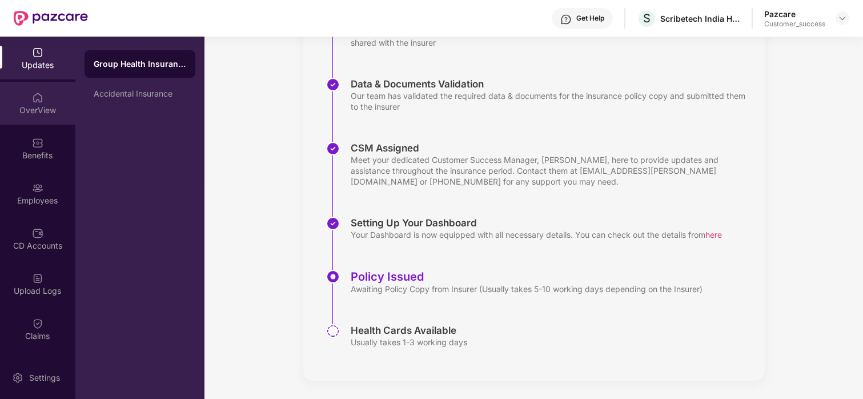
click at [22, 99] on div "OverView" at bounding box center [37, 103] width 75 height 43
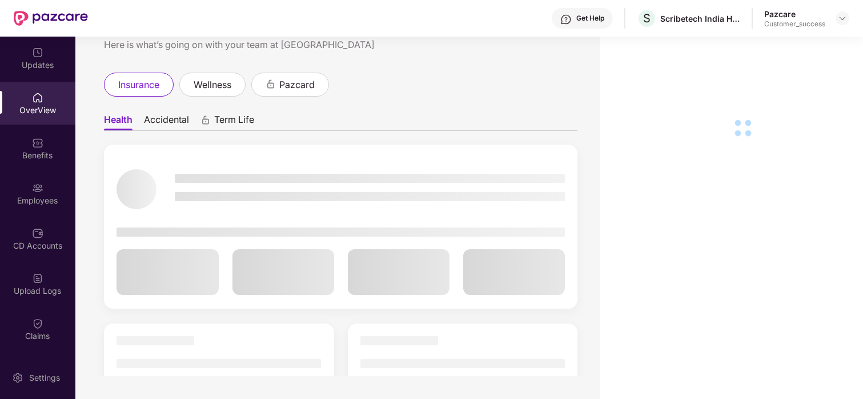
click at [27, 147] on div "Benefits" at bounding box center [37, 148] width 75 height 43
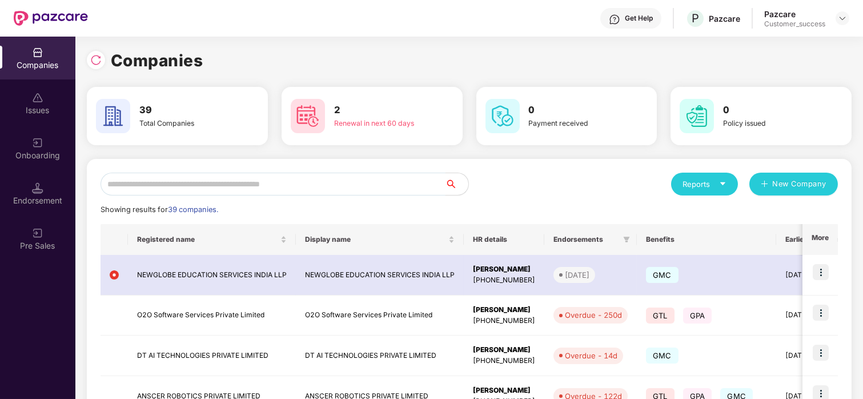
click at [136, 186] on input "text" at bounding box center [272, 183] width 345 height 23
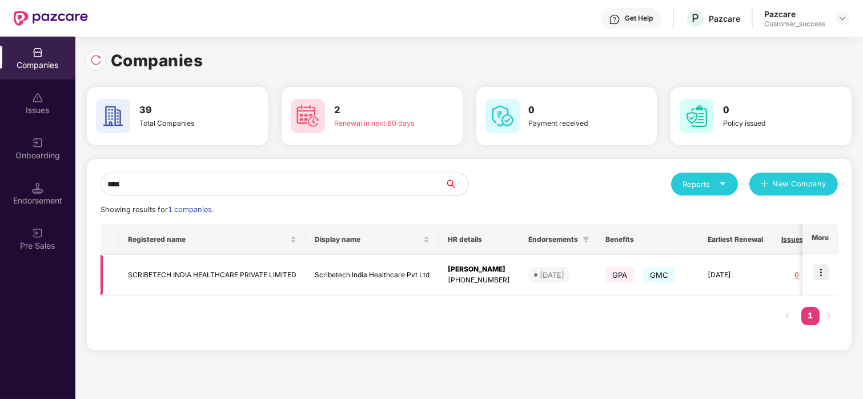
type input "****"
click at [152, 271] on td "SCRIBETECH INDIA HEALTHCARE PRIVATE LIMITED" at bounding box center [212, 275] width 187 height 41
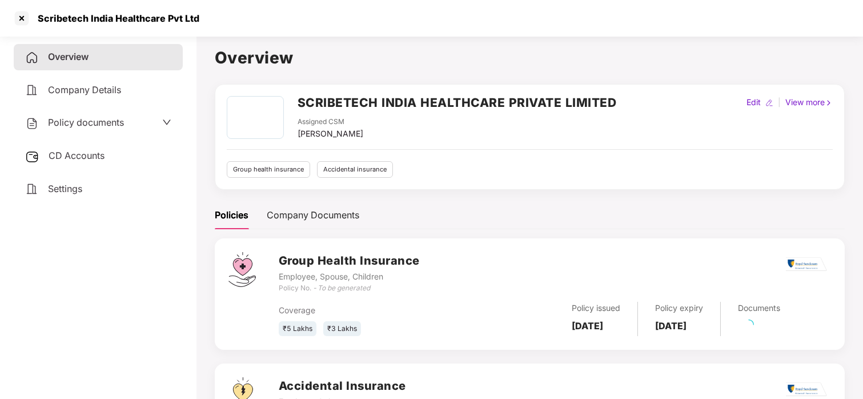
click at [99, 123] on span "Policy documents" at bounding box center [86, 121] width 76 height 11
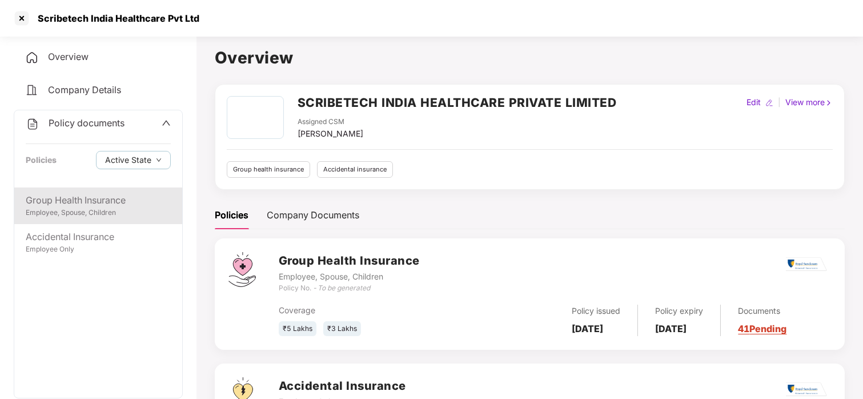
click at [84, 197] on div "Group Health Insurance" at bounding box center [98, 200] width 145 height 14
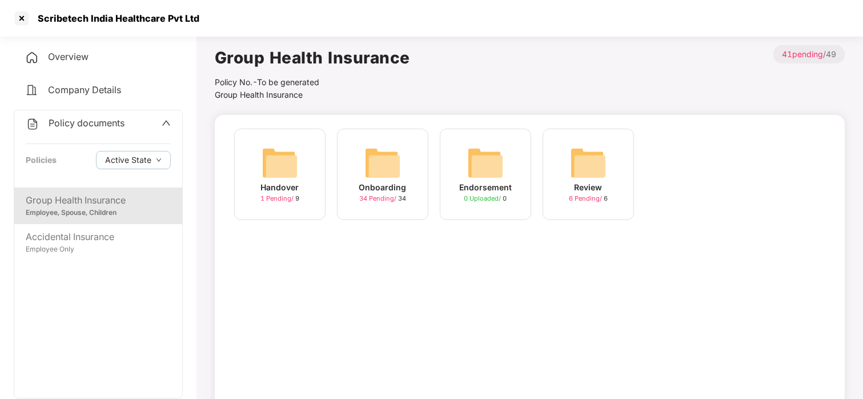
click at [271, 169] on img at bounding box center [279, 162] width 37 height 37
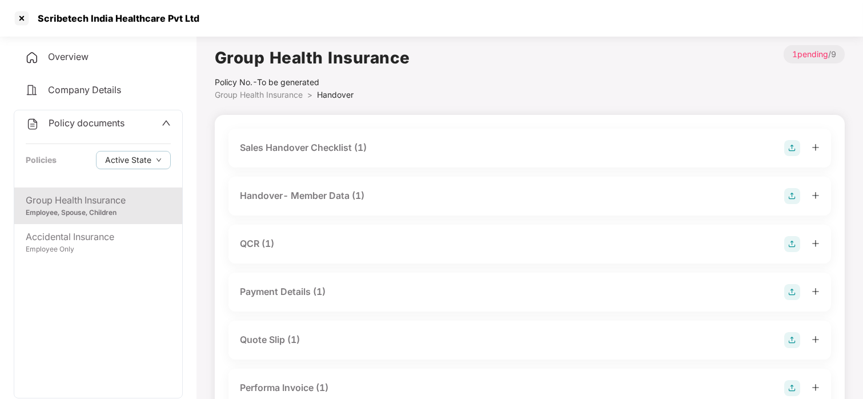
click at [278, 333] on div "Quote Slip (1)" at bounding box center [270, 339] width 60 height 14
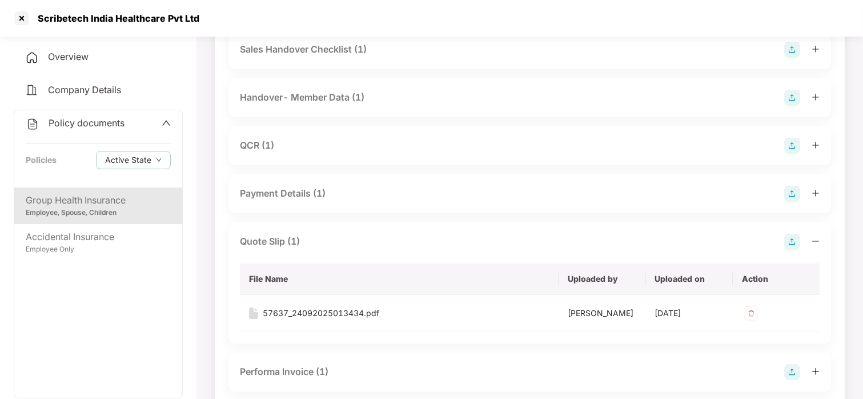
scroll to position [96, 0]
click at [330, 309] on div "57637_24092025013434.pdf" at bounding box center [321, 314] width 116 height 13
